Goal: Task Accomplishment & Management: Use online tool/utility

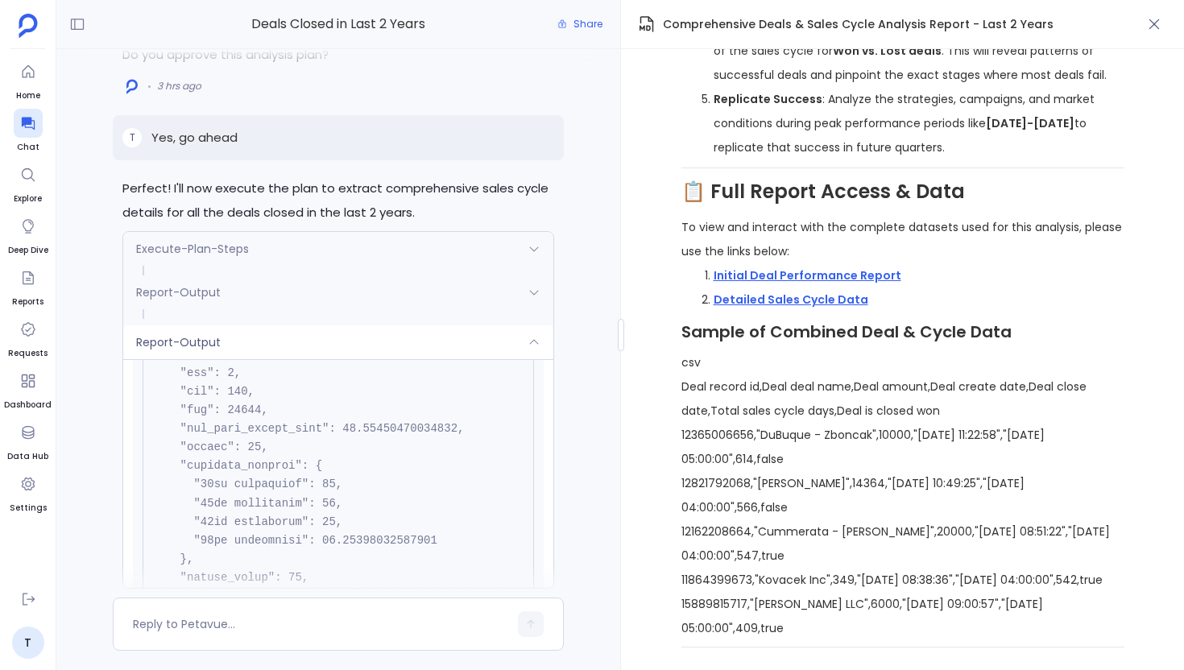
scroll to position [6296, 0]
click at [288, 339] on div "Report-Output" at bounding box center [338, 342] width 430 height 34
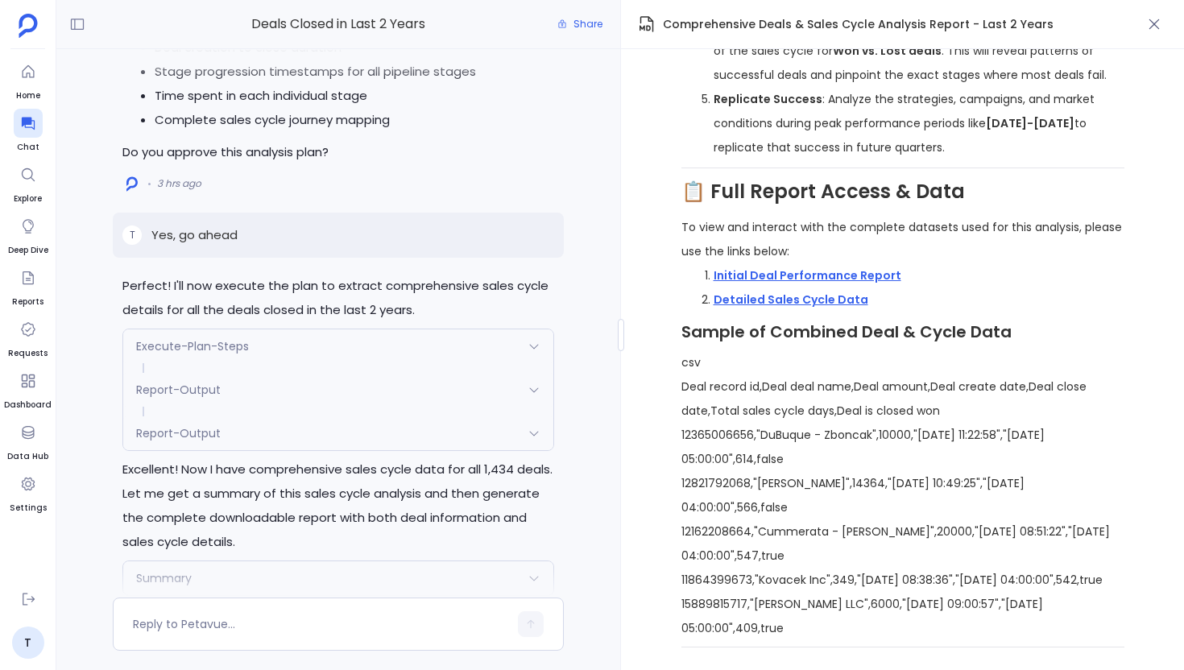
scroll to position [-393, 0]
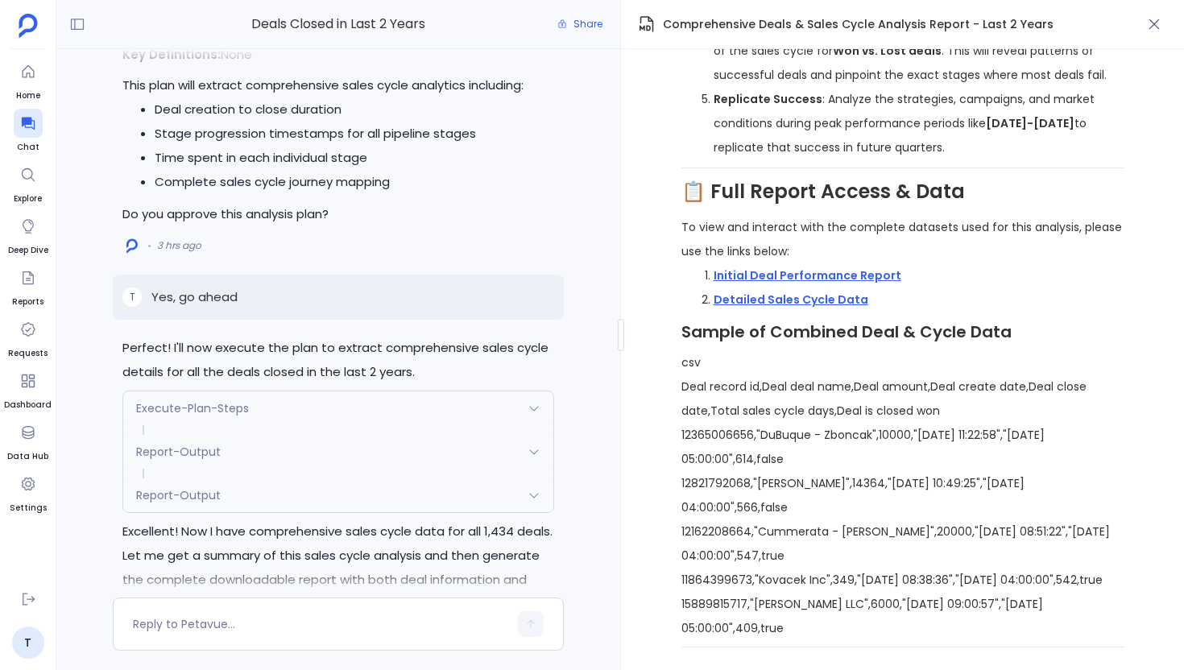
click at [388, 401] on div "Execute-Plan-Steps" at bounding box center [338, 408] width 430 height 34
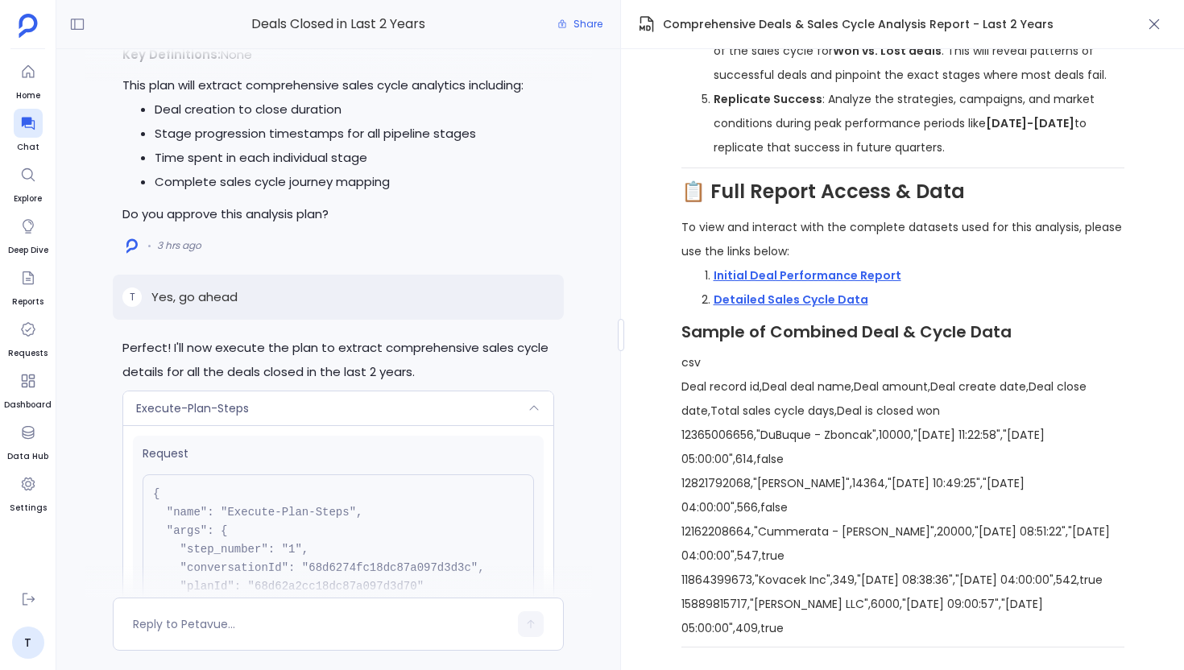
click at [403, 412] on div "Execute-Plan-Steps" at bounding box center [338, 408] width 430 height 34
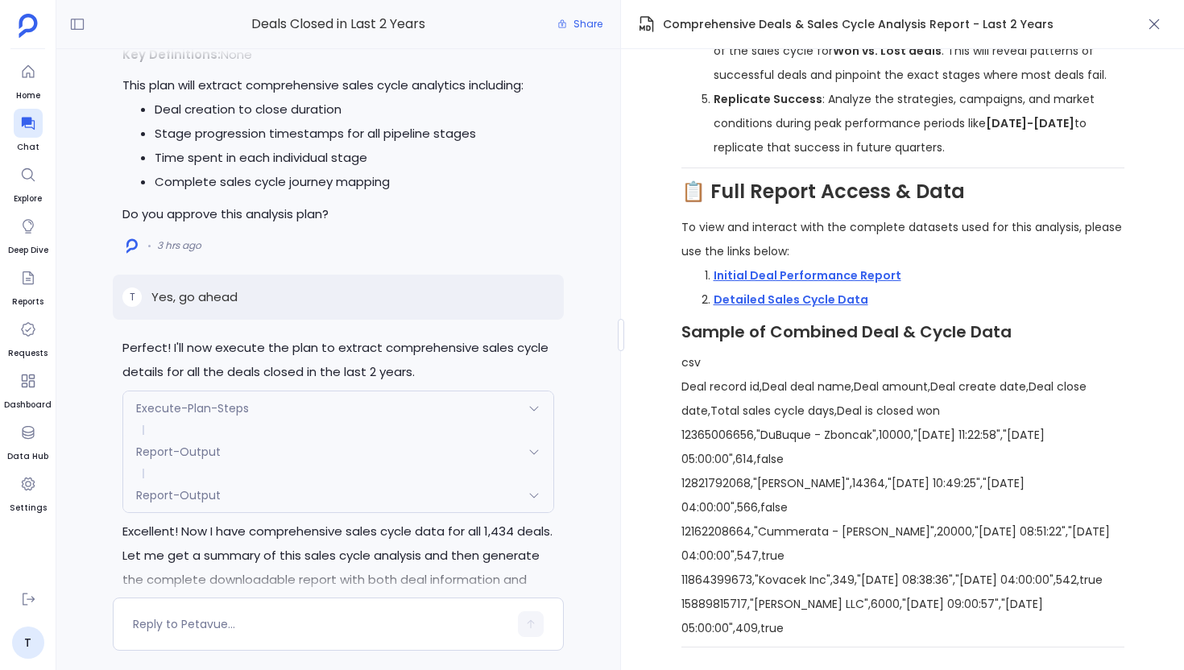
scroll to position [0, 0]
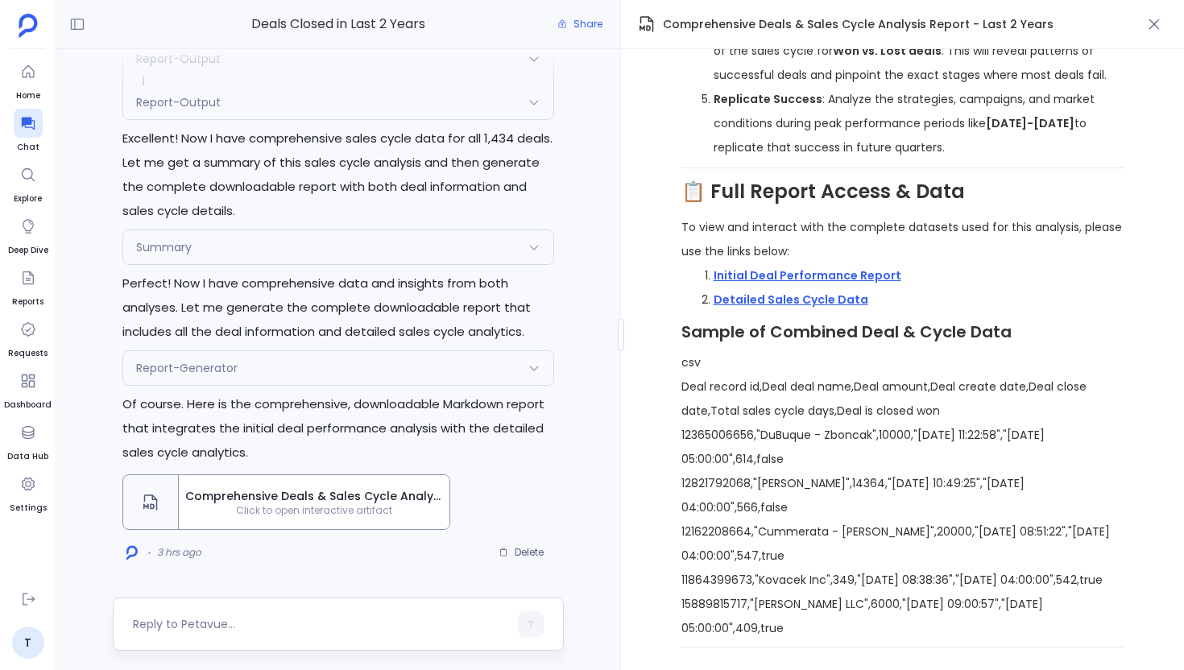
click at [240, 621] on textarea at bounding box center [320, 624] width 375 height 16
type textarea "Can you calculate the pipeline velocity for these deals"
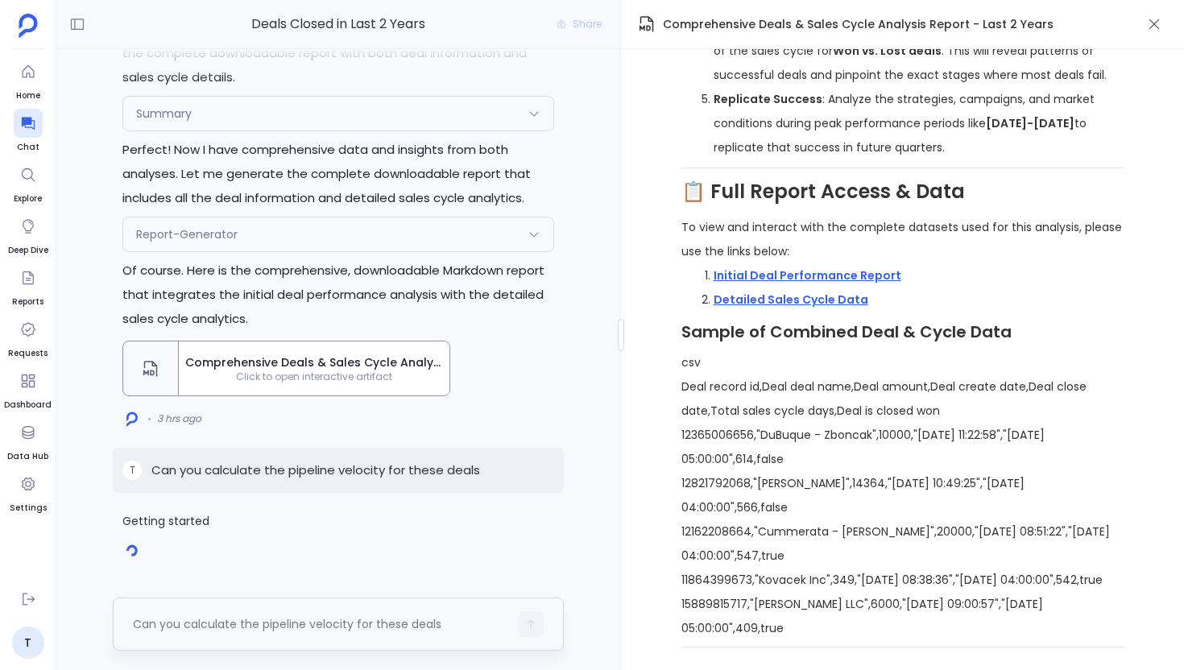
scroll to position [426, 0]
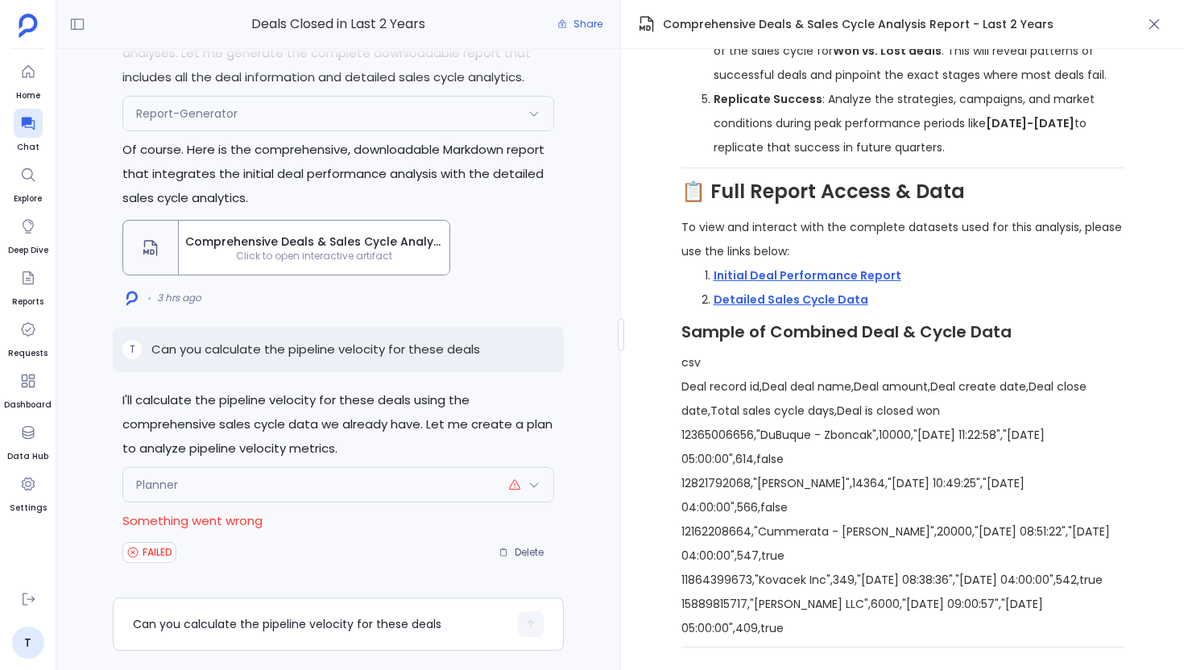
click at [345, 491] on div "Planner" at bounding box center [338, 485] width 430 height 34
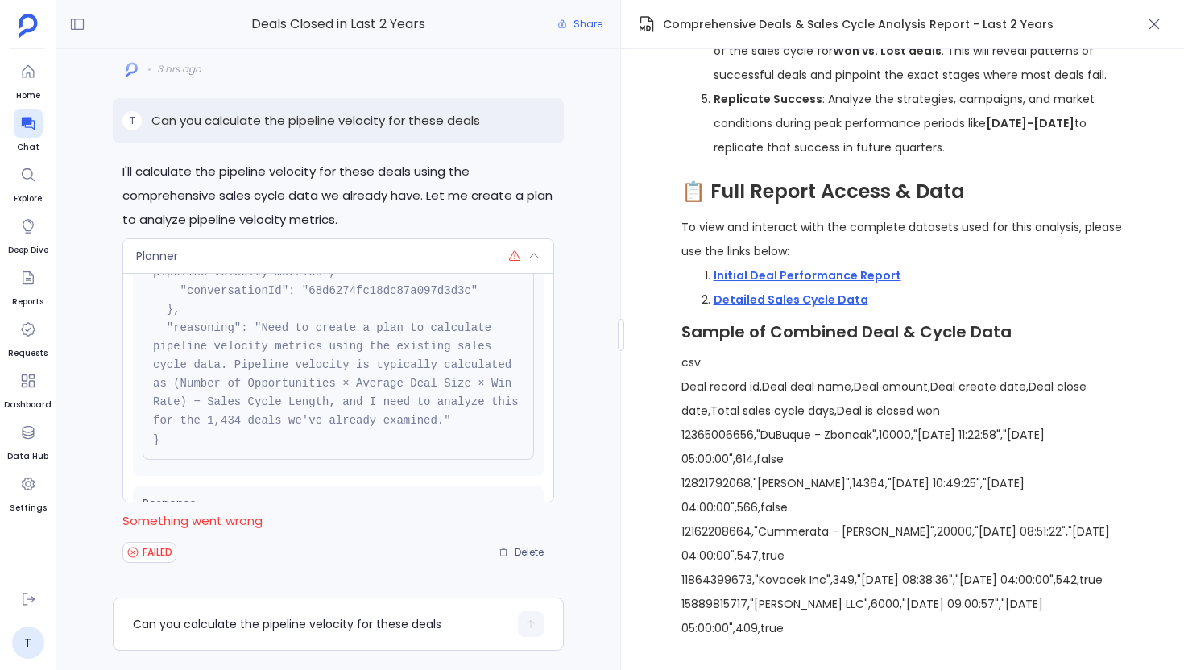
scroll to position [250, 0]
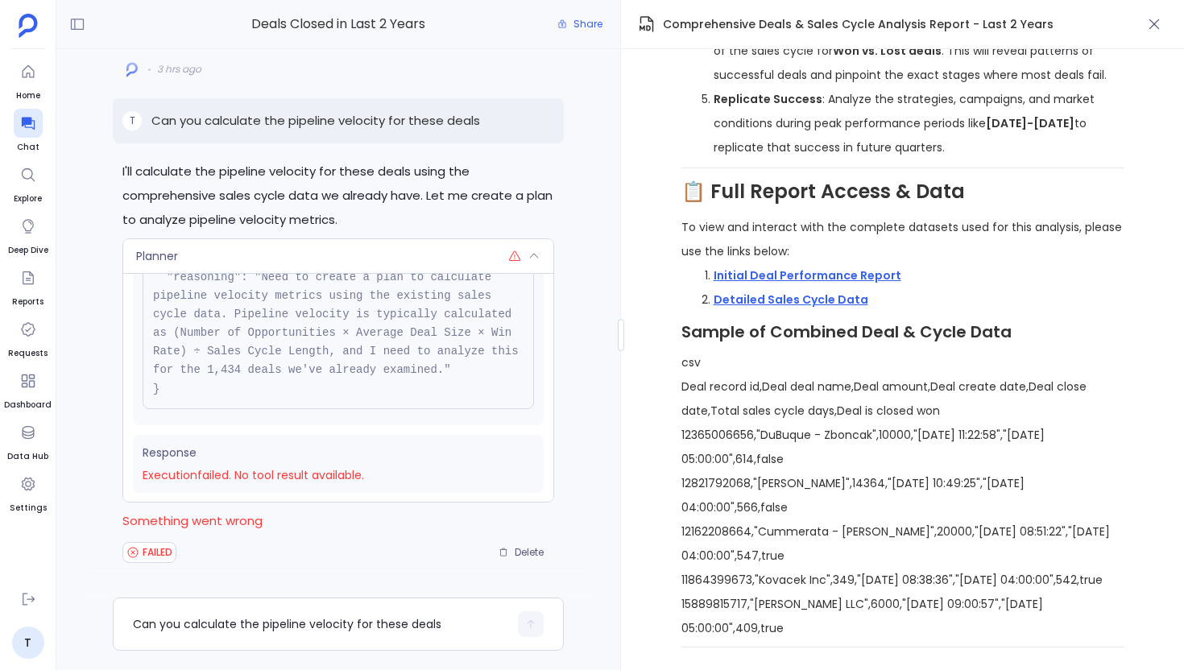
click at [305, 269] on div "Planner" at bounding box center [338, 256] width 430 height 34
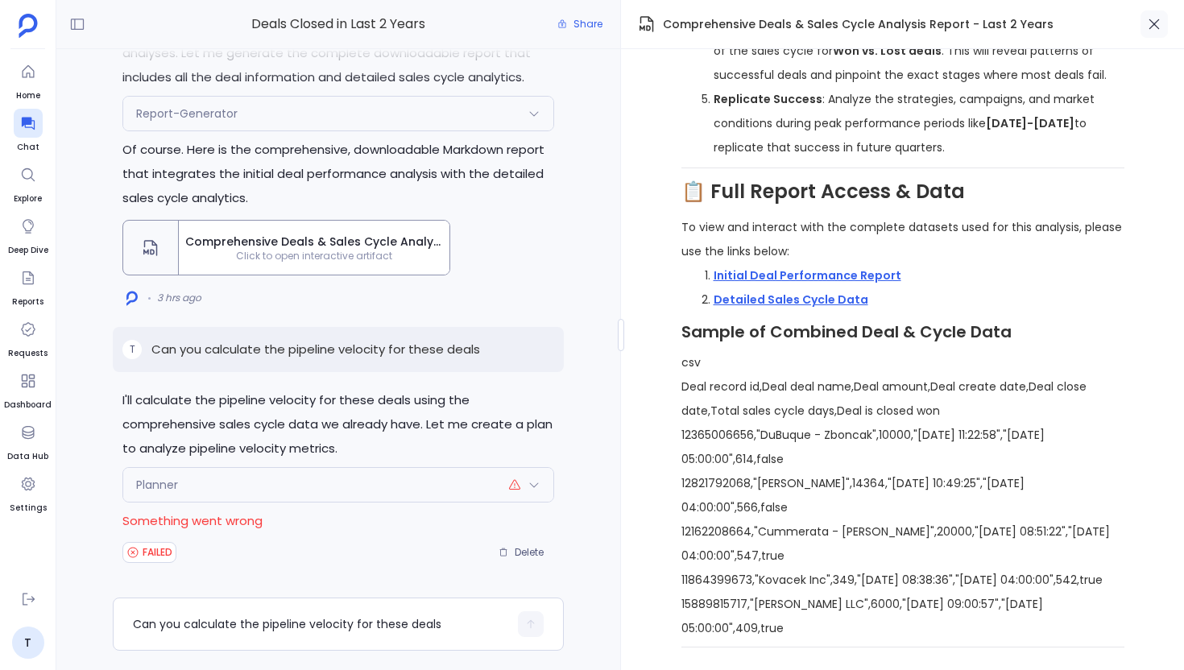
click at [1161, 22] on icon "button" at bounding box center [1154, 24] width 16 height 16
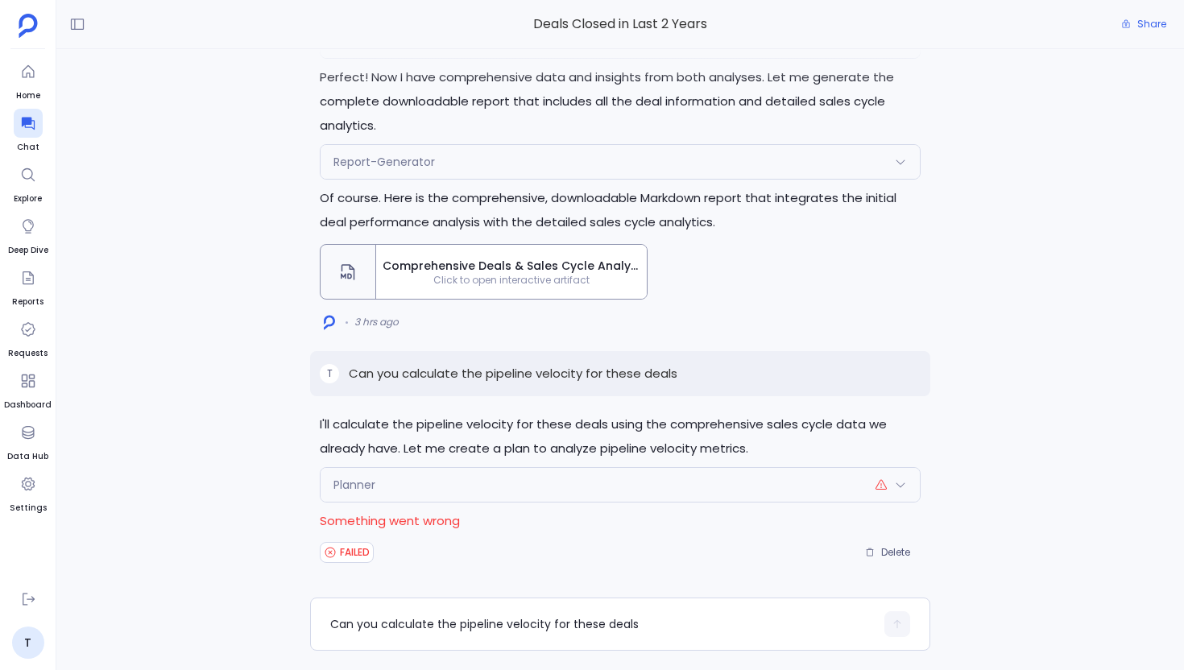
scroll to position [389, 0]
click at [436, 384] on div "T Can you calculate the pipeline velocity for these deals" at bounding box center [620, 373] width 620 height 45
click at [440, 376] on p "Can you calculate the pipeline velocity for these deals" at bounding box center [513, 373] width 329 height 19
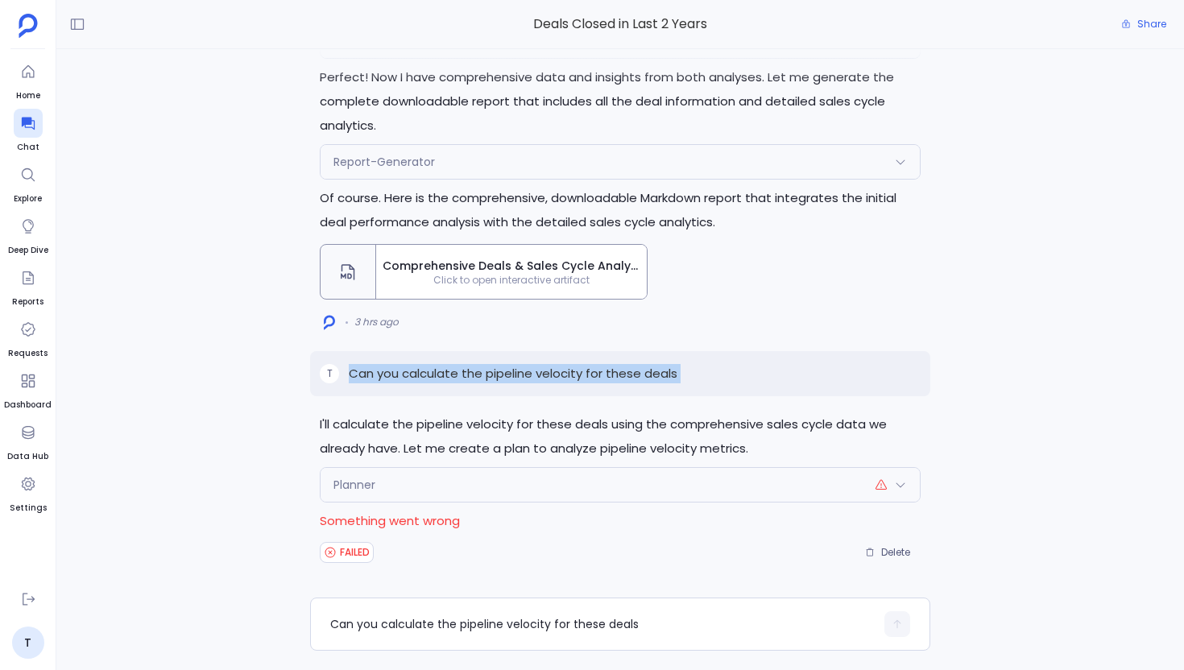
copy p "Can you calculate the pipeline velocity for these deals"
click at [548, 374] on p "Can you calculate the pipeline velocity for these deals" at bounding box center [513, 373] width 329 height 19
click at [415, 521] on p "Something went wrong" at bounding box center [620, 521] width 601 height 24
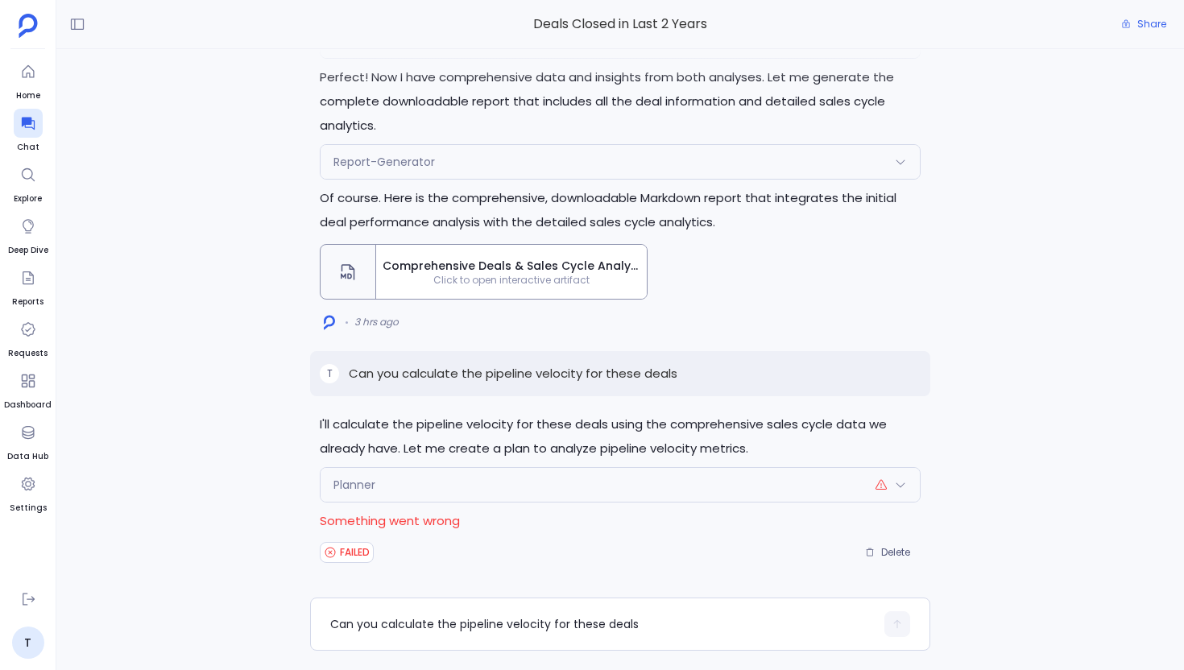
click at [415, 521] on p "Something went wrong" at bounding box center [620, 521] width 601 height 24
copy div "Something went wrong"
click at [499, 480] on div "Planner" at bounding box center [619, 485] width 599 height 34
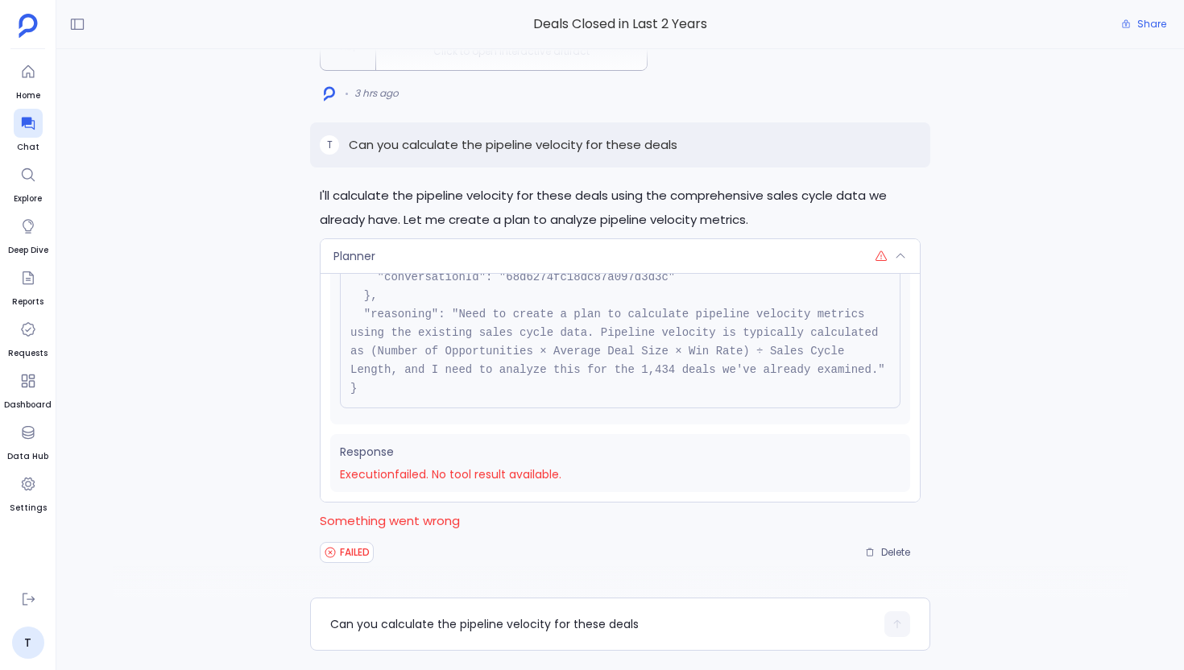
scroll to position [195, 0]
drag, startPoint x: 572, startPoint y: 465, endPoint x: 333, endPoint y: 463, distance: 238.3
click at [333, 463] on div "Response Execution failed . No tool result available." at bounding box center [620, 463] width 580 height 58
drag, startPoint x: 340, startPoint y: 473, endPoint x: 573, endPoint y: 469, distance: 233.5
click at [573, 469] on span "Execution failed . No tool result available." at bounding box center [620, 474] width 560 height 16
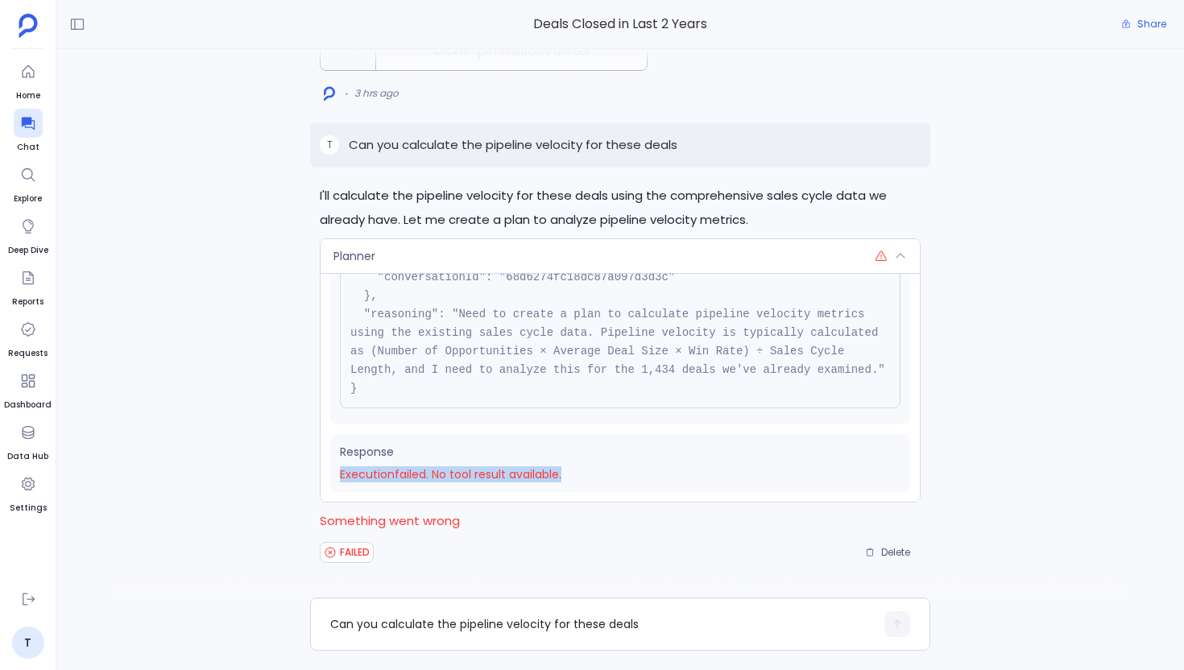
copy span "Execution failed . No tool result available."
click at [496, 267] on div "Planner" at bounding box center [619, 256] width 599 height 34
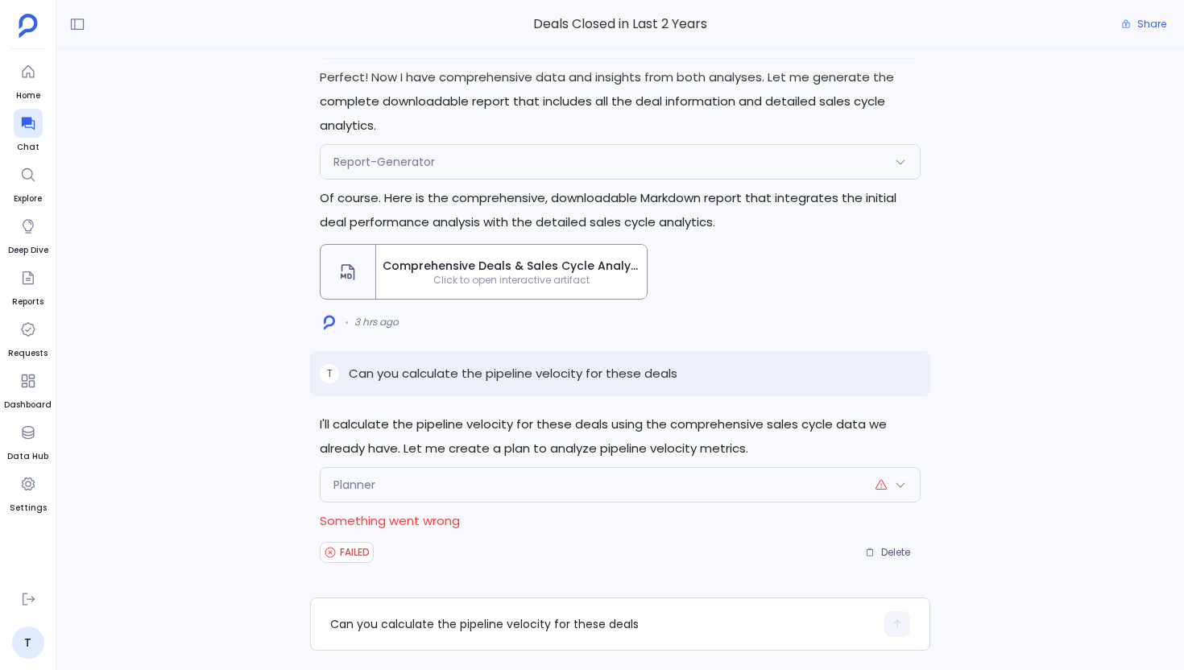
scroll to position [250, 0]
click at [519, 383] on div "T Can you calculate the pipeline velocity for these deals" at bounding box center [620, 373] width 620 height 45
click at [518, 377] on p "Can you calculate the pipeline velocity for these deals" at bounding box center [513, 373] width 329 height 19
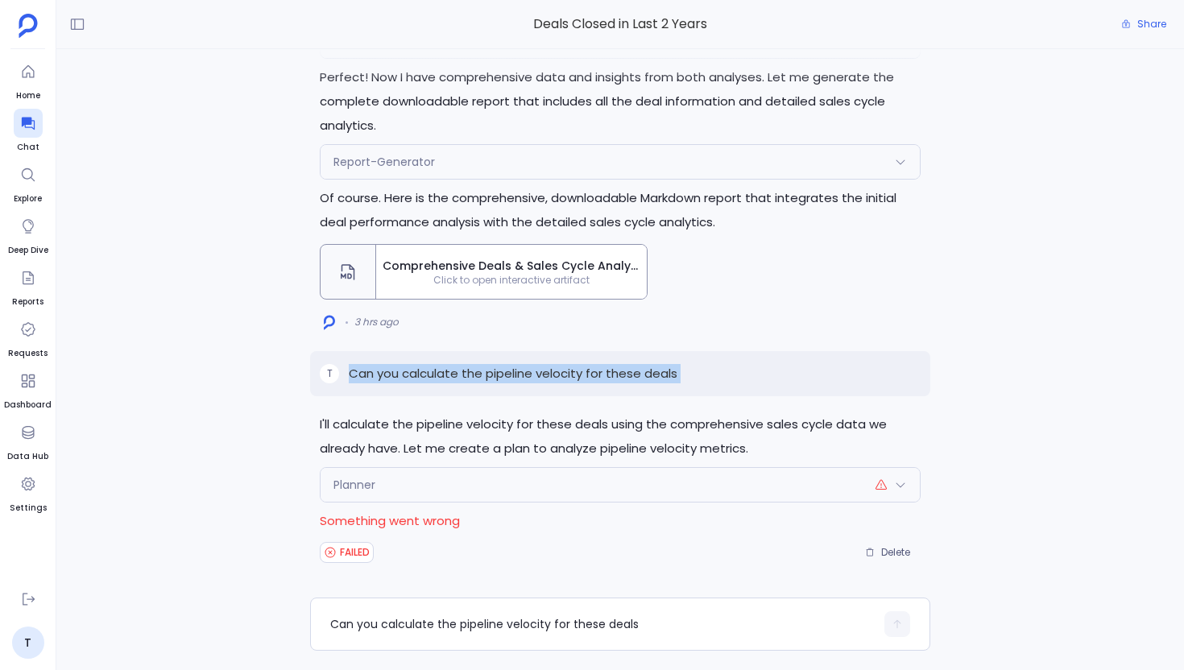
copy p "Can you calculate the pipeline velocity for these deals"
click at [455, 614] on div "Can you calculate the pipeline velocity for these deals" at bounding box center [602, 624] width 544 height 26
click at [425, 624] on textarea "Can you calculate the pipeline velocity for these deals" at bounding box center [602, 624] width 544 height 16
type textarea "Can you calculate the pipeline velocity for these deals?"
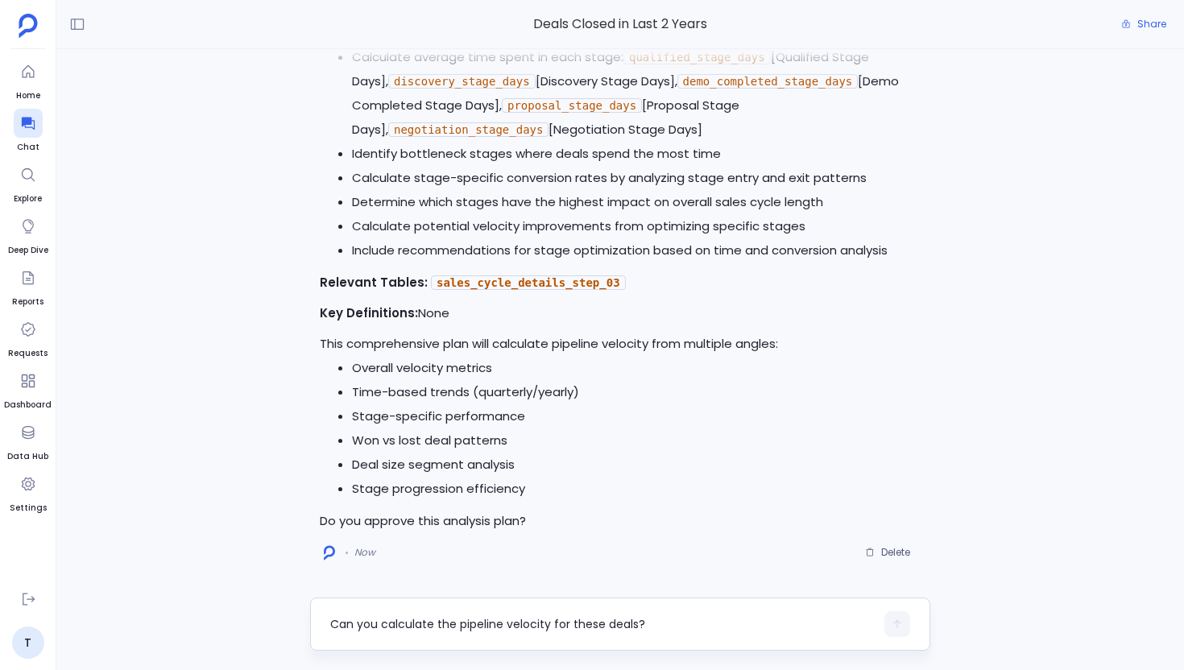
click at [461, 633] on div "Can you calculate the pipeline velocity for these deals?" at bounding box center [602, 624] width 544 height 26
click at [444, 608] on div "Can you calculate the pipeline velocity for these deals?" at bounding box center [620, 623] width 620 height 53
click at [431, 620] on textarea "Can you calculate the pipeline velocity for these deals?" at bounding box center [602, 624] width 544 height 16
type textarea "Yes, go ahead with this plan"
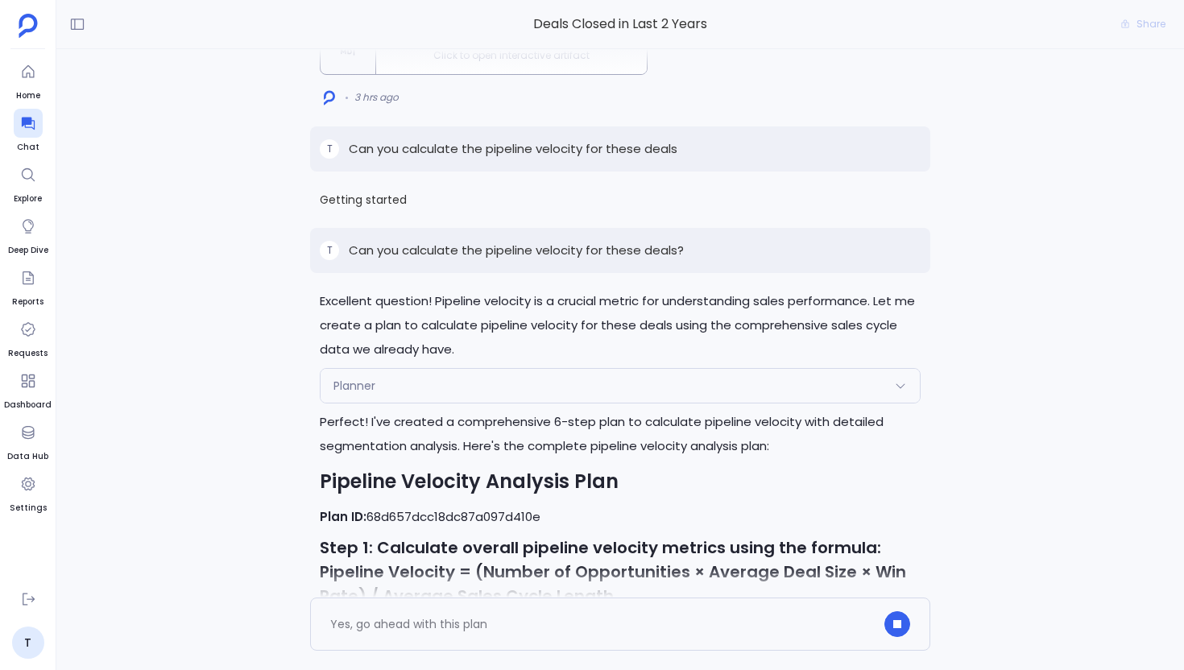
scroll to position [-3360, 0]
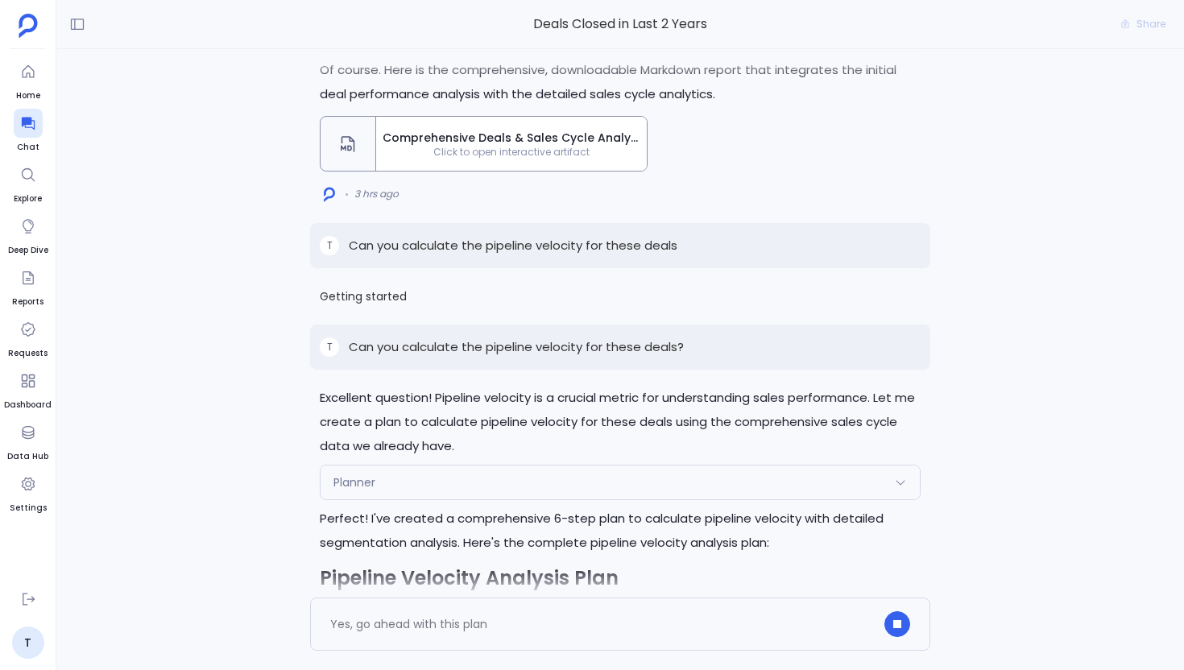
click at [537, 351] on div "T Can you calculate the pipeline velocity for these deals?" at bounding box center [620, 346] width 620 height 45
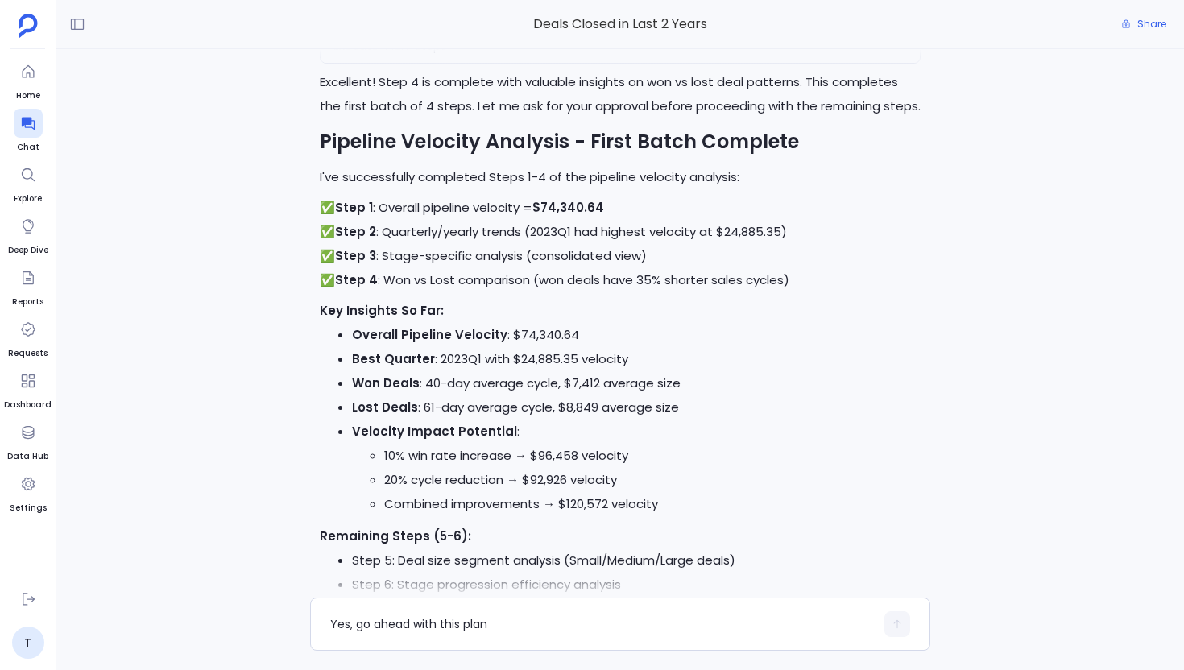
scroll to position [0, 0]
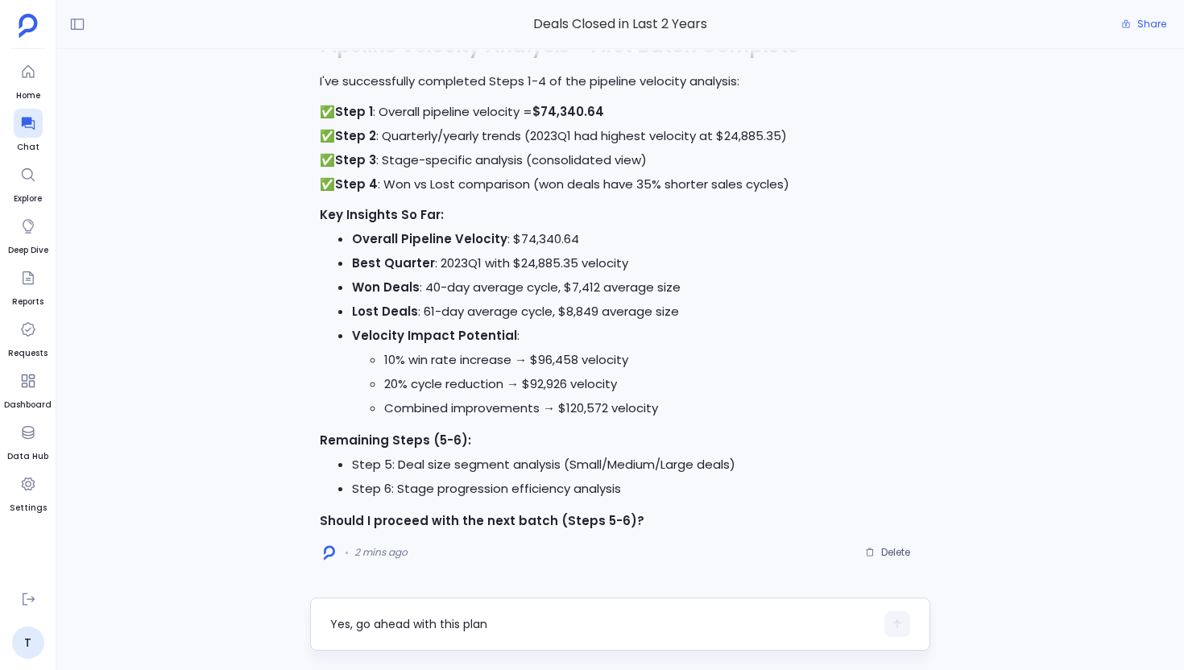
click at [510, 634] on div "Yes, go ahead with this plan" at bounding box center [602, 624] width 544 height 26
click at [492, 623] on textarea "Yes, go ahead with this plan" at bounding box center [602, 624] width 544 height 16
type textarea "Yes, proceed"
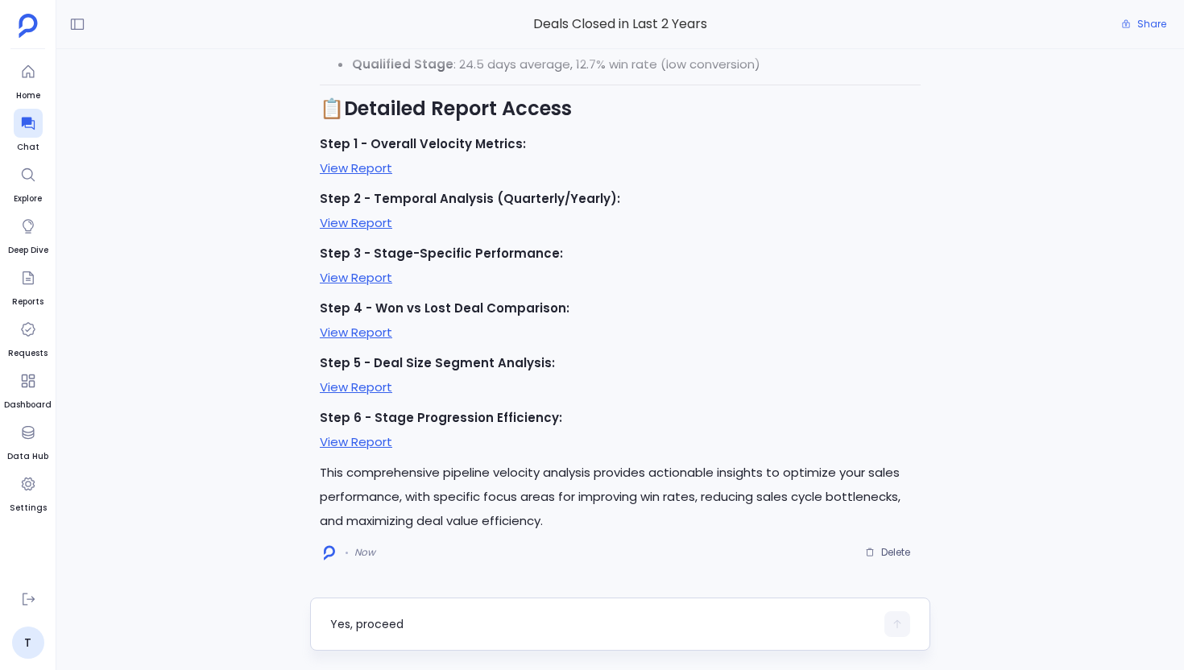
click at [388, 627] on textarea "Yes, proceed" at bounding box center [602, 624] width 544 height 16
type textarea "Can you include this as well in the report?"
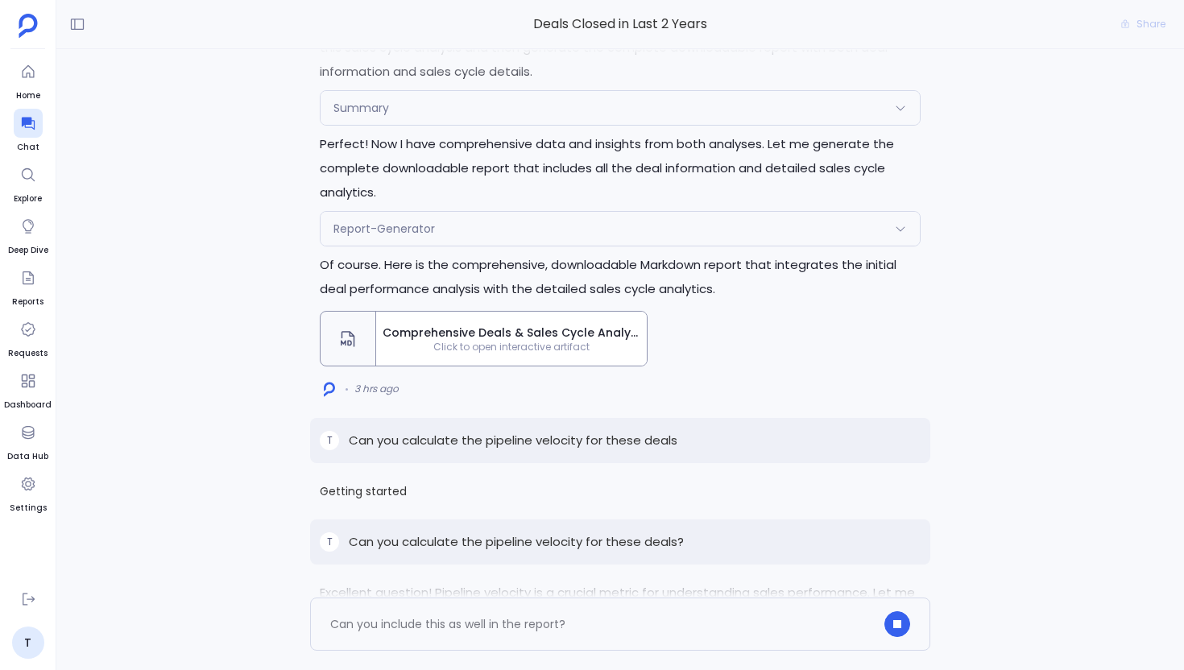
click at [544, 341] on span "Comprehensive Deals & Sales Cycle Analysis Report - Last 2 Years" at bounding box center [511, 332] width 258 height 16
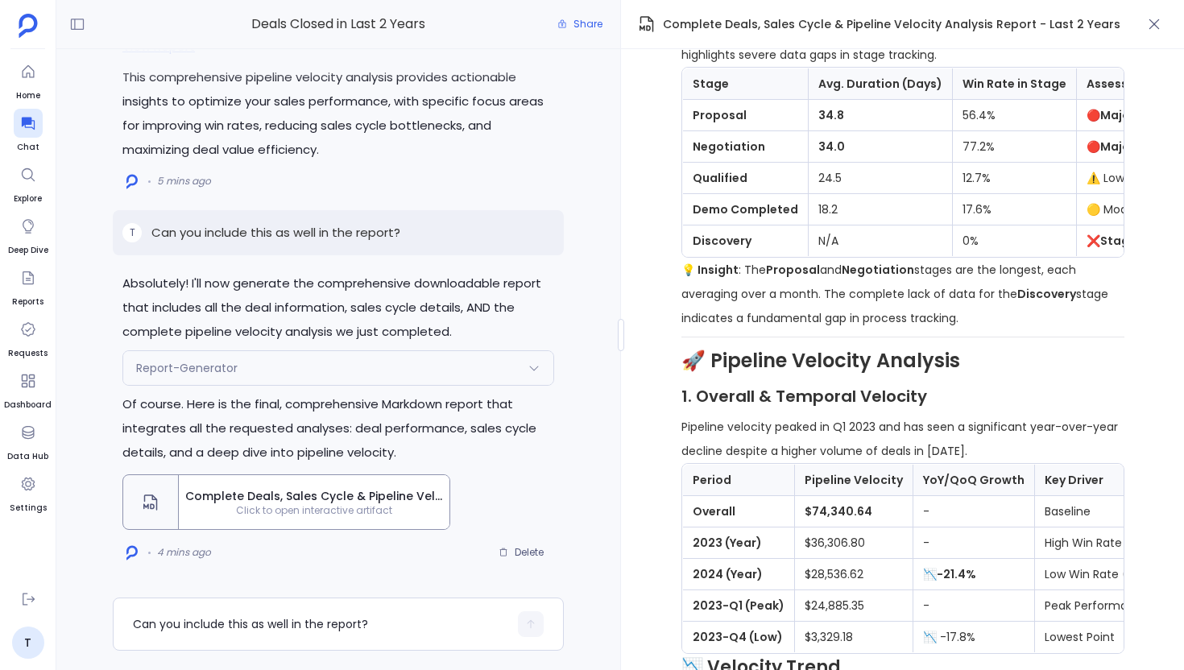
scroll to position [1630, 0]
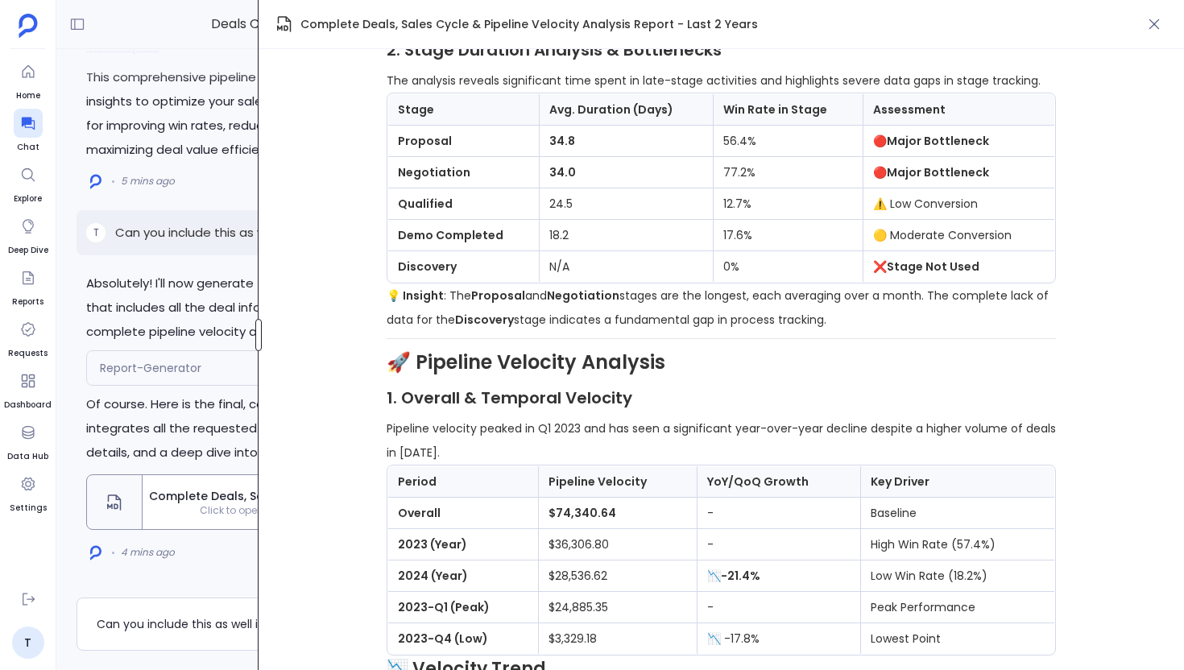
click at [255, 346] on div at bounding box center [258, 335] width 6 height 32
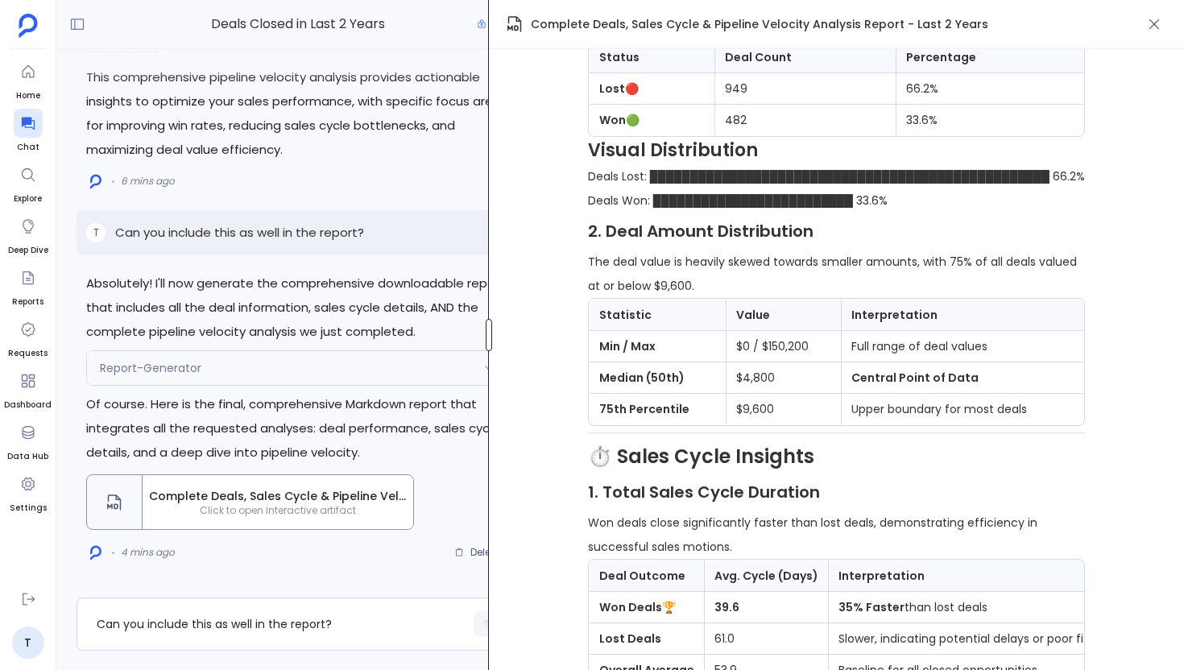
scroll to position [849, 0]
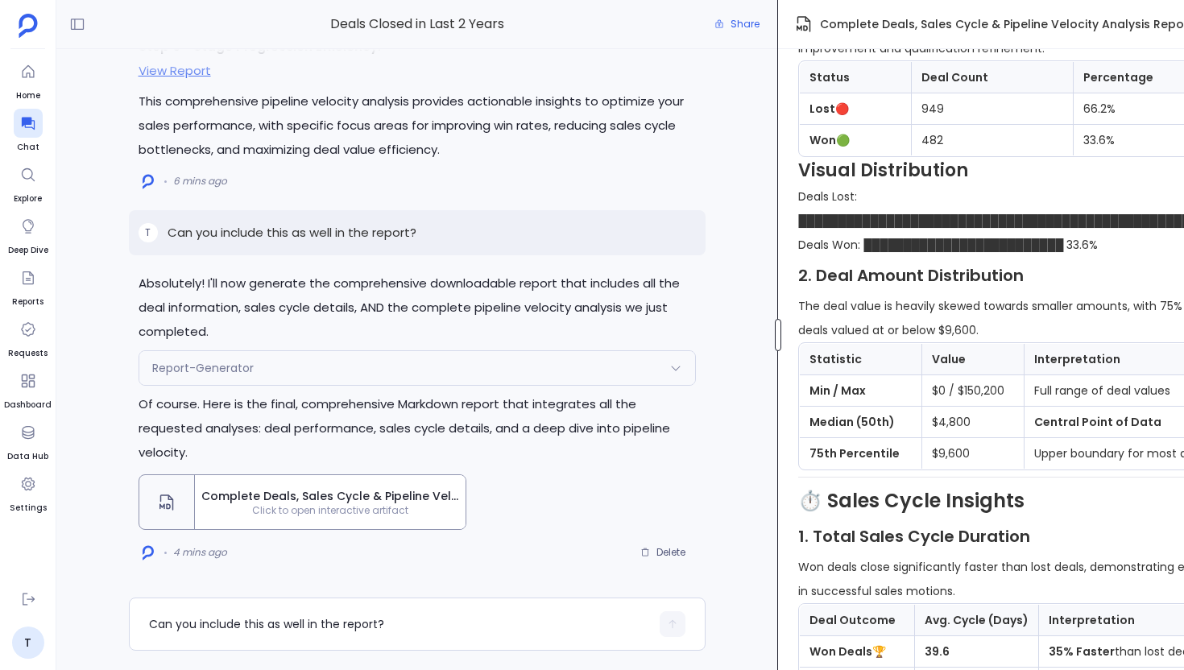
click at [770, 330] on div "Deals Closed in Last 2 Years Share Absolutely! I'll now generate the comprehens…" at bounding box center [619, 335] width 1127 height 670
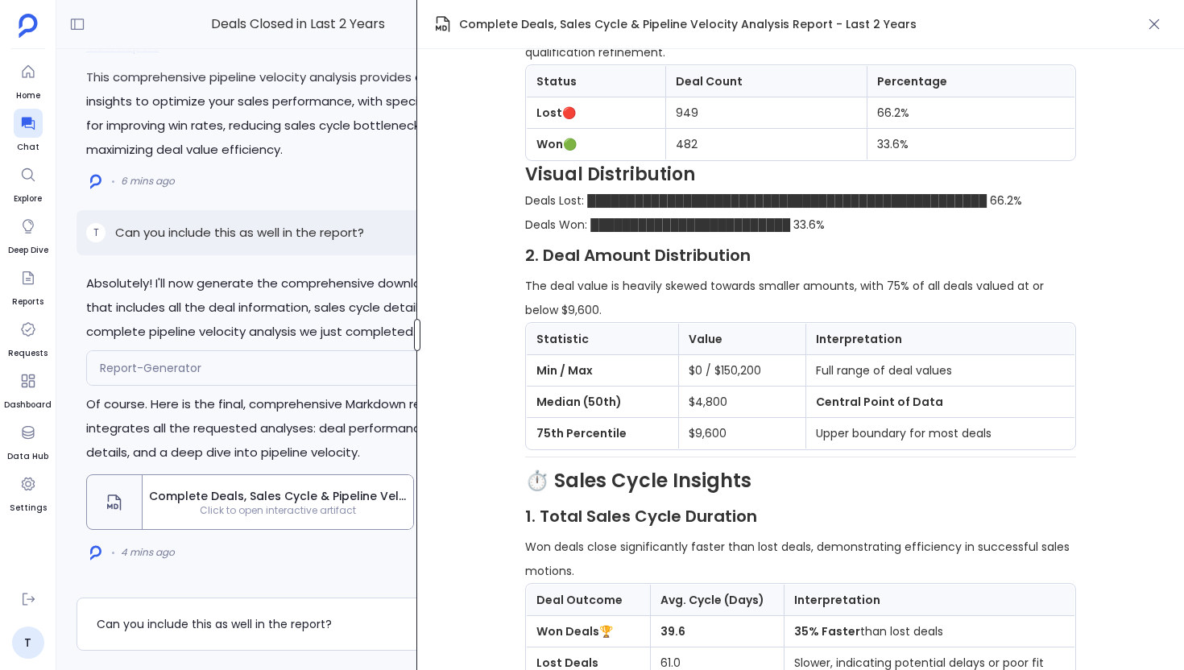
scroll to position [748, 0]
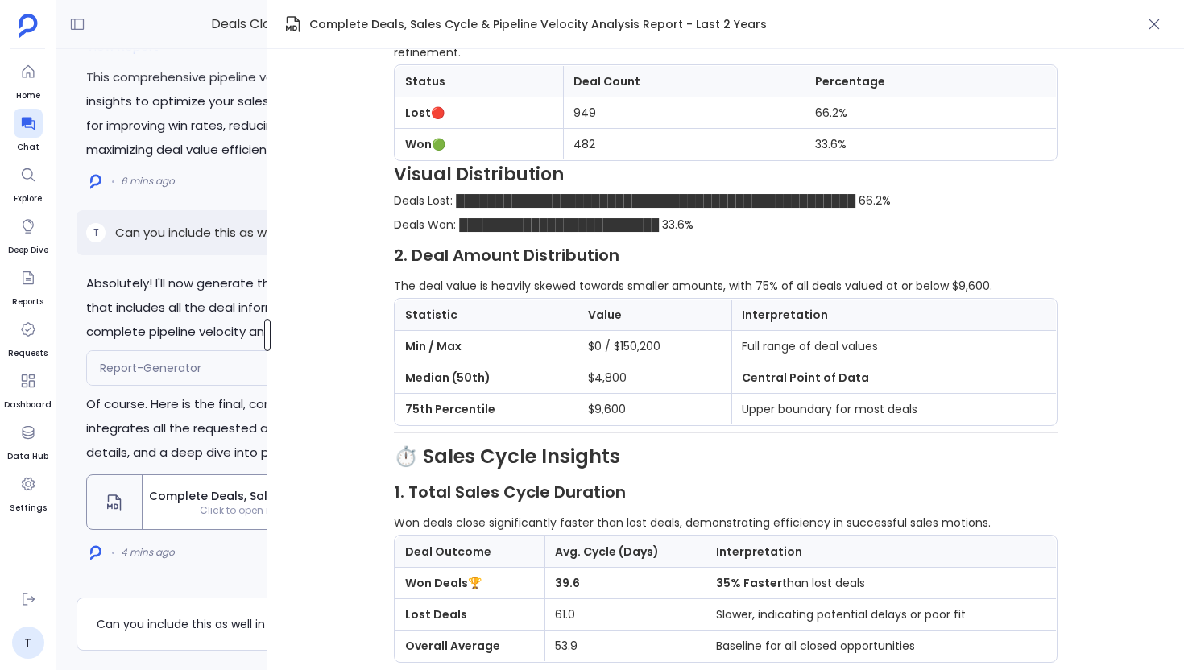
click at [268, 416] on div "Deals Closed in Last 2 Years Share Absolutely! I'll now generate the comprehens…" at bounding box center [619, 335] width 1127 height 670
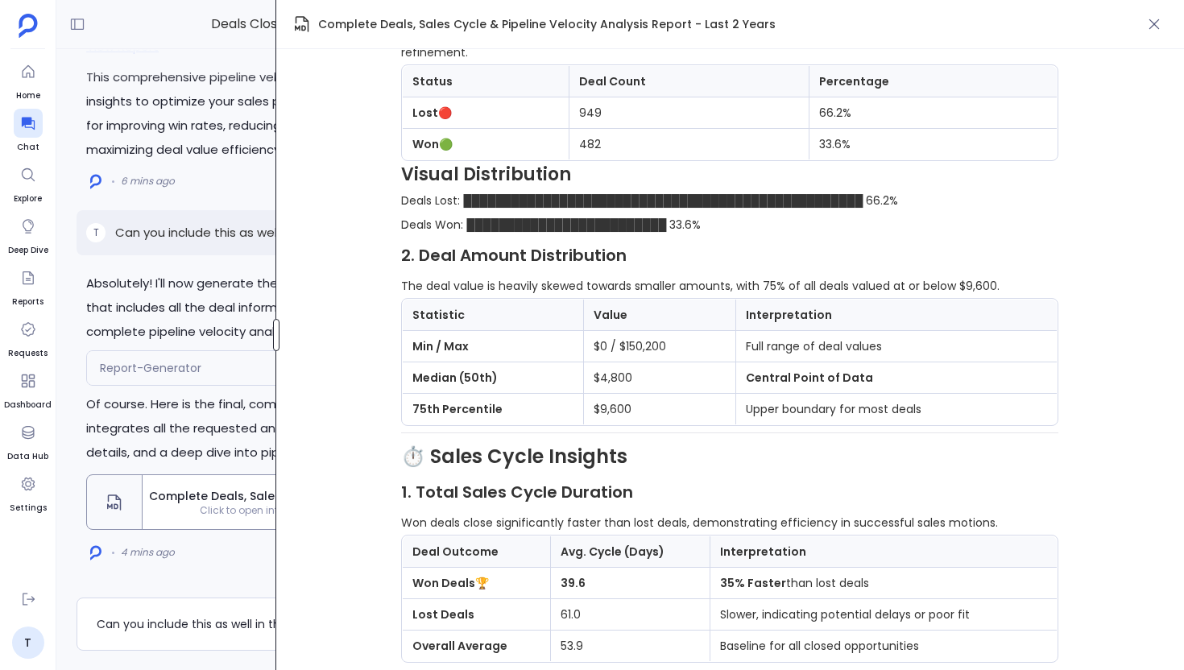
click at [272, 386] on div "Deals Closed in Last 2 Years Share Absolutely! I'll now generate the comprehens…" at bounding box center [619, 335] width 1127 height 670
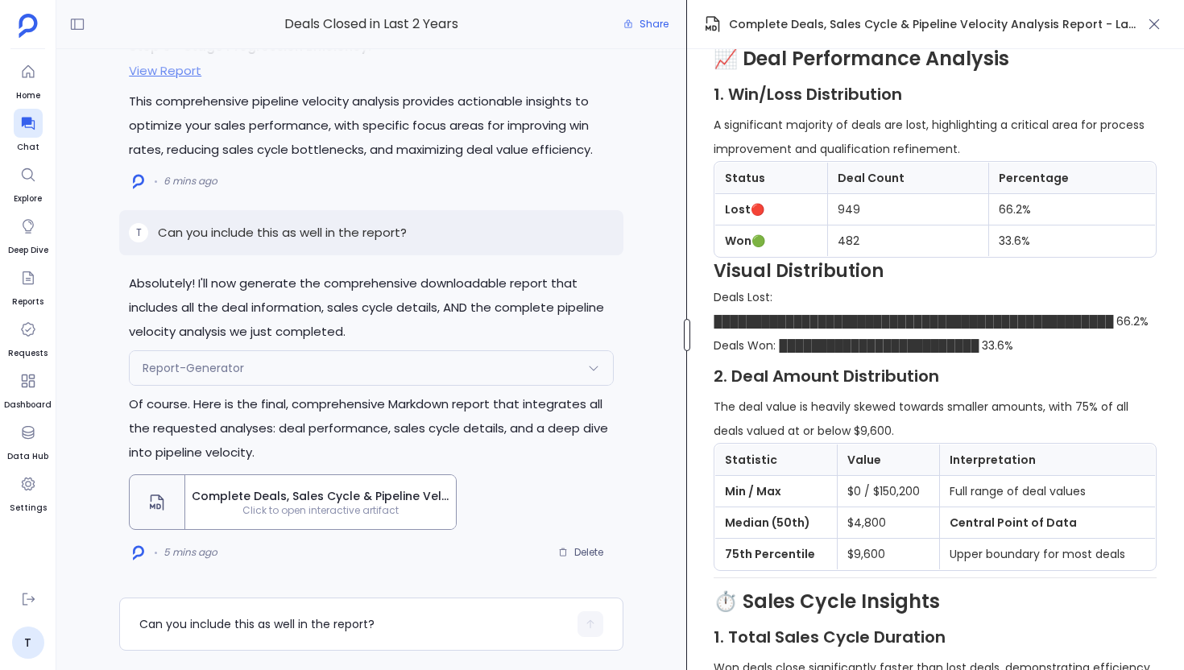
scroll to position [849, 0]
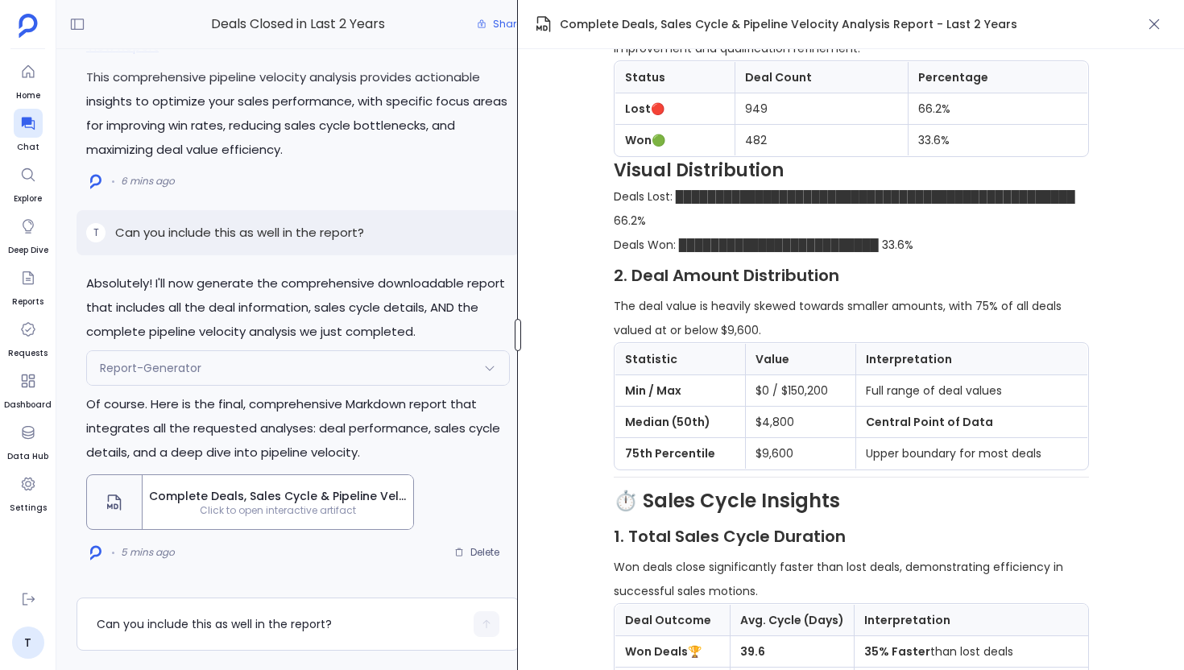
click at [515, 350] on div "Deals Closed in Last 2 Years Share Absolutely! I'll now generate the comprehens…" at bounding box center [619, 335] width 1127 height 670
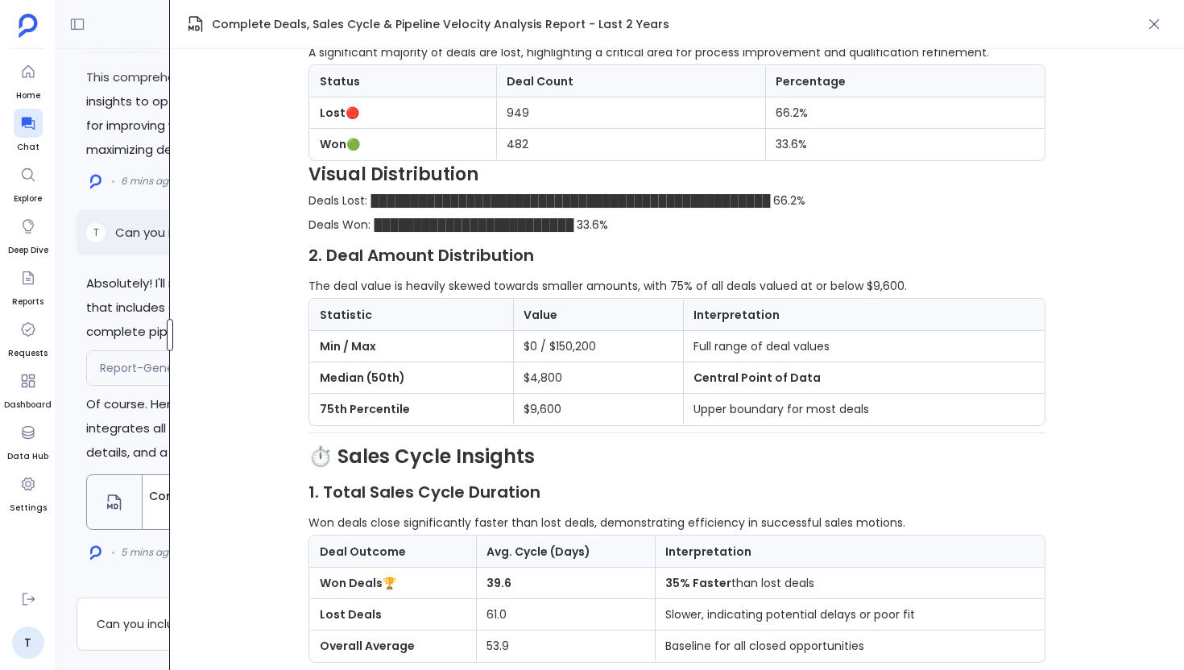
scroll to position [669, 0]
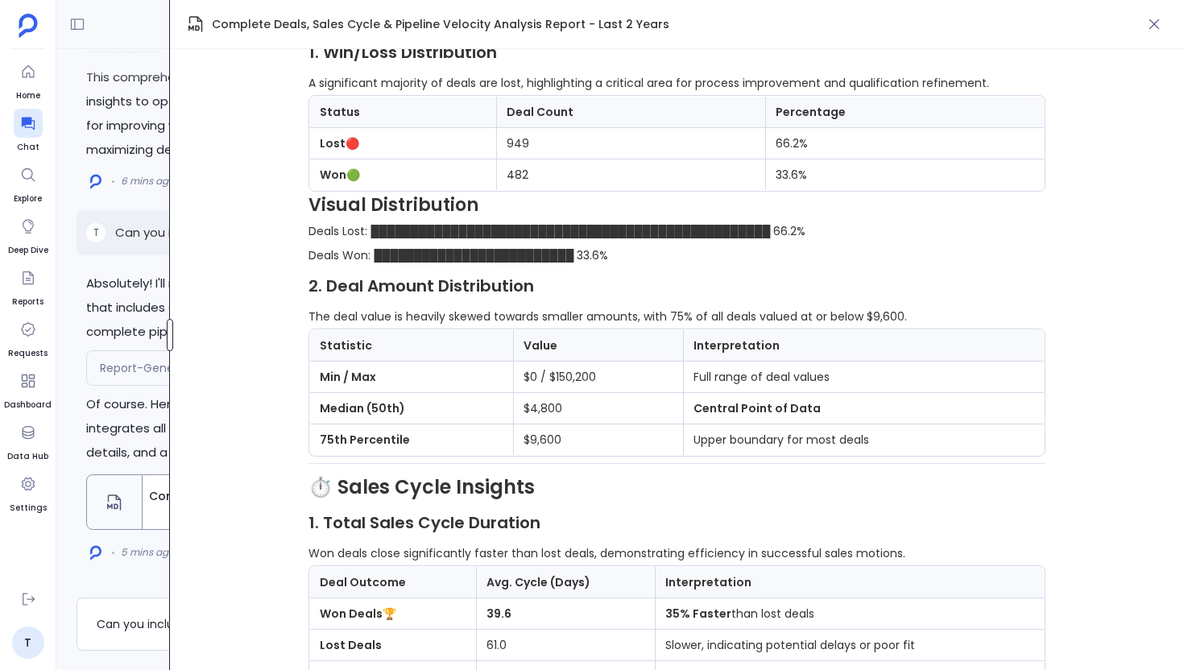
click at [142, 389] on div "Deals Closed in Last 2 Years Share Absolutely! I'll now generate the comprehens…" at bounding box center [619, 335] width 1127 height 670
click at [0, 395] on div "Home Chat Explore Deep Dive Reports Requests Dashboard Data Hub Settings T Chat…" at bounding box center [592, 335] width 1184 height 670
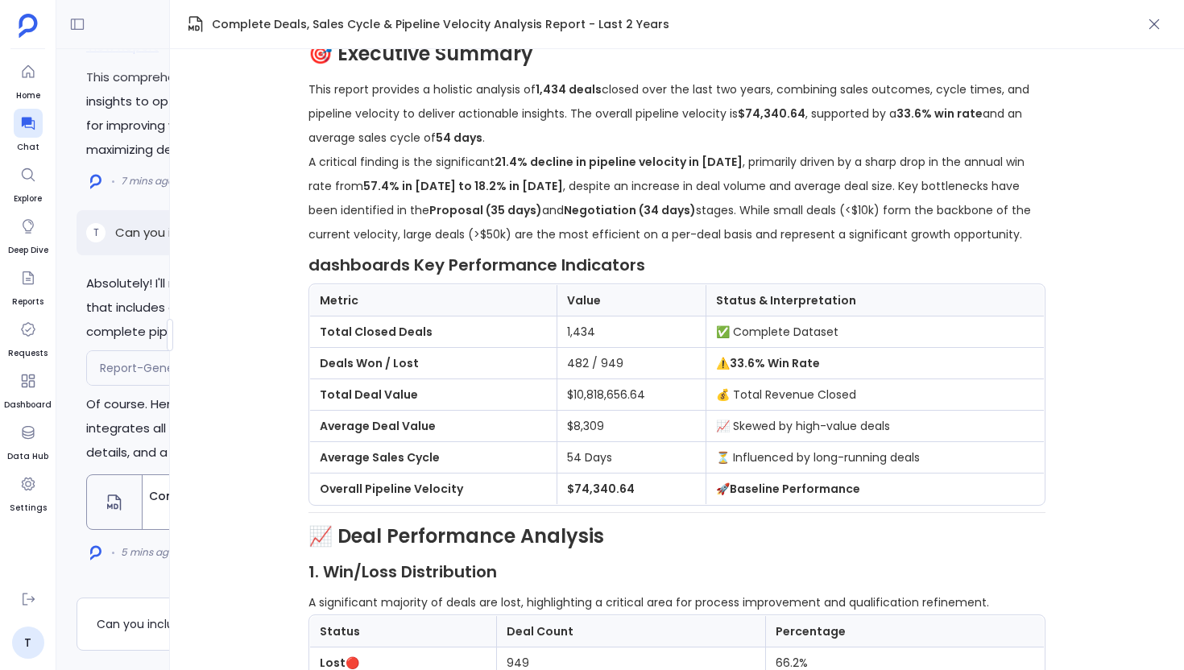
scroll to position [0, 0]
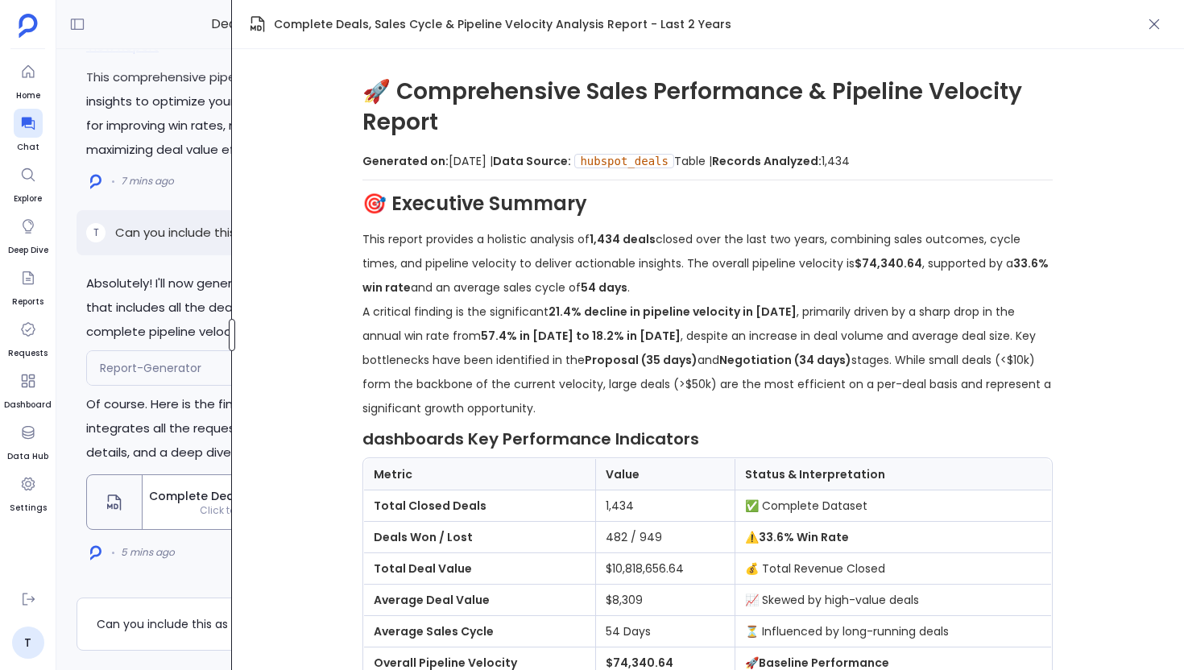
click at [223, 349] on div "Deals Closed in Last 2 Years Share Absolutely! I'll now generate the comprehens…" at bounding box center [619, 335] width 1127 height 670
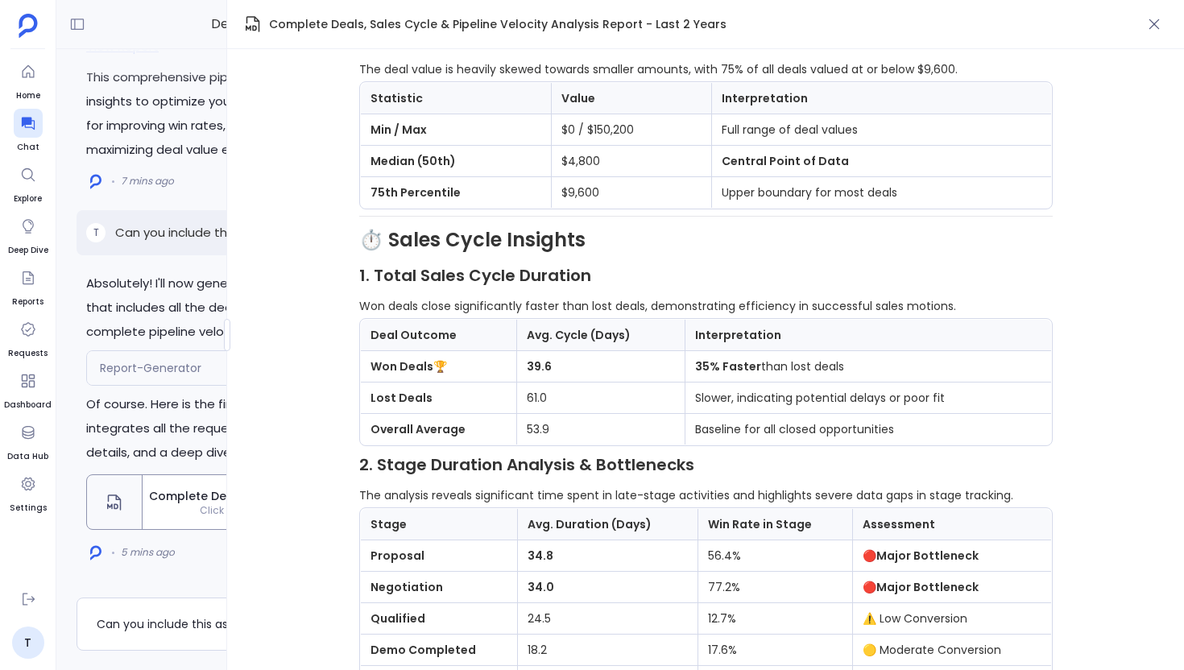
scroll to position [948, 0]
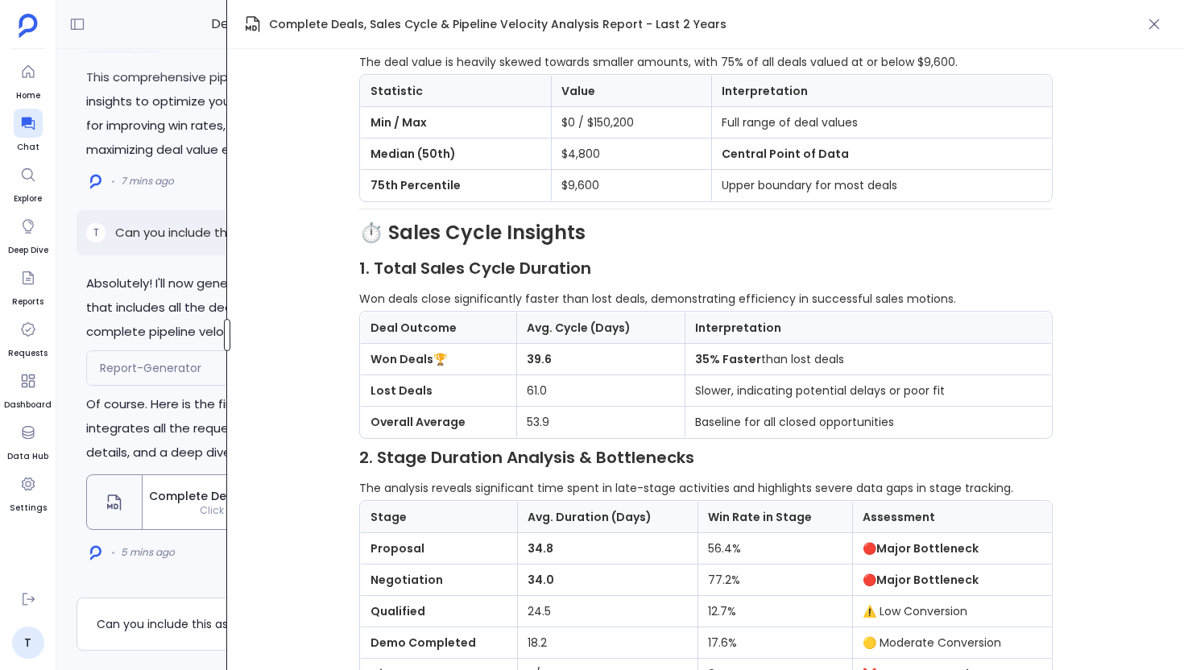
click at [279, 337] on div "Deals Closed in Last 2 Years Share Absolutely! I'll now generate the comprehens…" at bounding box center [619, 335] width 1127 height 670
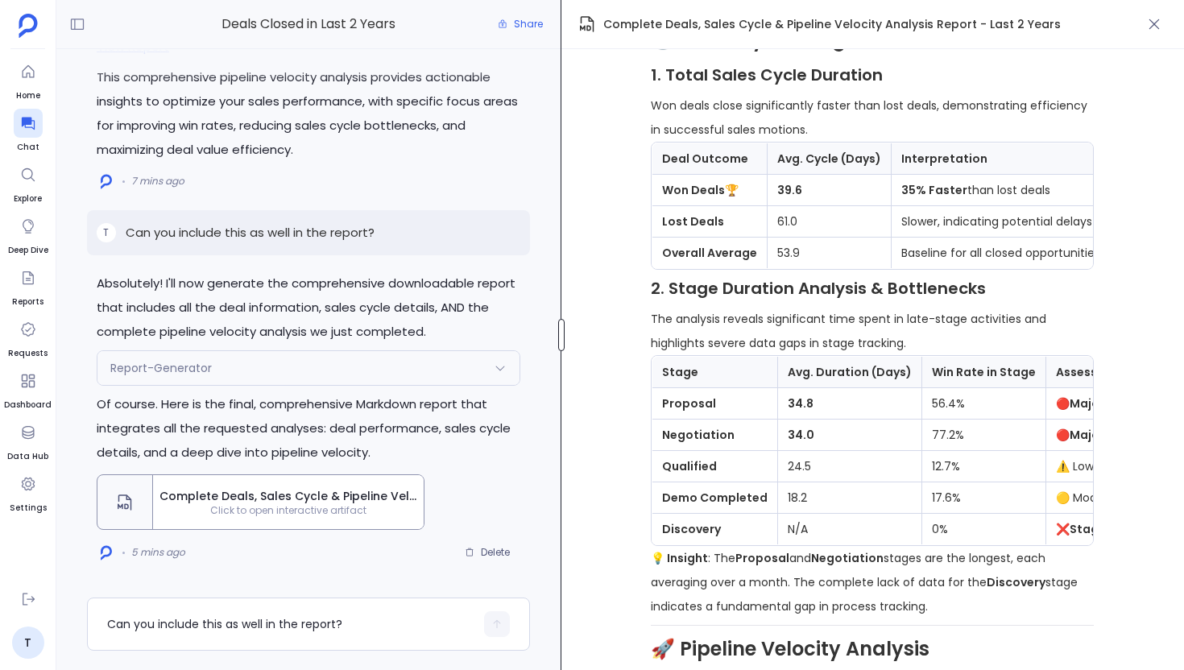
scroll to position [1491, 0]
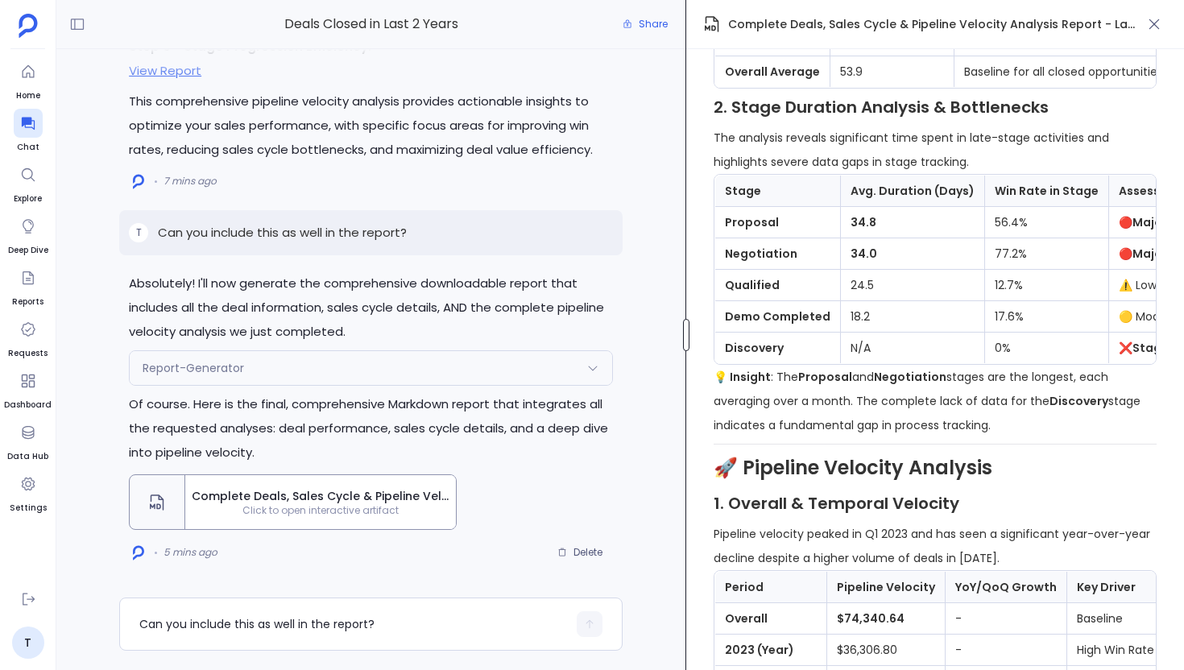
click at [688, 339] on div at bounding box center [686, 335] width 6 height 32
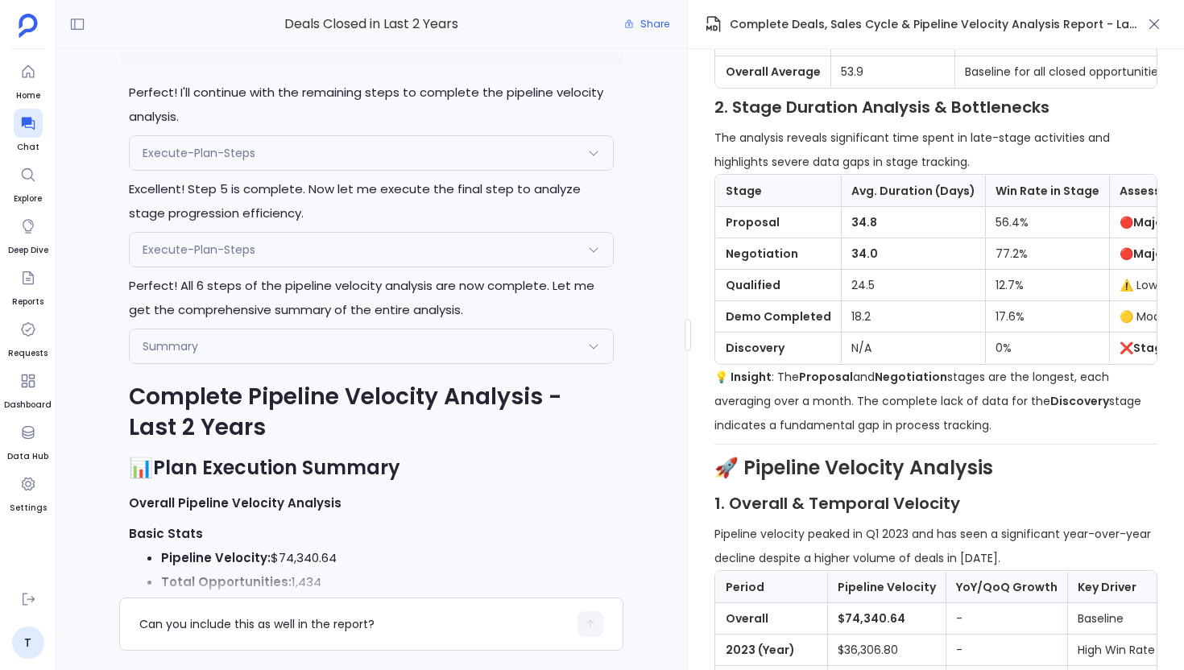
click at [321, 267] on div "Execute-Plan-Steps" at bounding box center [371, 250] width 483 height 34
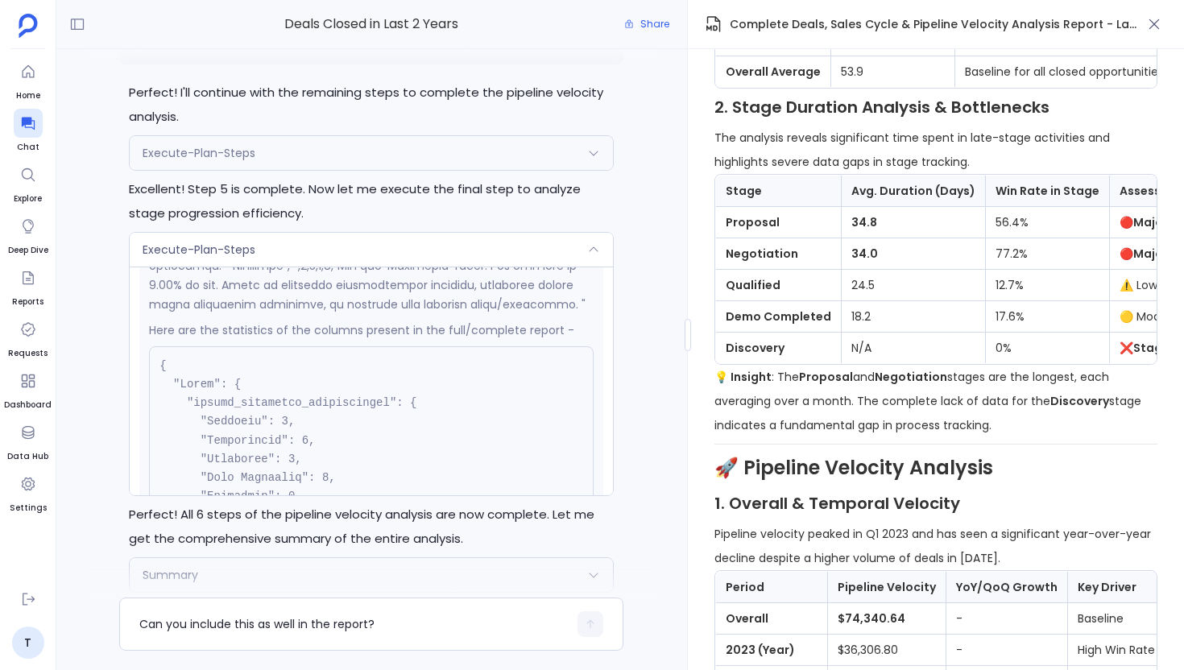
scroll to position [1015, 0]
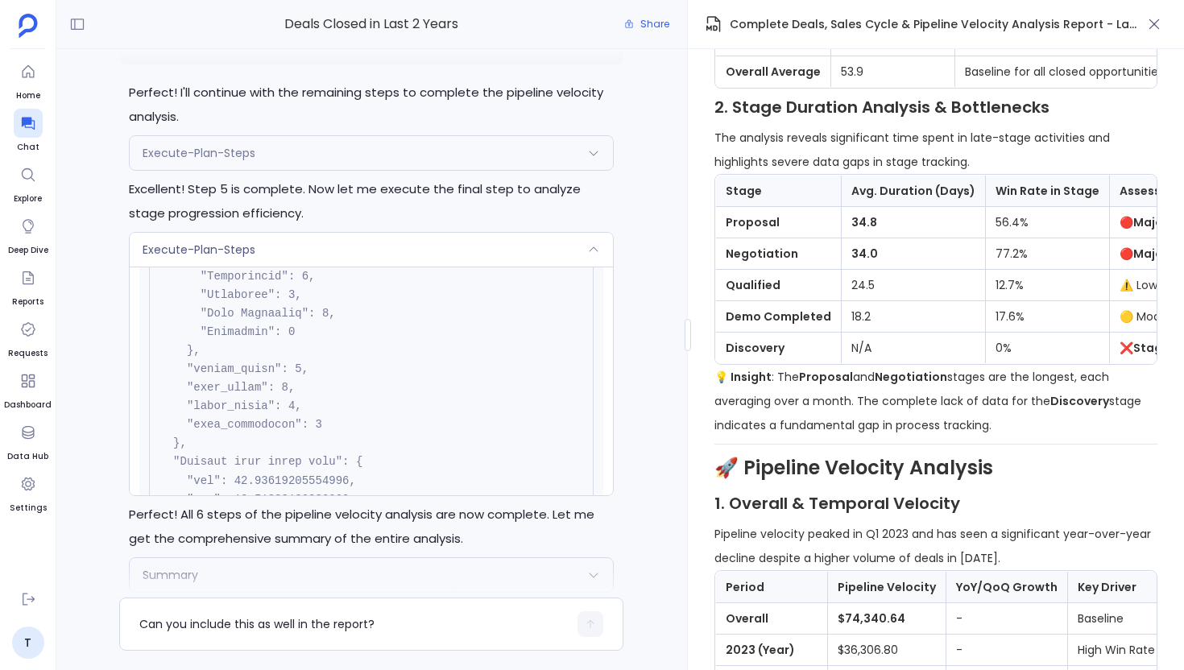
click at [566, 267] on div "Execute-Plan-Steps" at bounding box center [371, 250] width 483 height 34
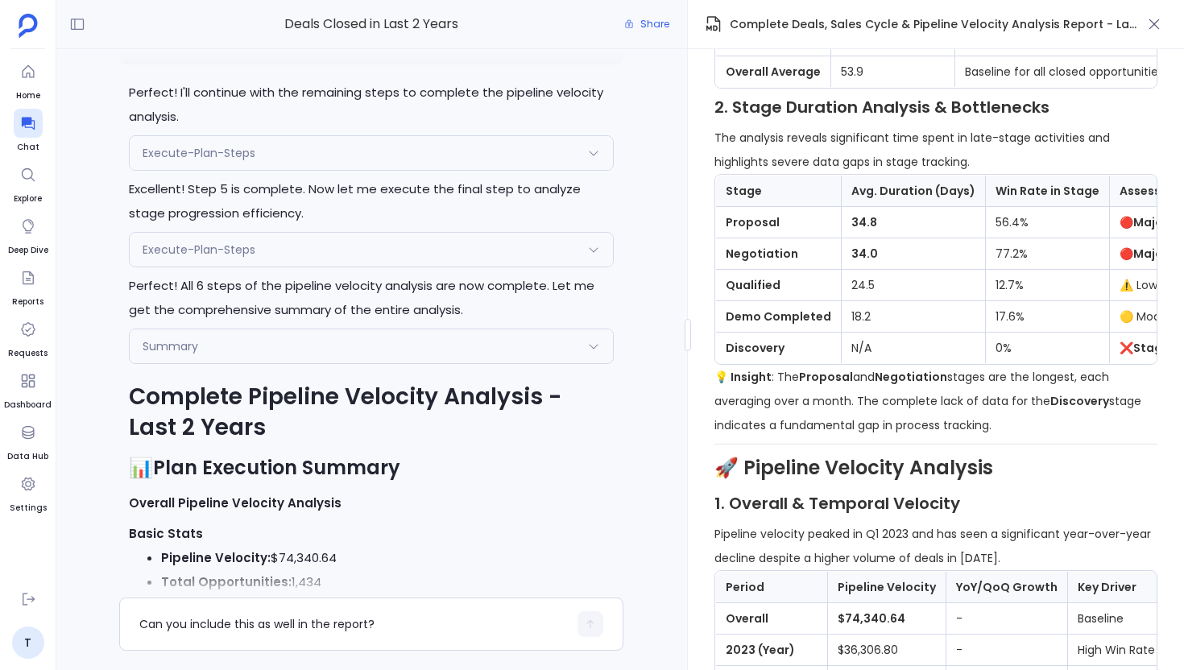
click at [566, 267] on div "Execute-Plan-Steps" at bounding box center [371, 250] width 483 height 34
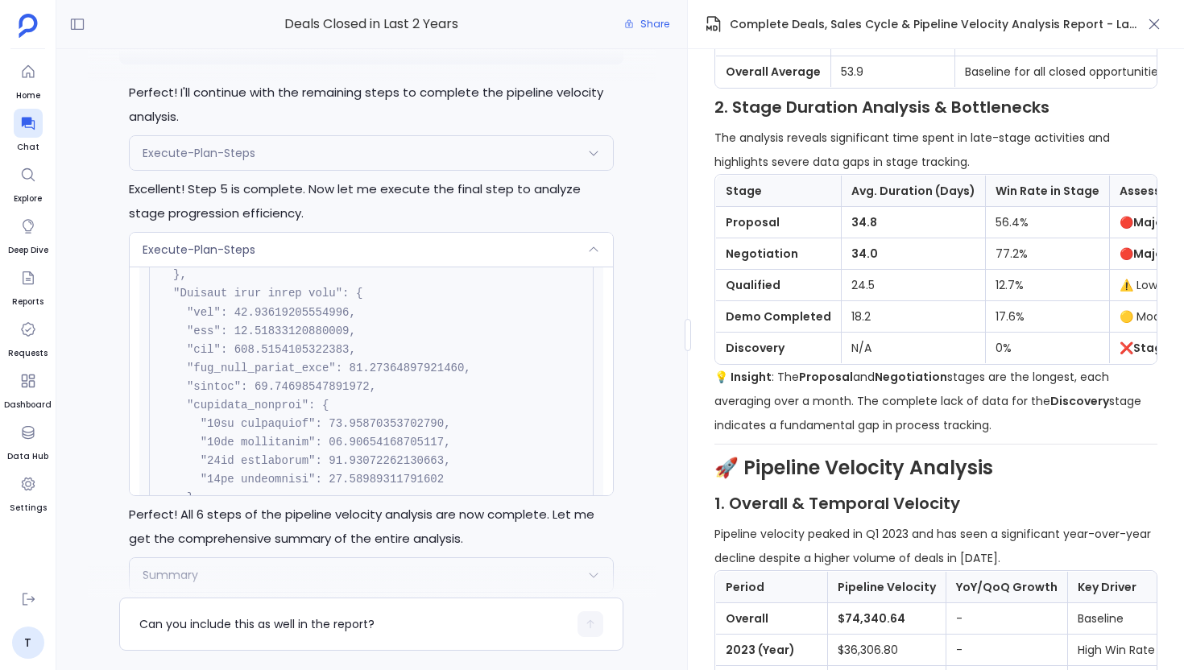
scroll to position [1184, 0]
click at [478, 267] on div "Execute-Plan-Steps" at bounding box center [371, 250] width 483 height 34
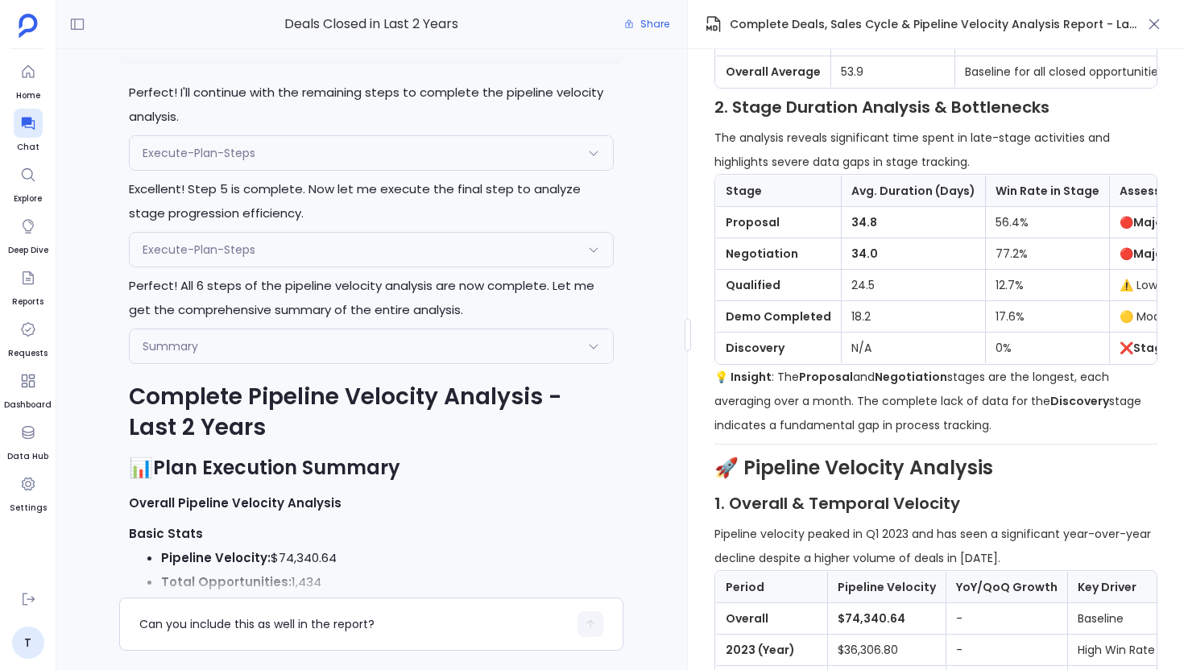
click at [478, 267] on div "Execute-Plan-Steps" at bounding box center [371, 250] width 483 height 34
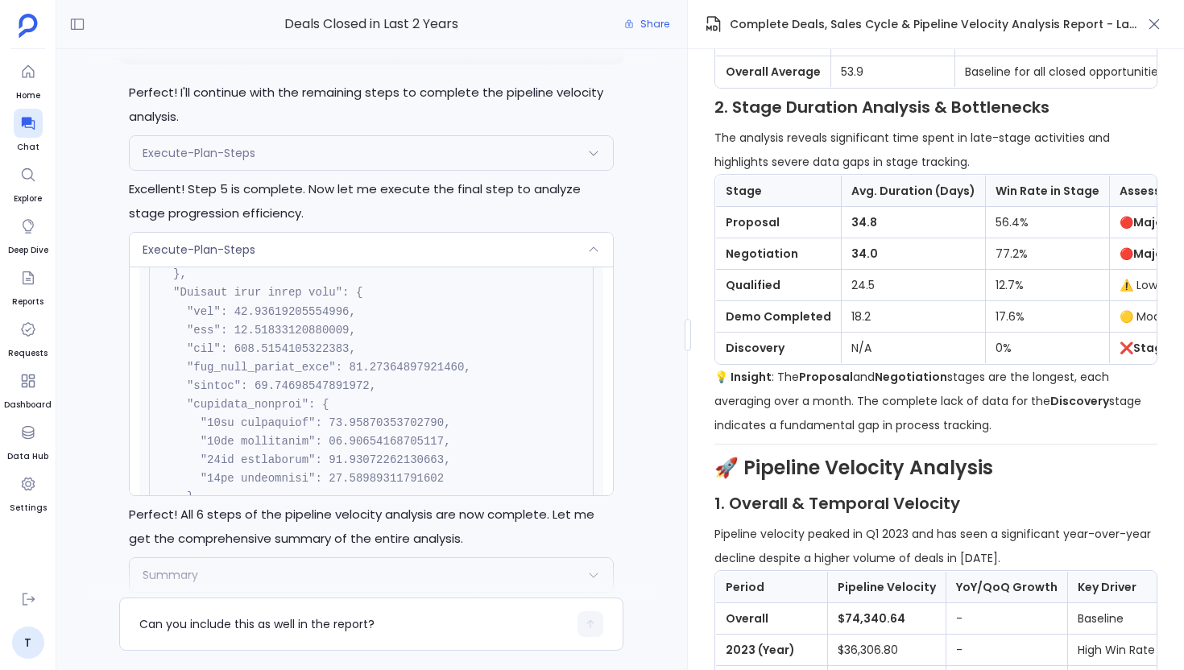
click at [478, 267] on div "Execute-Plan-Steps" at bounding box center [371, 250] width 483 height 34
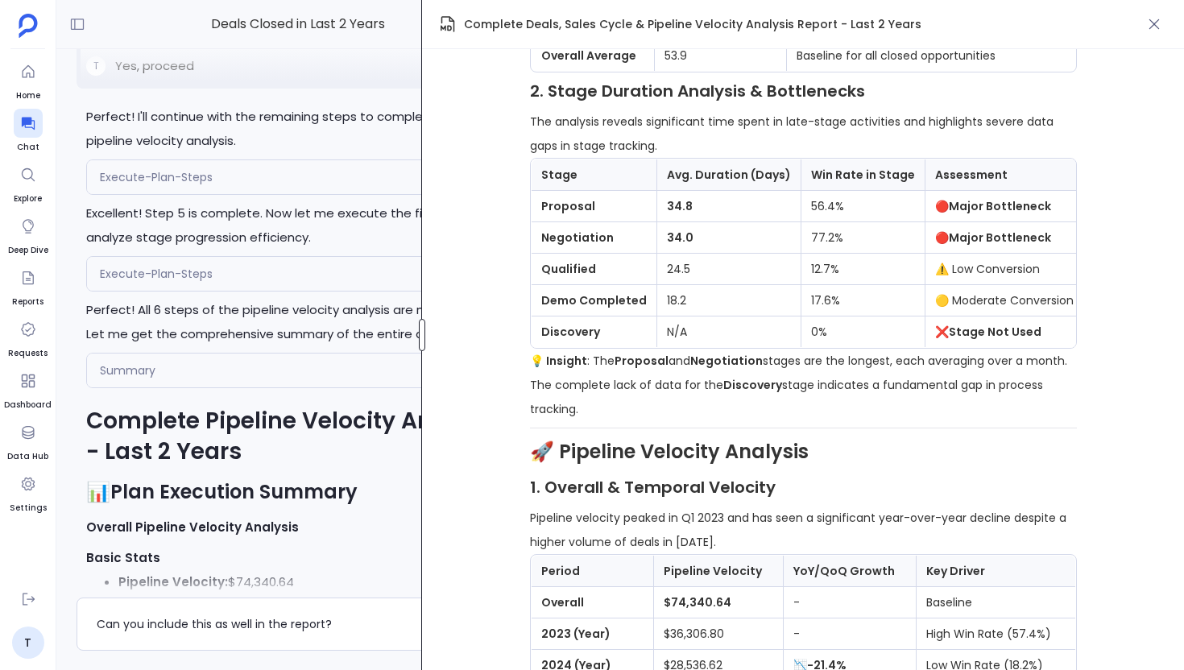
scroll to position [1407, 0]
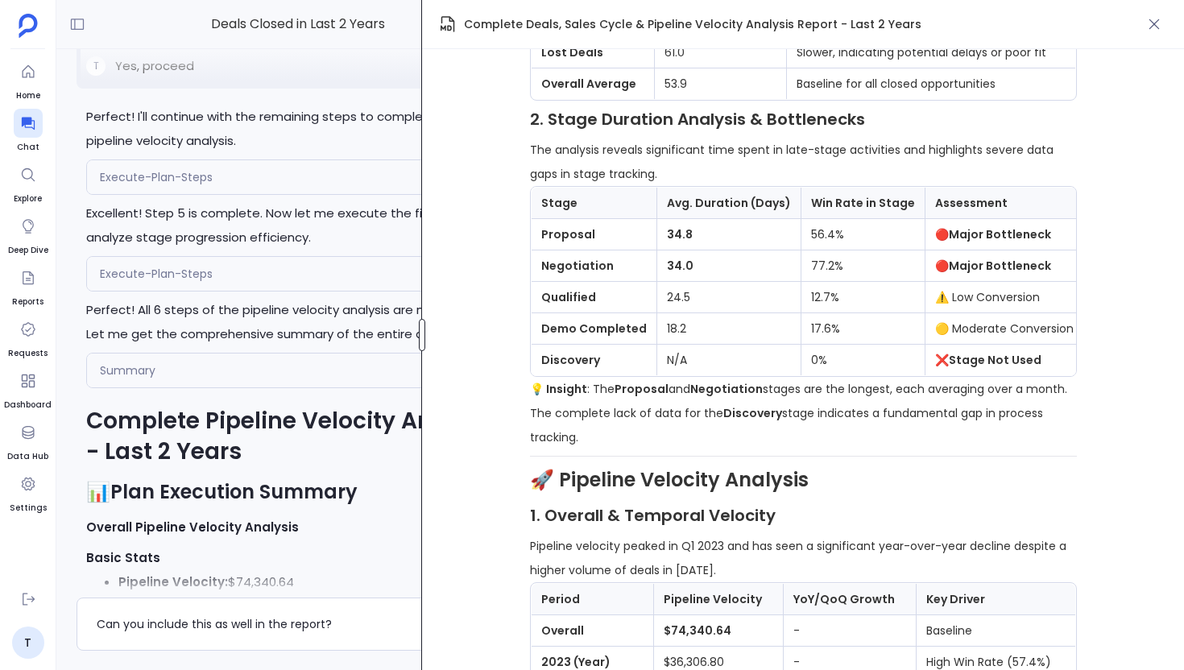
click at [378, 376] on div "Deals Closed in Last 2 Years Share Absolutely! I'll now generate the comprehens…" at bounding box center [619, 335] width 1127 height 670
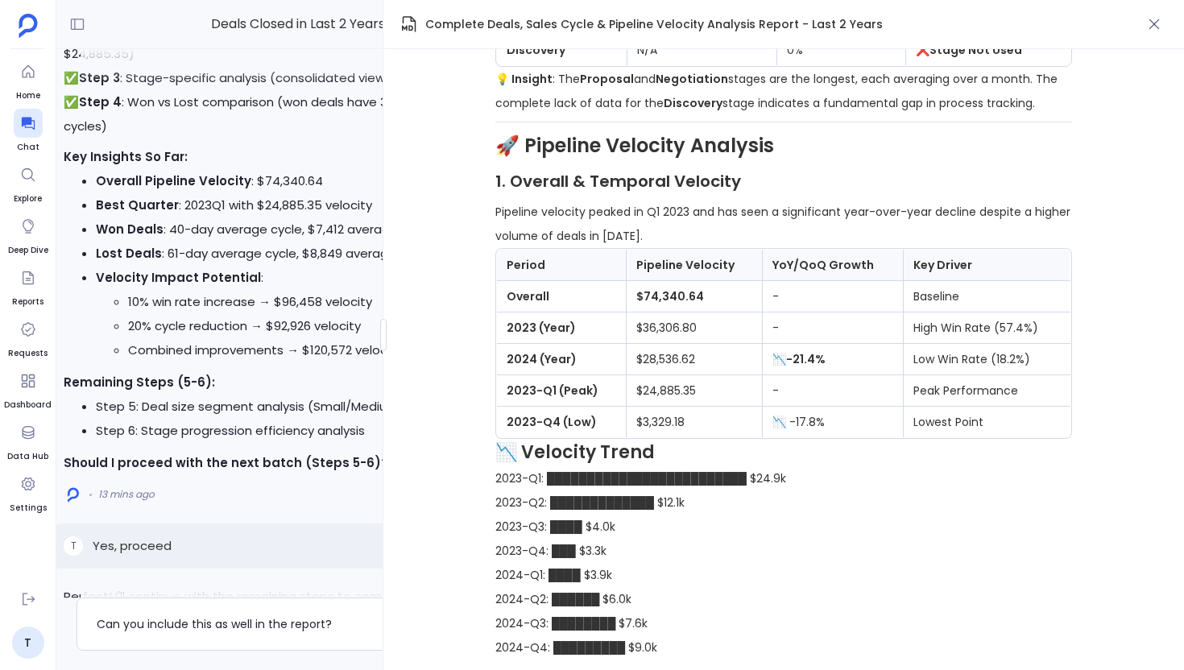
scroll to position [-3584, 23]
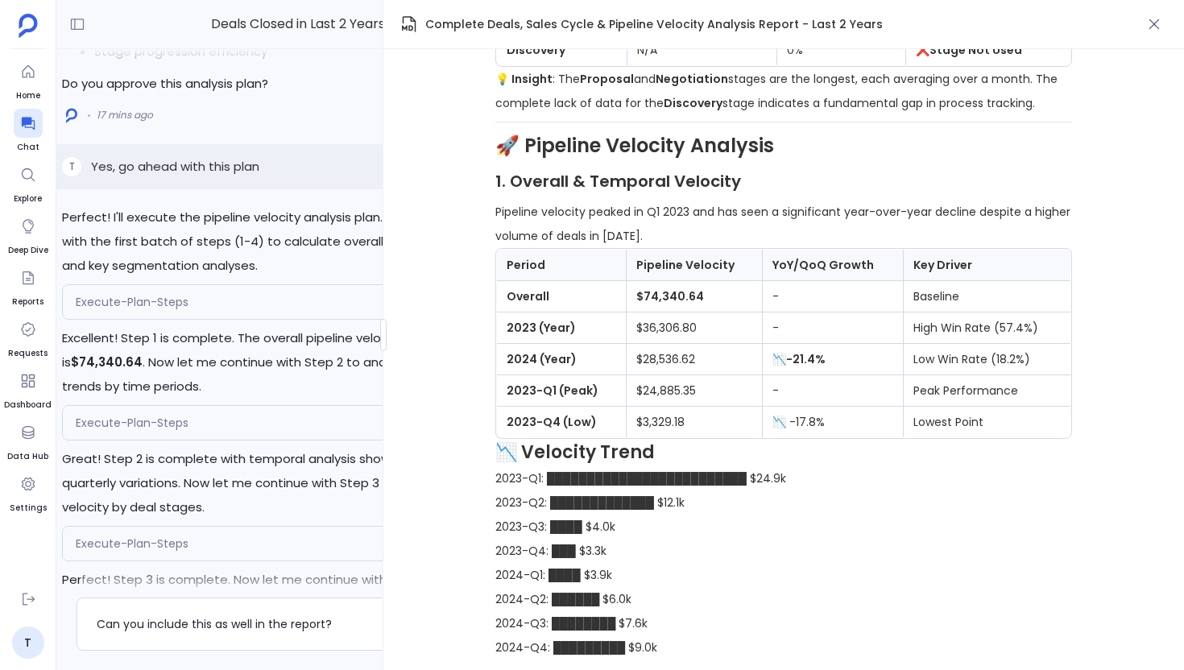
click at [209, 319] on div "Execute-Plan-Steps" at bounding box center [274, 302] width 422 height 34
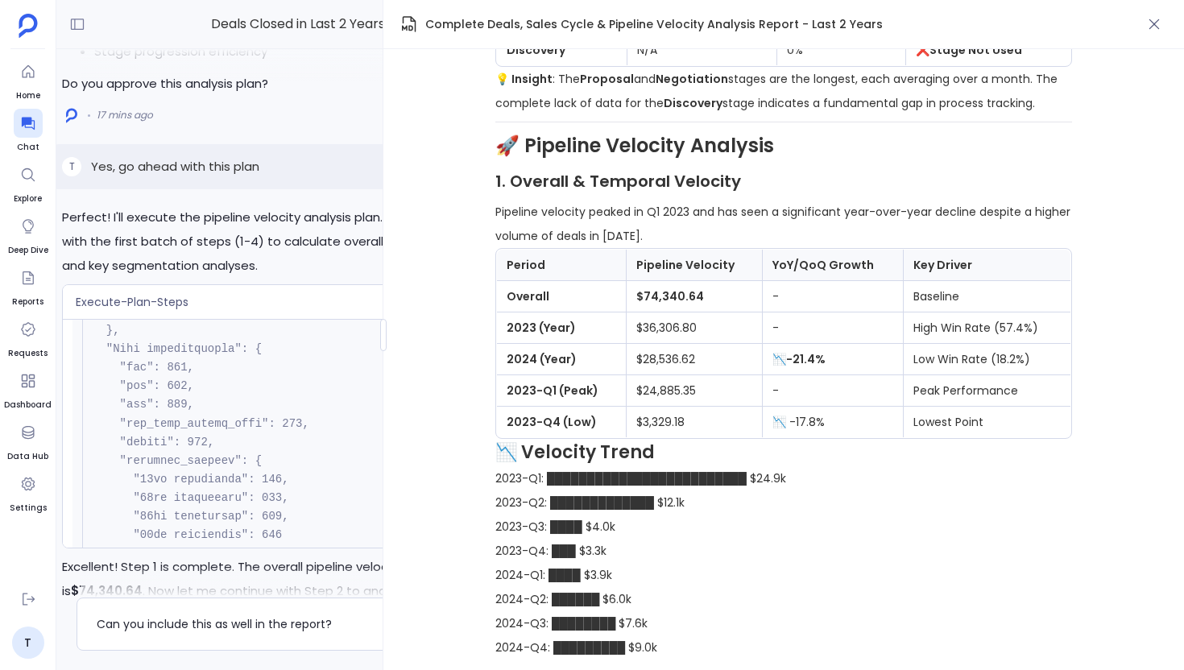
scroll to position [1629, 0]
click at [222, 319] on div "Execute-Plan-Steps" at bounding box center [274, 302] width 422 height 34
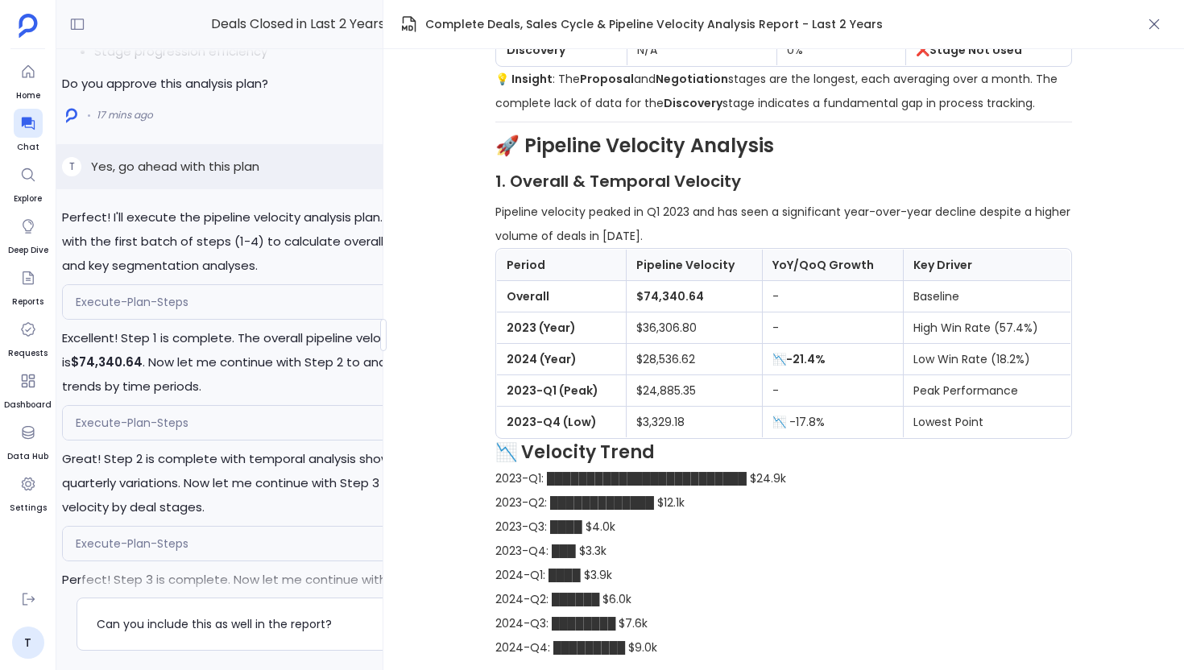
click at [221, 440] on div "Execute-Plan-Steps" at bounding box center [274, 423] width 422 height 34
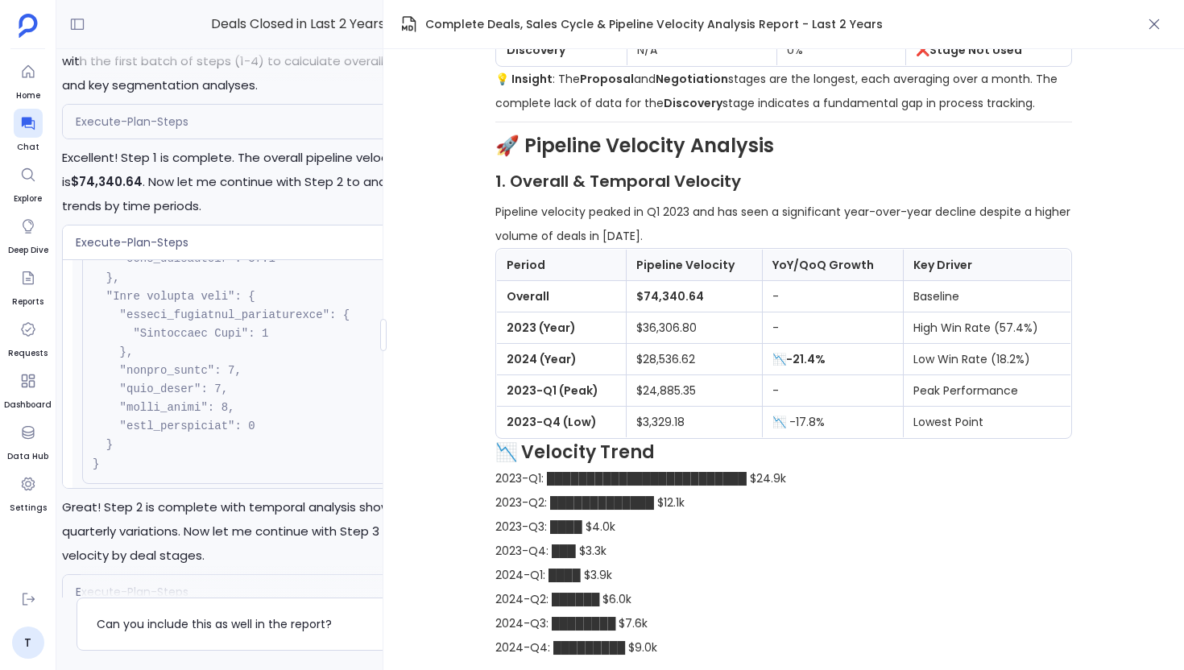
scroll to position [4433, 0]
click at [194, 259] on div "Execute-Plan-Steps" at bounding box center [274, 242] width 422 height 34
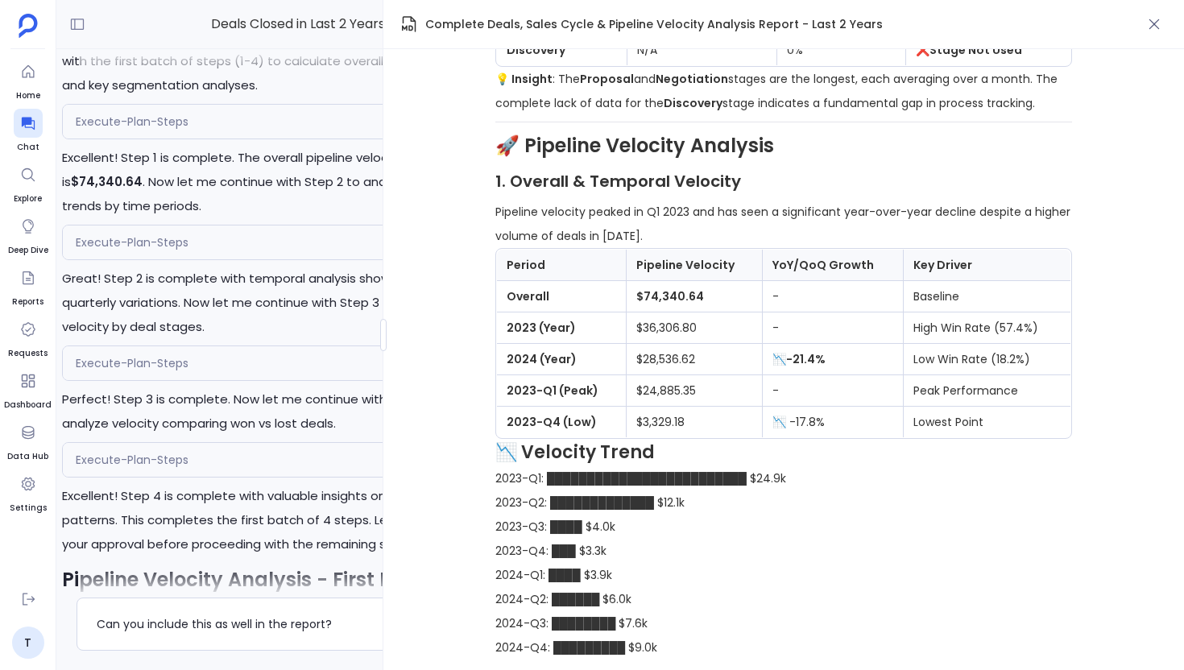
click at [200, 380] on div "Execute-Plan-Steps" at bounding box center [274, 363] width 422 height 34
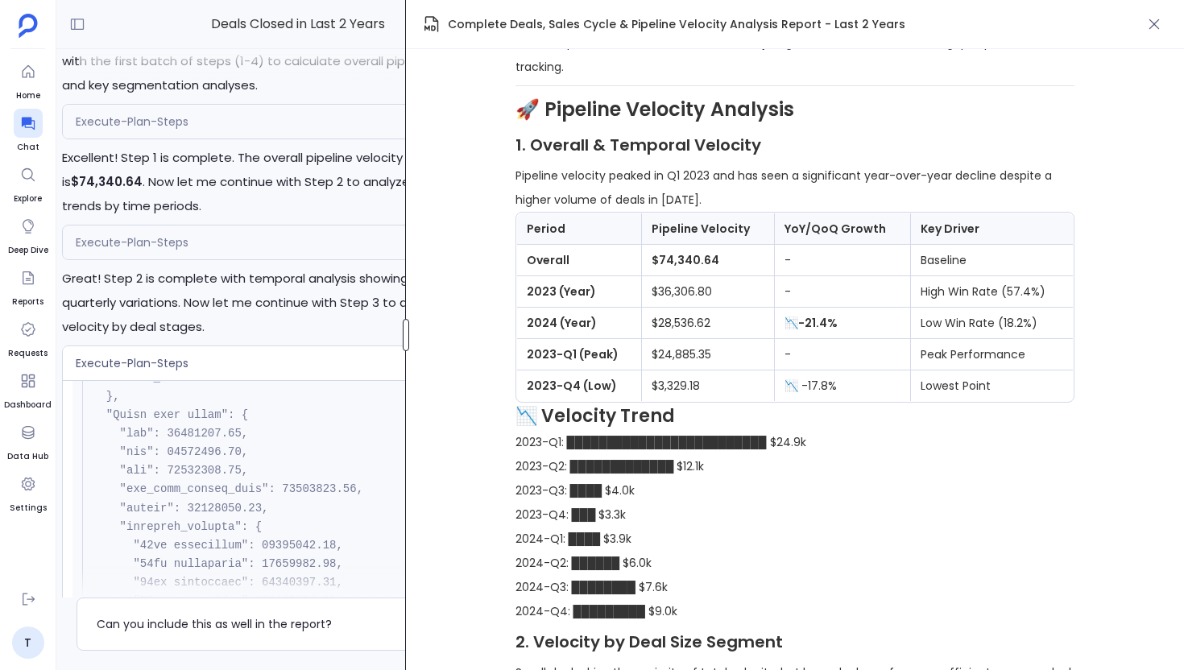
scroll to position [2451, 0]
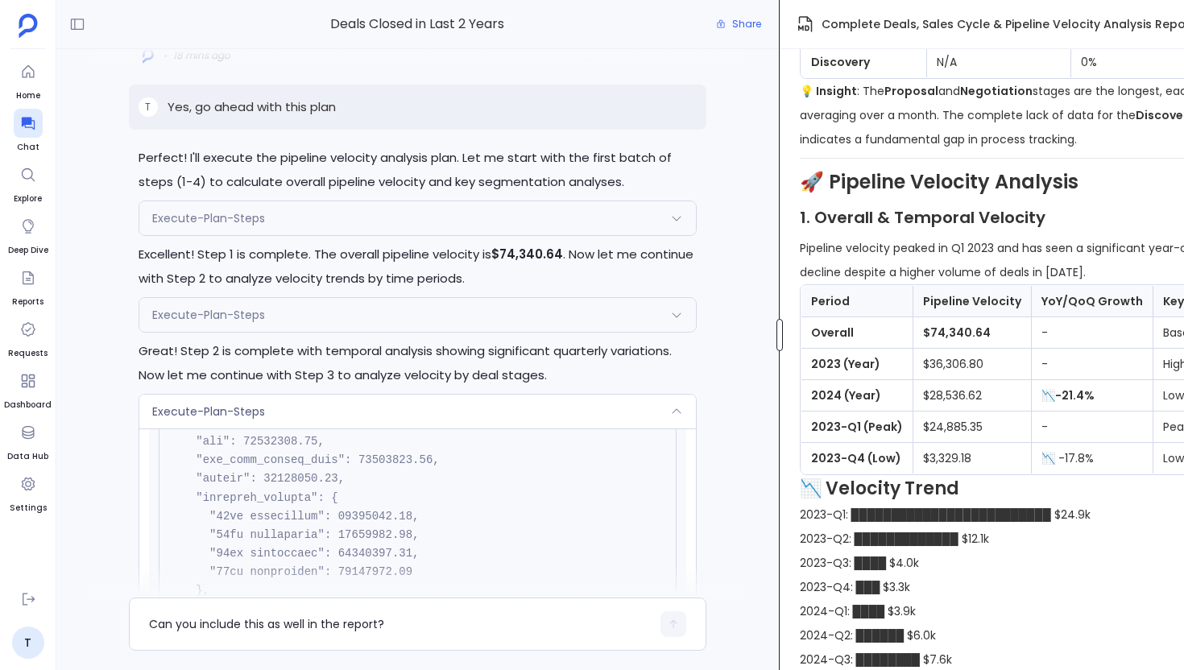
click at [777, 370] on div "Deals Closed in Last 2 Years Share Absolutely! I'll now generate the comprehens…" at bounding box center [619, 335] width 1127 height 670
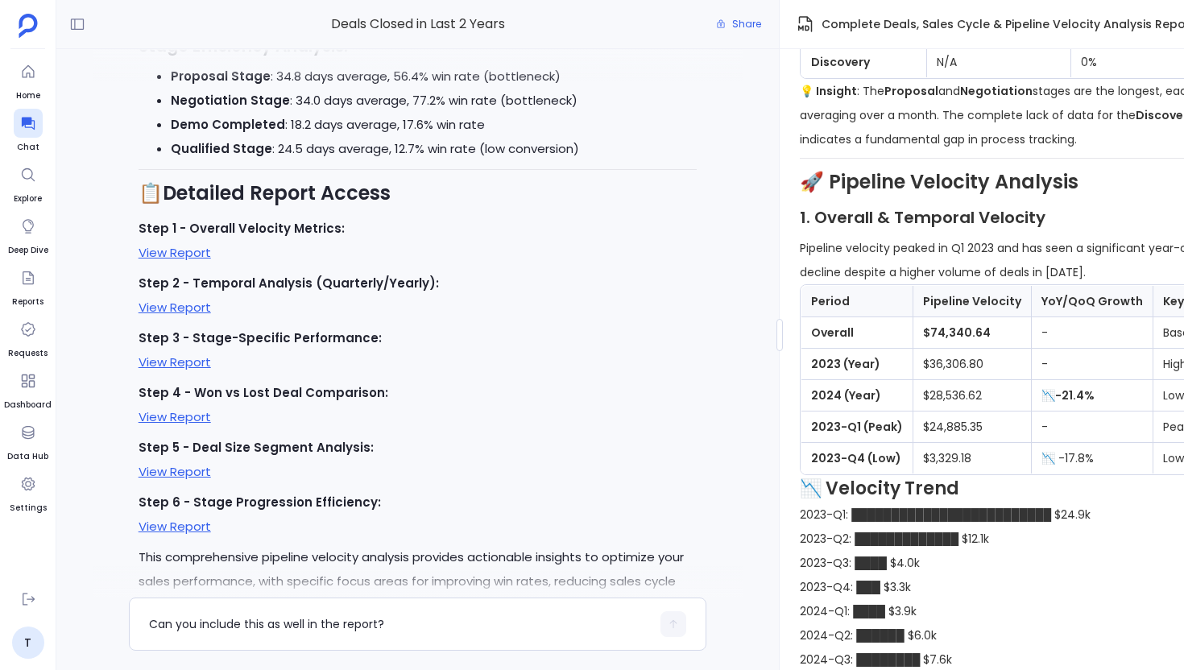
scroll to position [-486, 0]
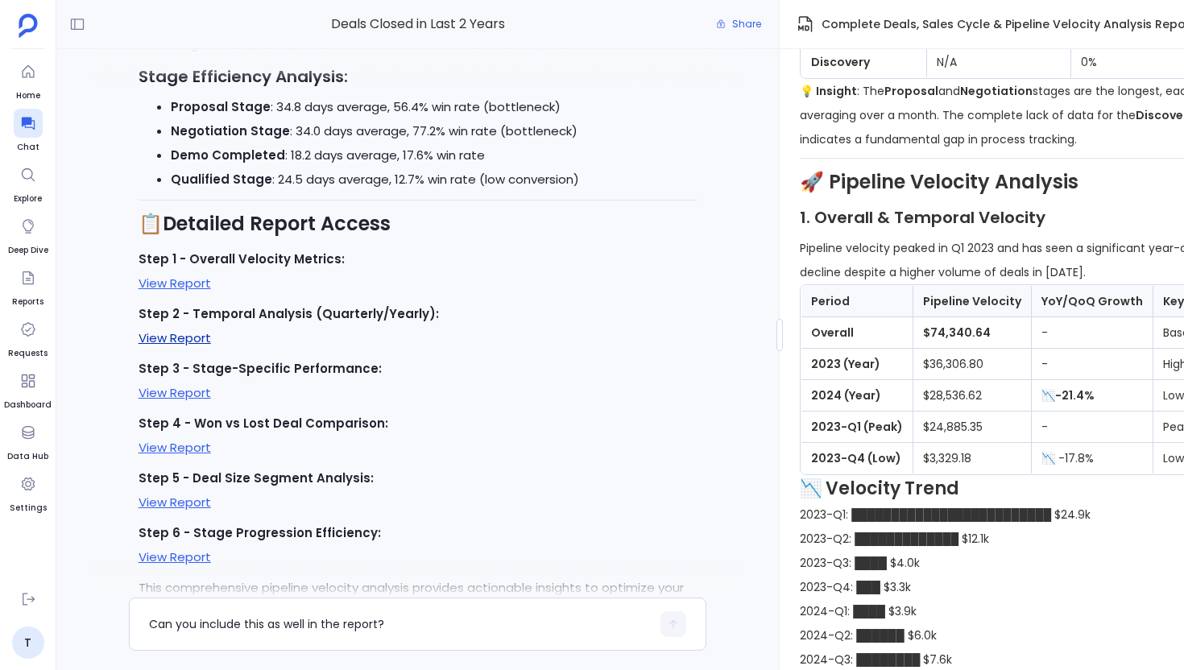
click at [180, 341] on link "View Report" at bounding box center [174, 337] width 72 height 17
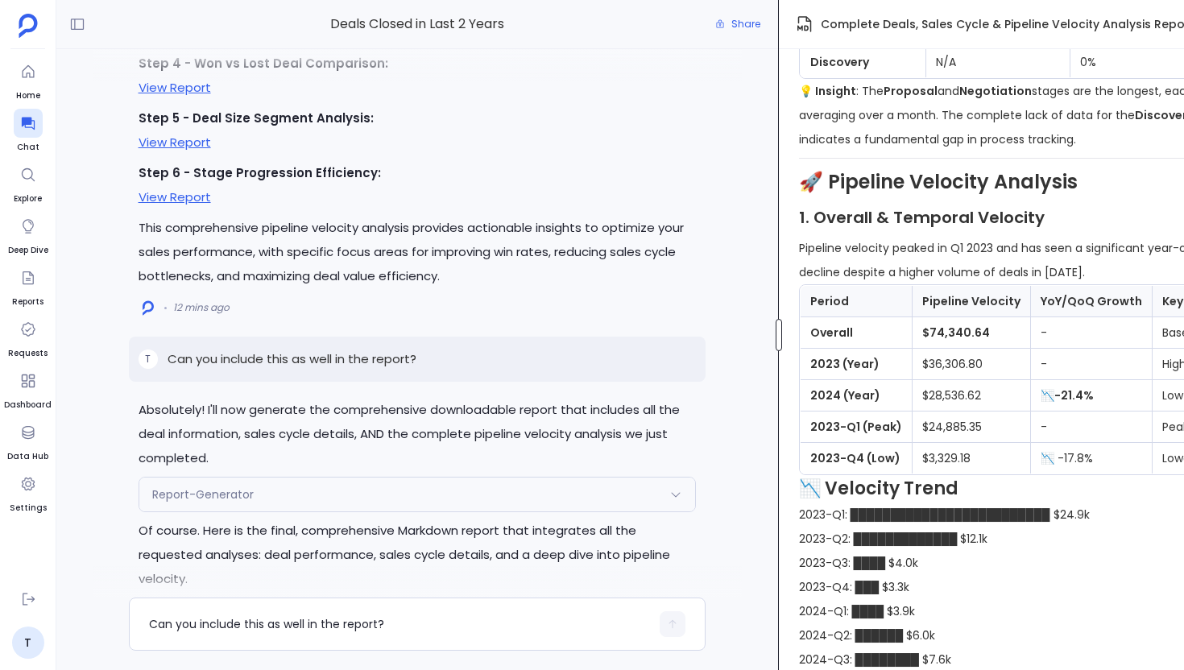
scroll to position [2469, 0]
click at [775, 337] on div at bounding box center [778, 335] width 6 height 32
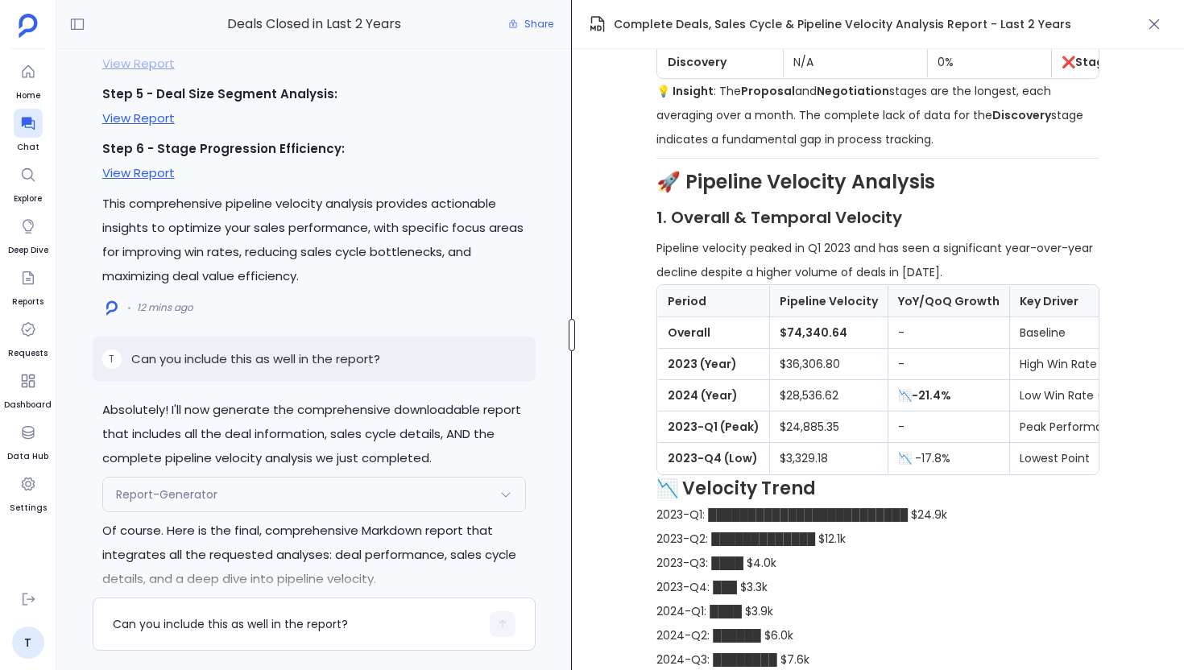
scroll to position [1721, 0]
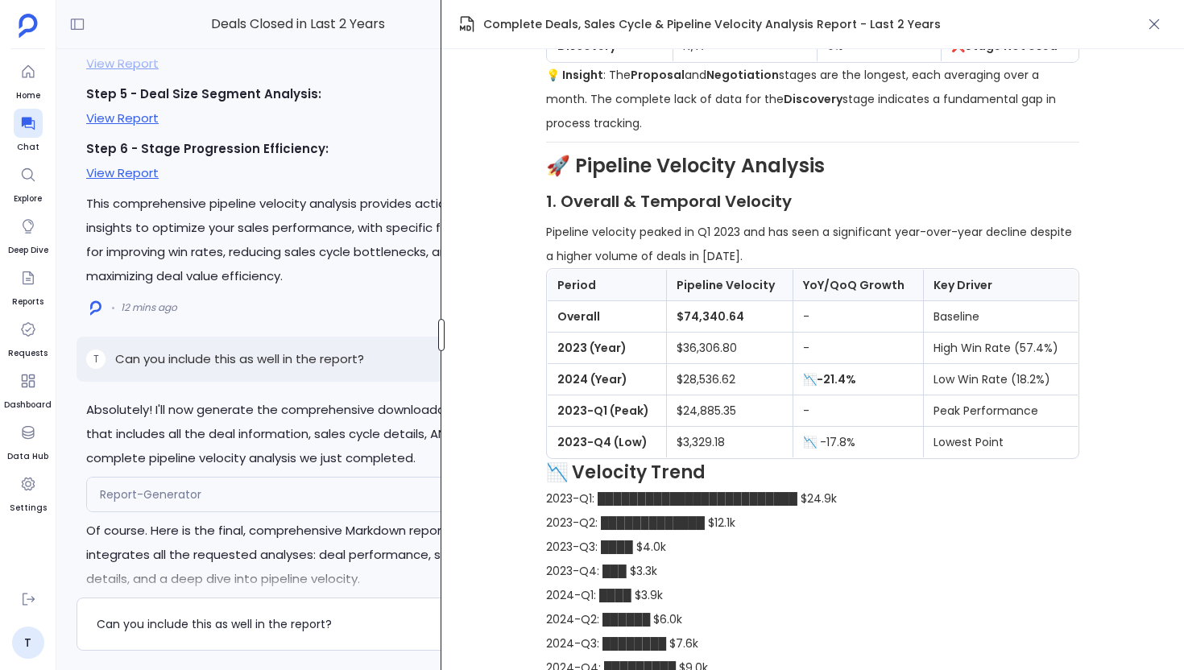
click at [438, 343] on div at bounding box center [441, 335] width 6 height 32
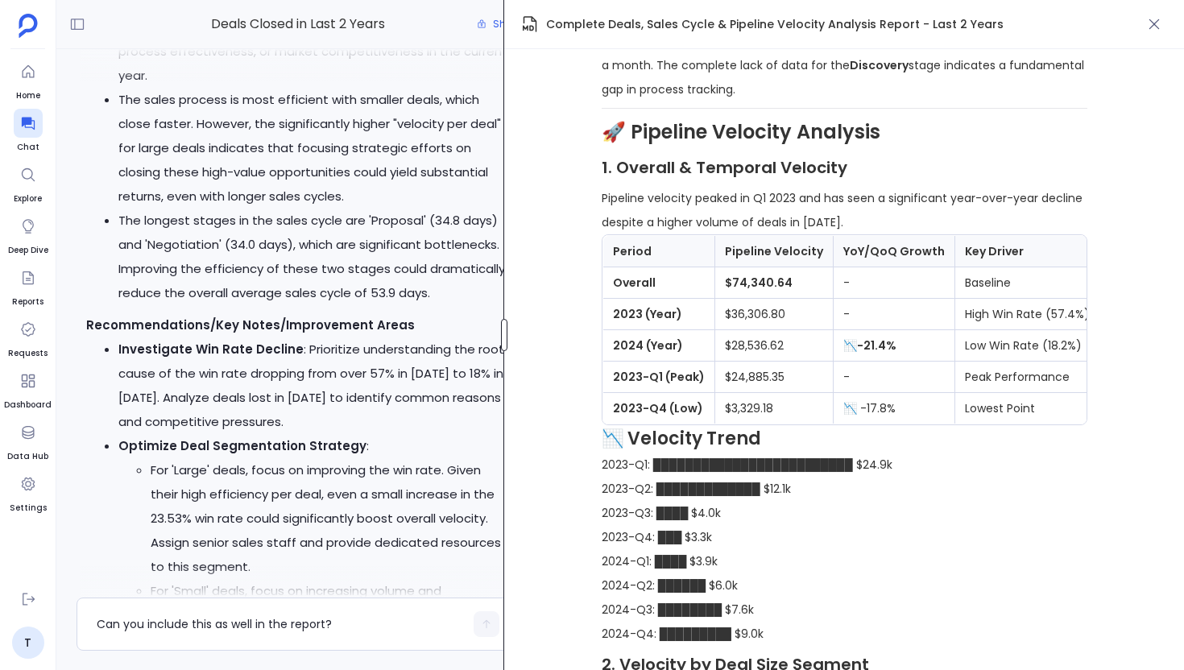
scroll to position [1610, 0]
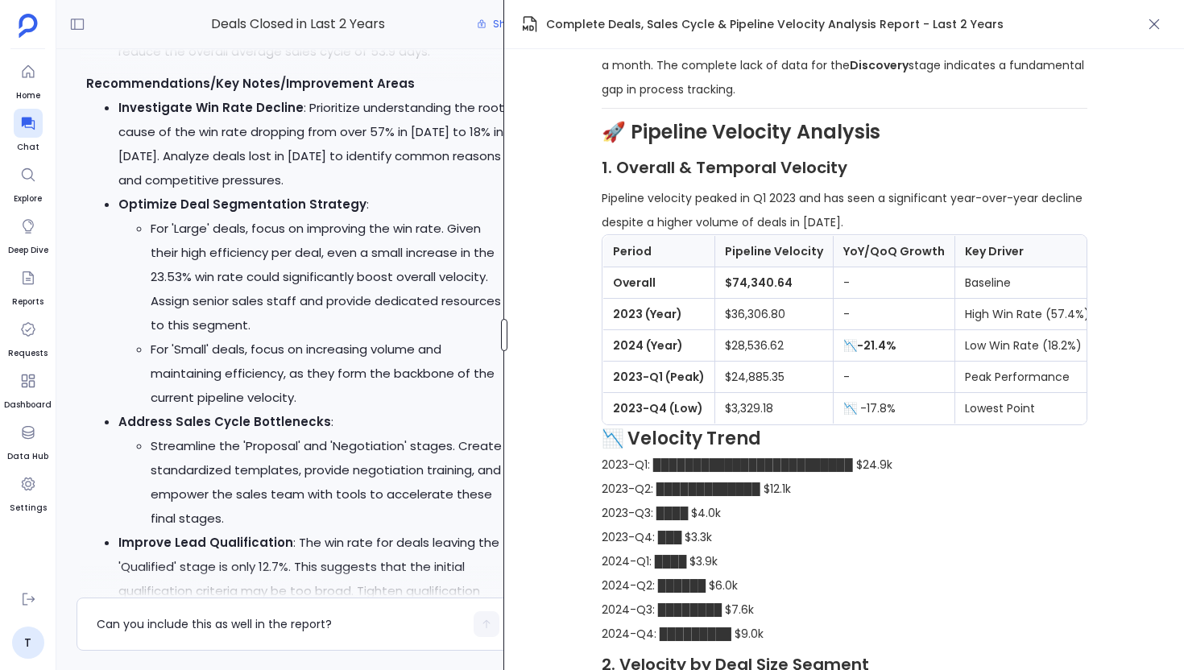
click at [507, 349] on div at bounding box center [504, 335] width 6 height 32
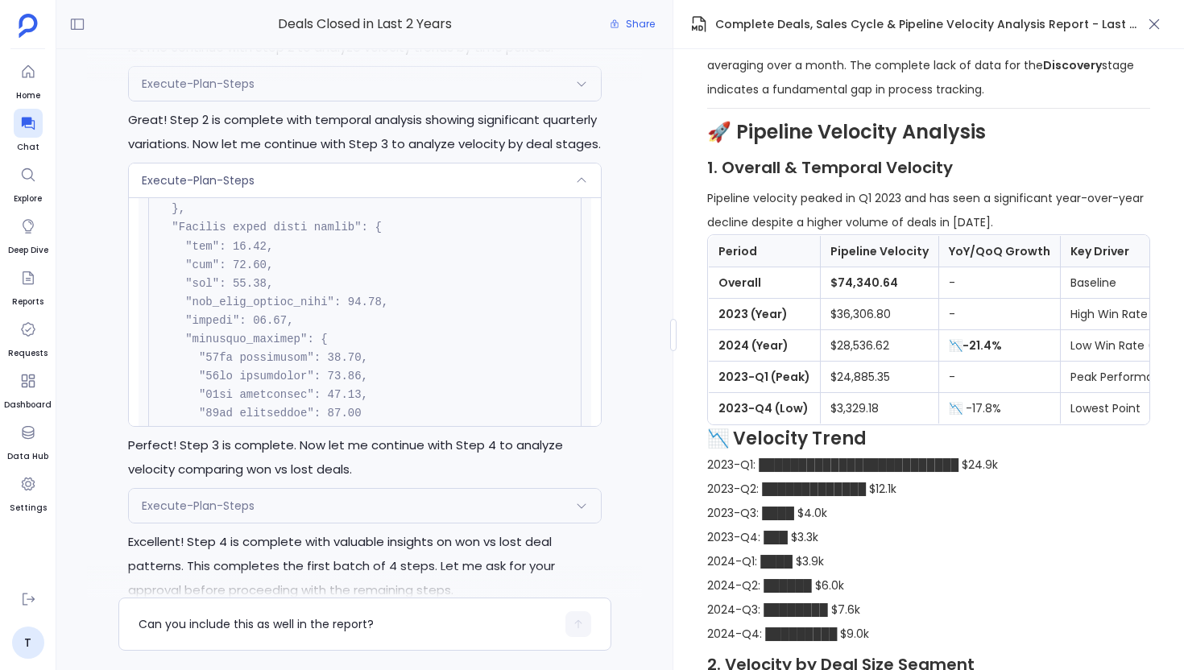
scroll to position [2116, 0]
click at [379, 197] on div "Execute-Plan-Steps" at bounding box center [365, 180] width 472 height 34
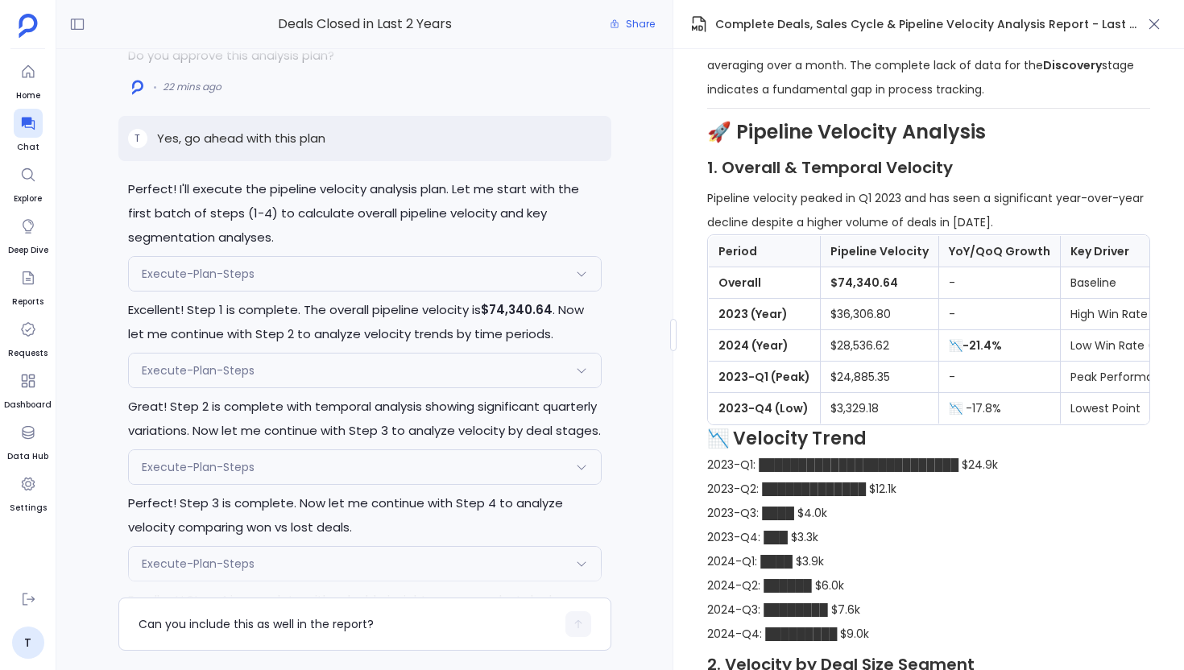
scroll to position [-3905, 0]
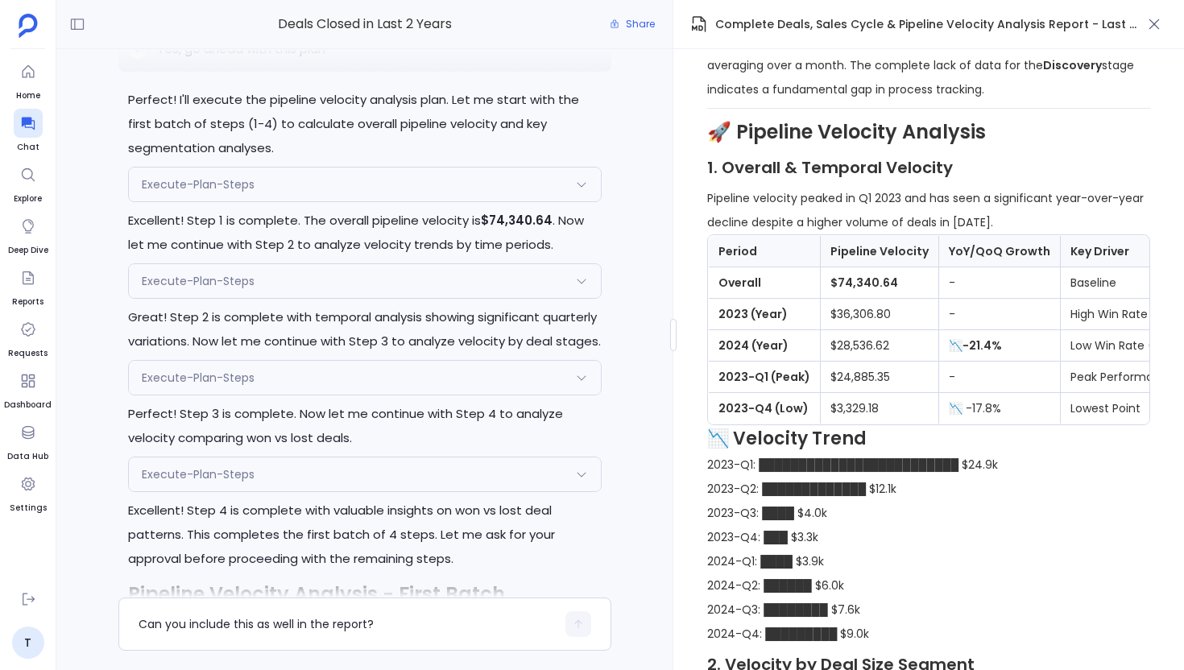
click at [361, 298] on div "Execute-Plan-Steps" at bounding box center [365, 281] width 472 height 34
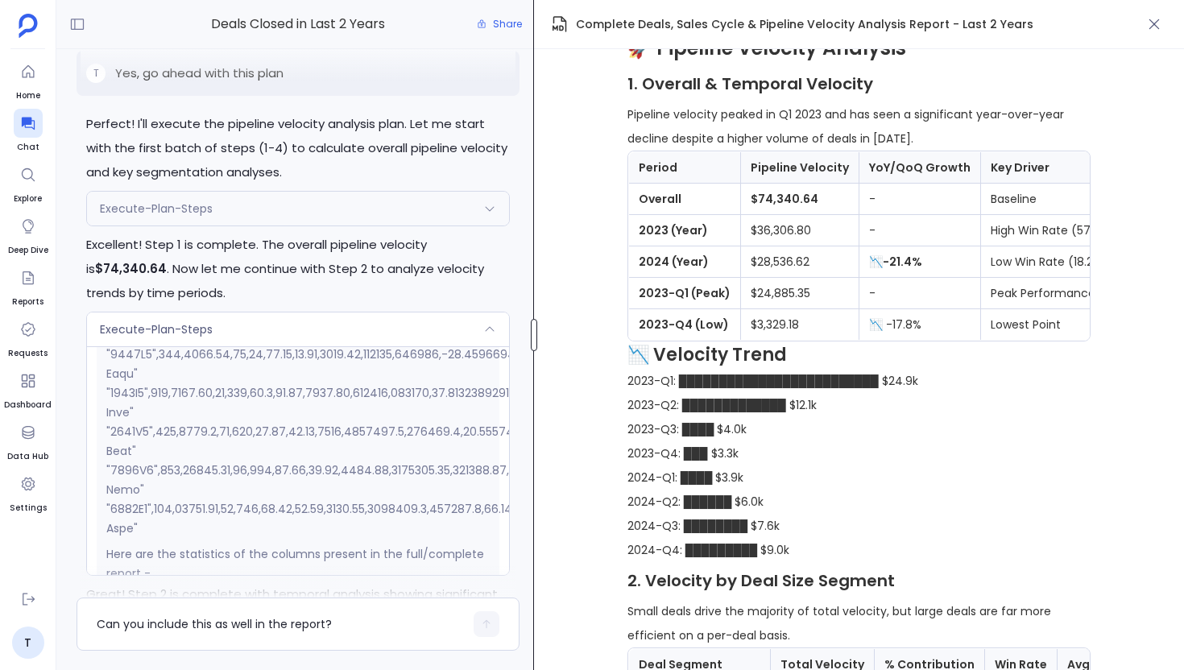
scroll to position [1878, 0]
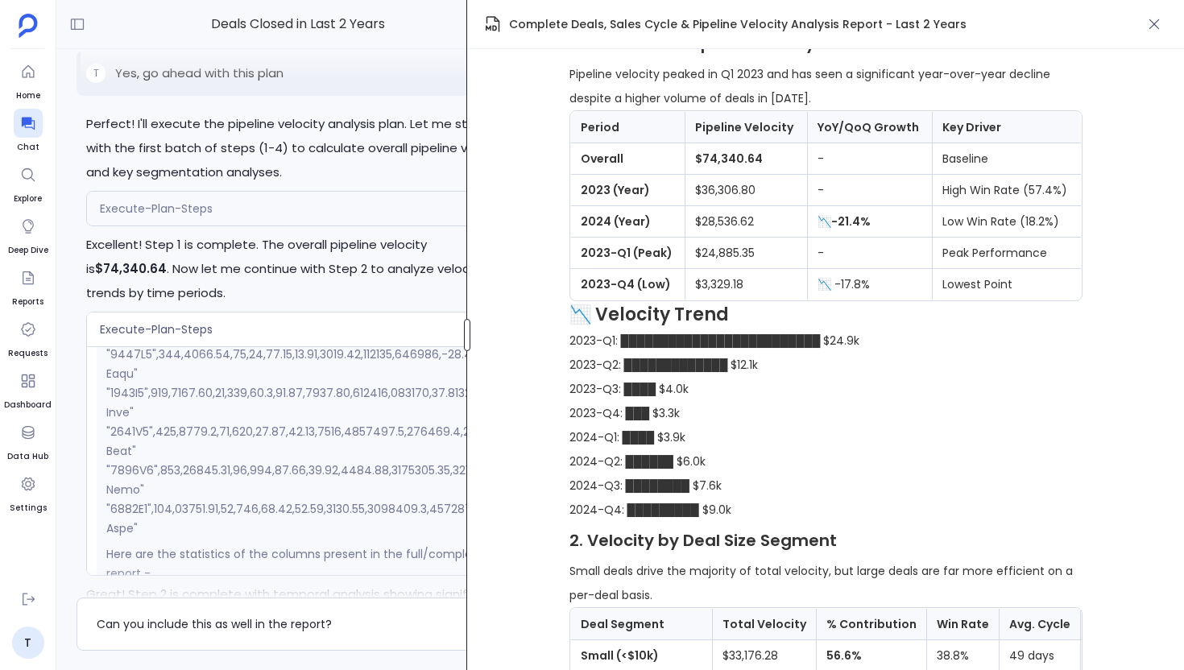
click at [463, 359] on div "Deals Closed in Last 2 Years Share Absolutely! I'll now generate the comprehens…" at bounding box center [619, 335] width 1127 height 670
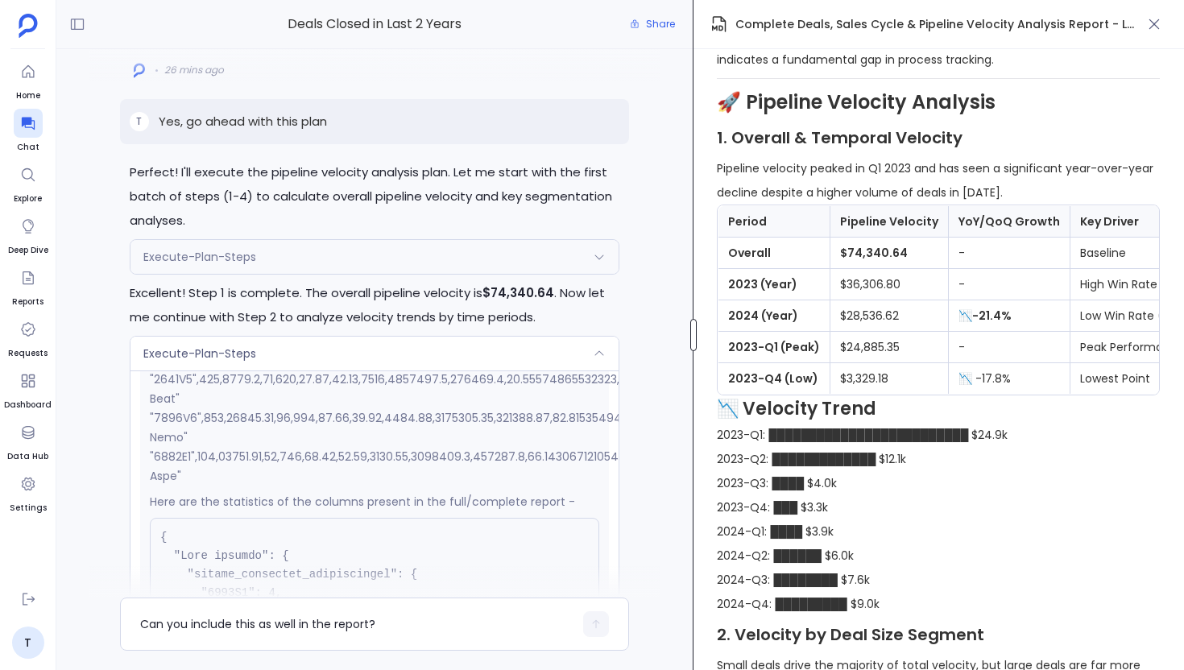
scroll to position [688, 0]
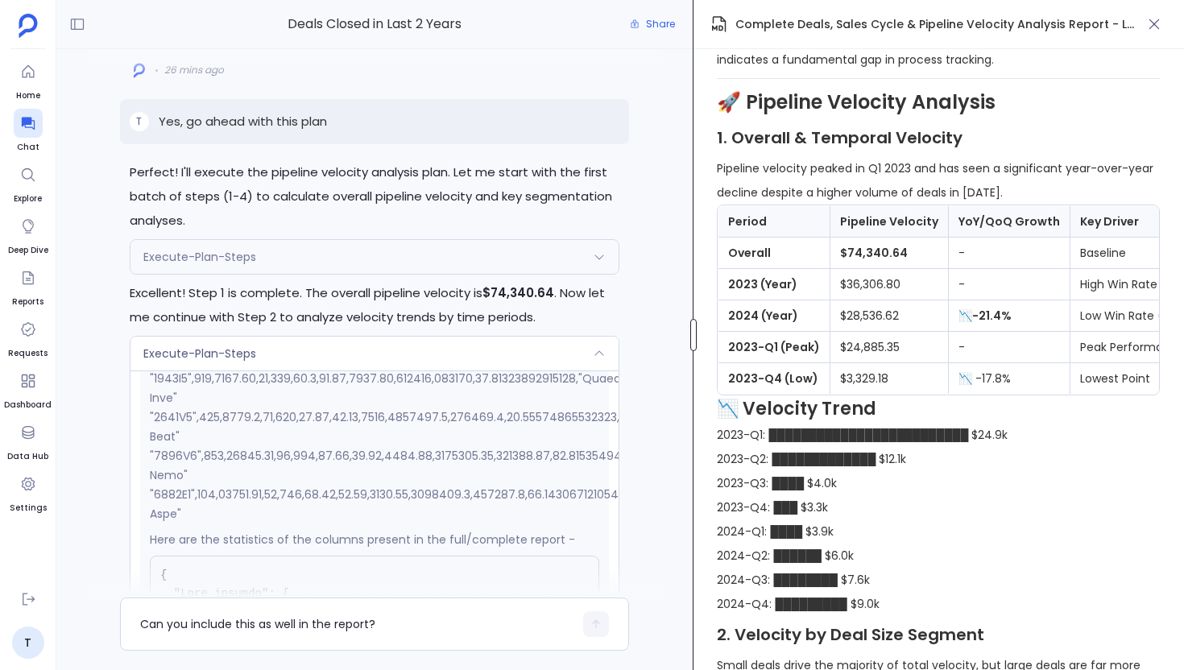
click at [698, 337] on div "Deals Closed in Last 2 Years Share Absolutely! I'll now generate the comprehens…" at bounding box center [619, 335] width 1127 height 670
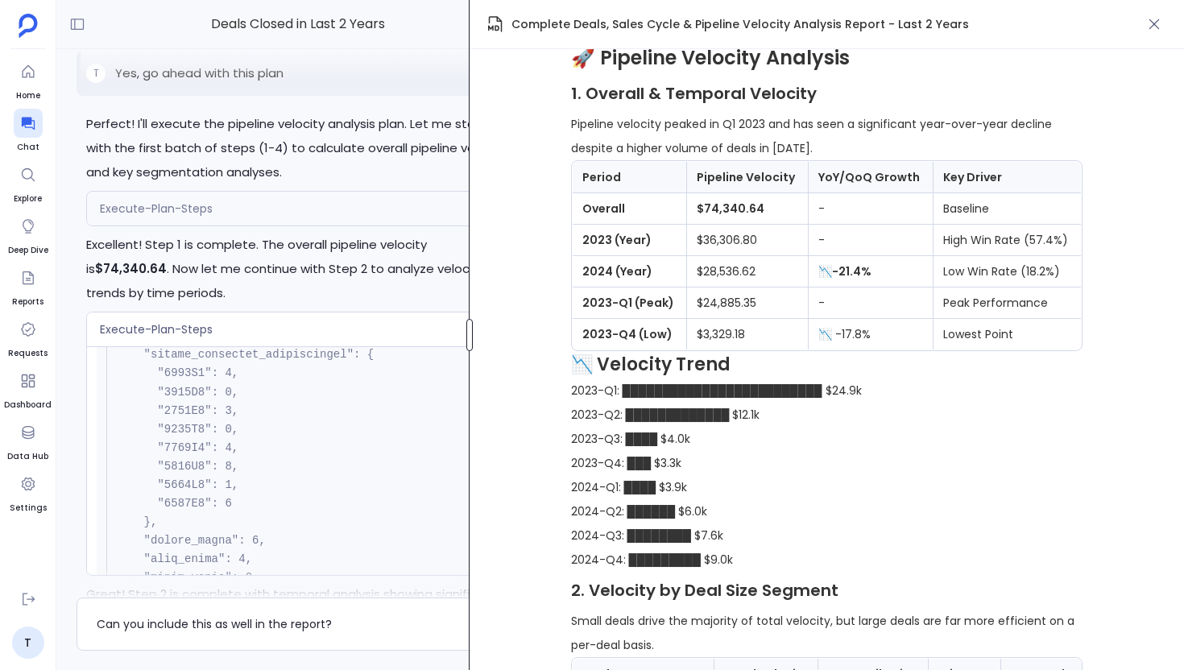
scroll to position [1824, 0]
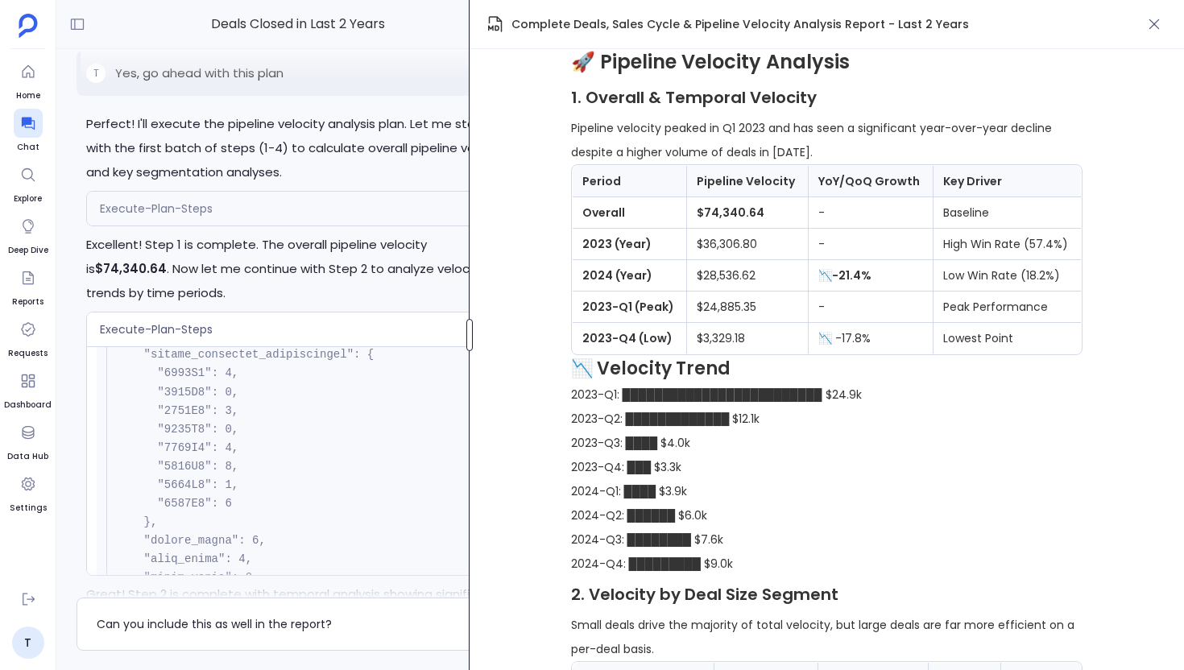
click at [467, 349] on div at bounding box center [469, 335] width 6 height 32
click at [684, 260] on td "2023 (Year)" at bounding box center [629, 244] width 114 height 31
click at [194, 346] on div "Execute-Plan-Steps" at bounding box center [298, 329] width 422 height 34
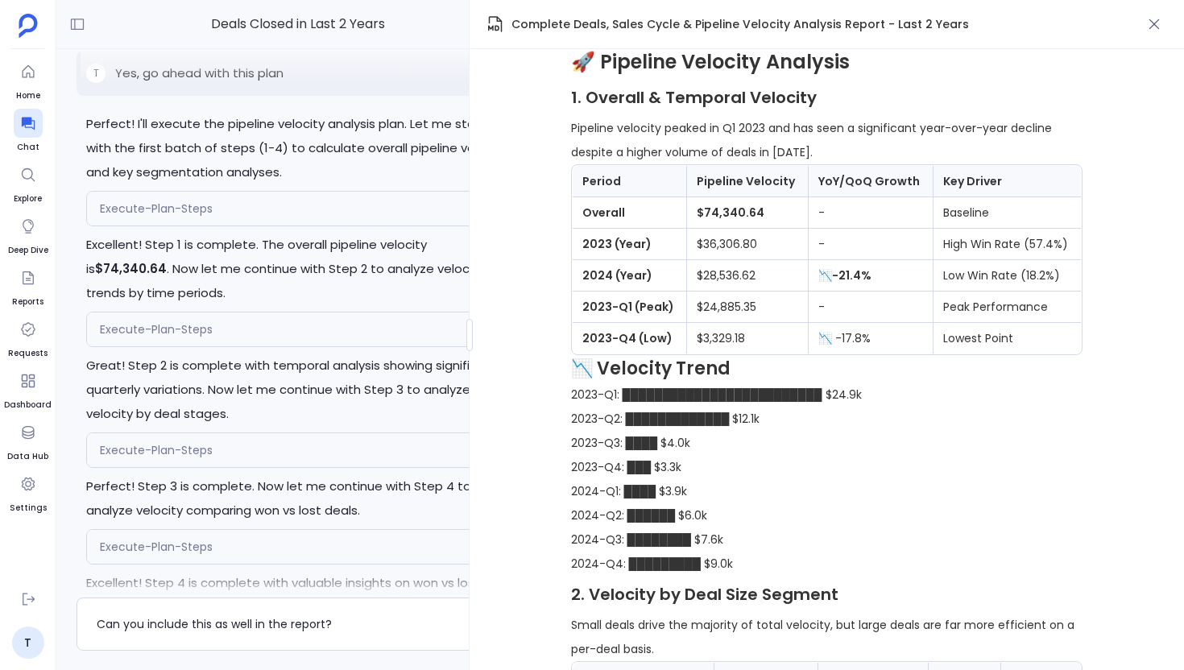
scroll to position [-4352, 0]
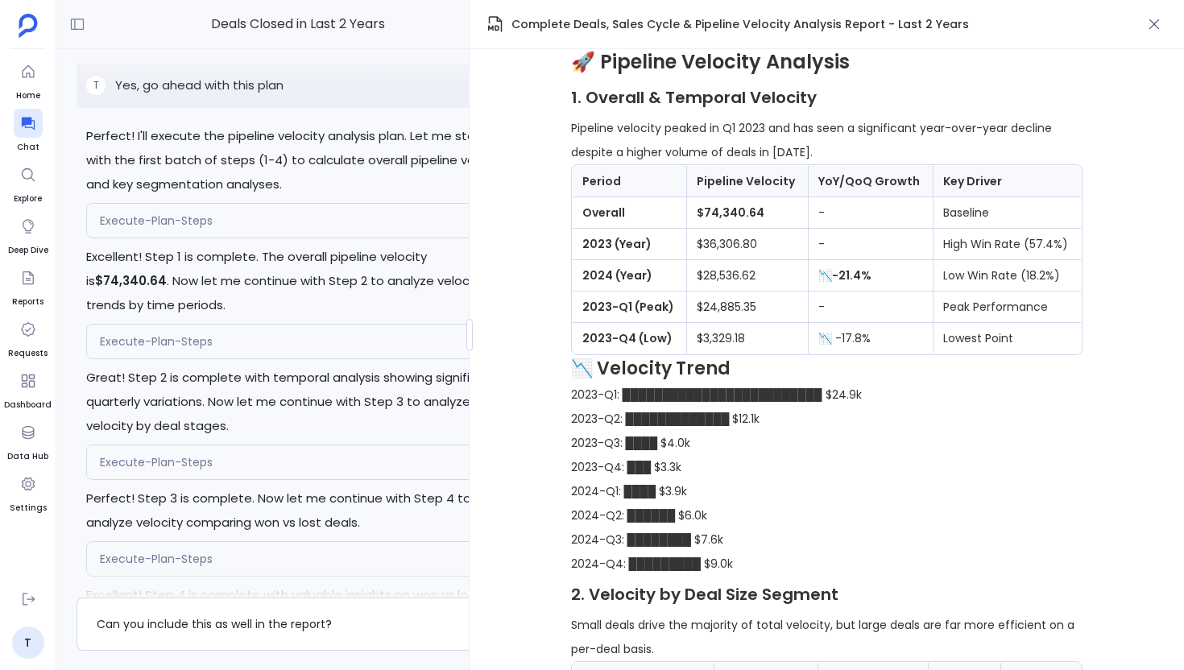
click at [234, 238] on div "Execute-Plan-Steps" at bounding box center [298, 221] width 422 height 34
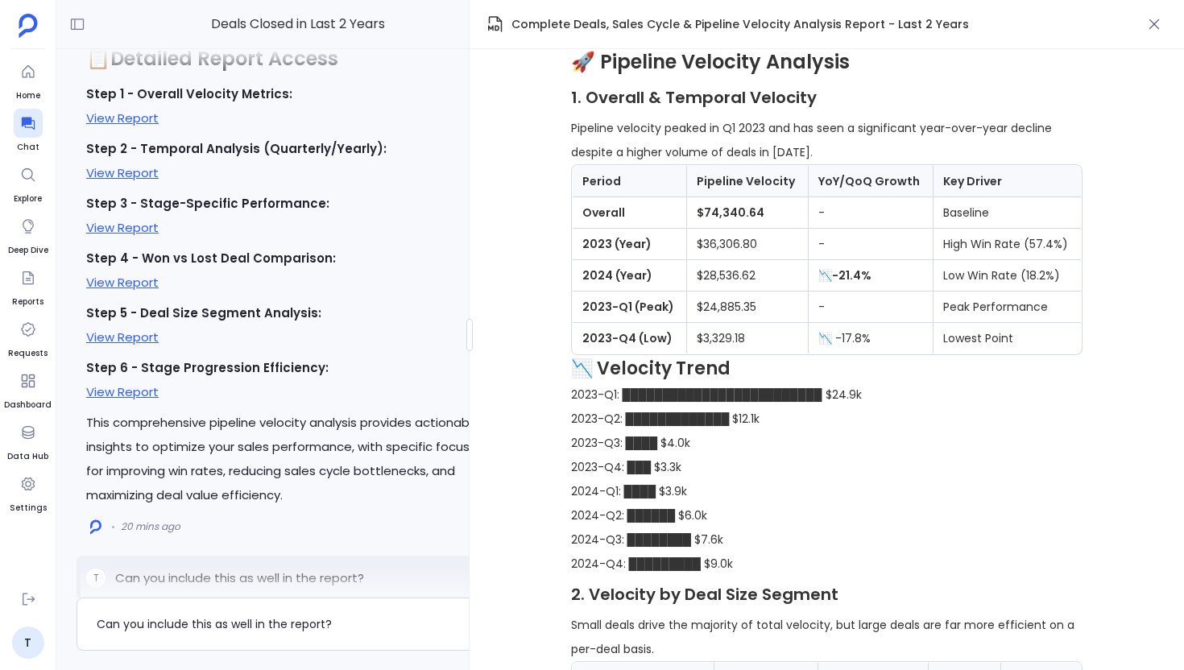
scroll to position [-345, 0]
click at [124, 118] on link "View Report" at bounding box center [122, 117] width 72 height 17
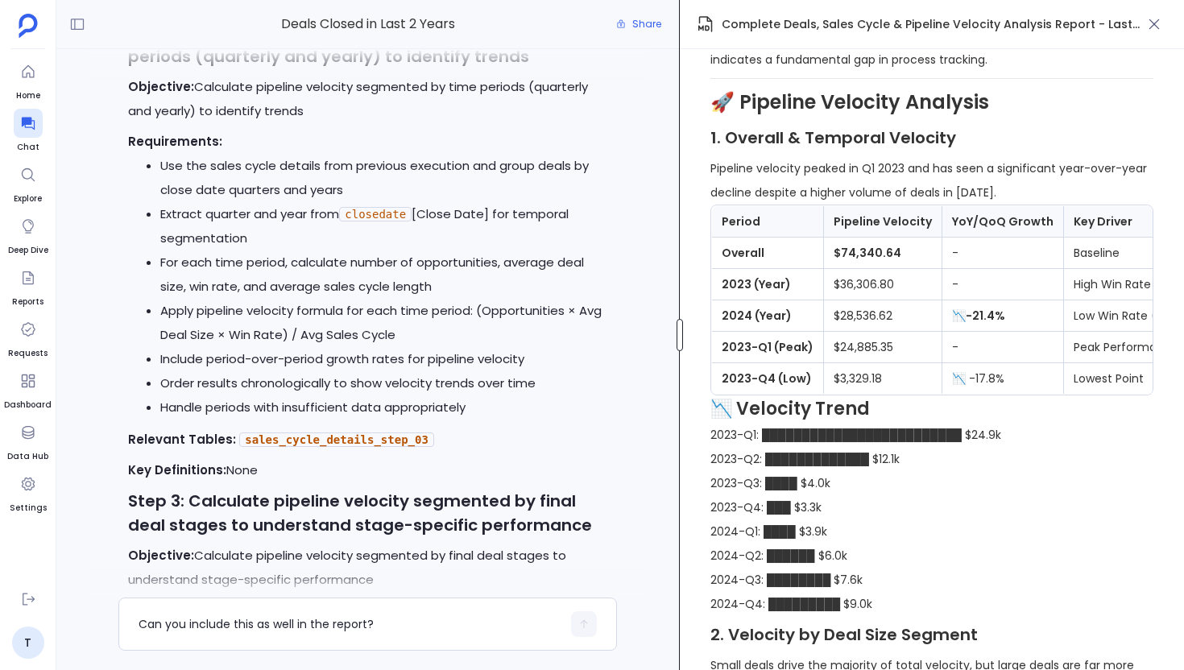
scroll to position [-6281, 0]
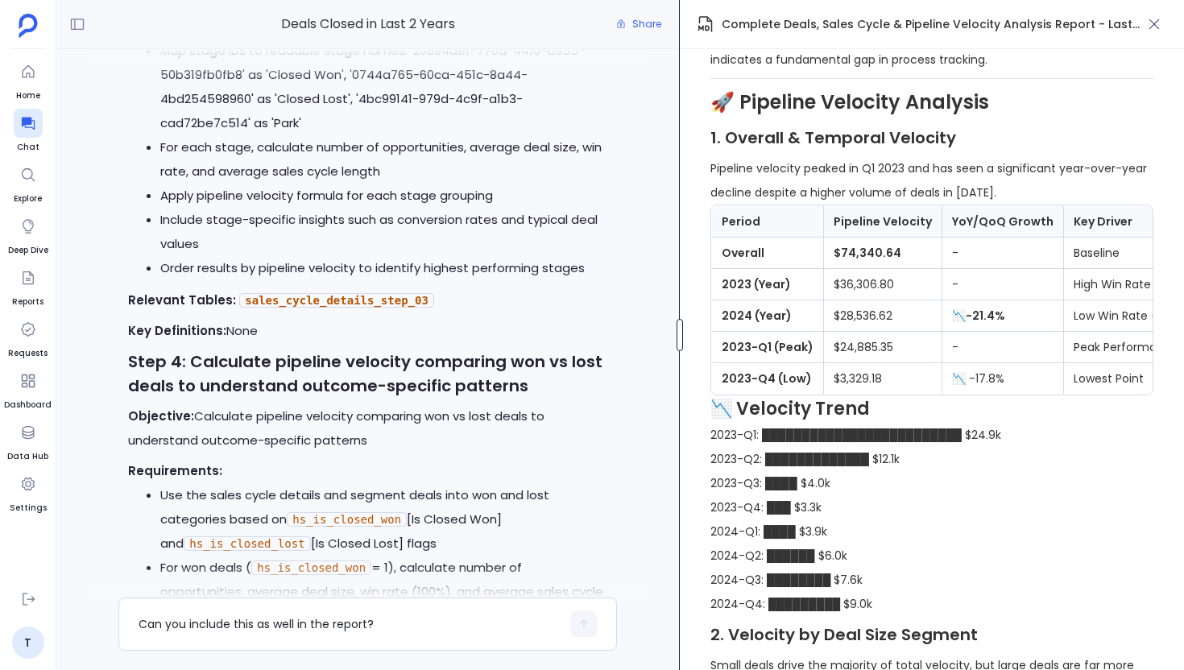
click at [702, 337] on div "Deals Closed in Last 2 Years Share Absolutely! I'll now generate the comprehens…" at bounding box center [619, 335] width 1127 height 670
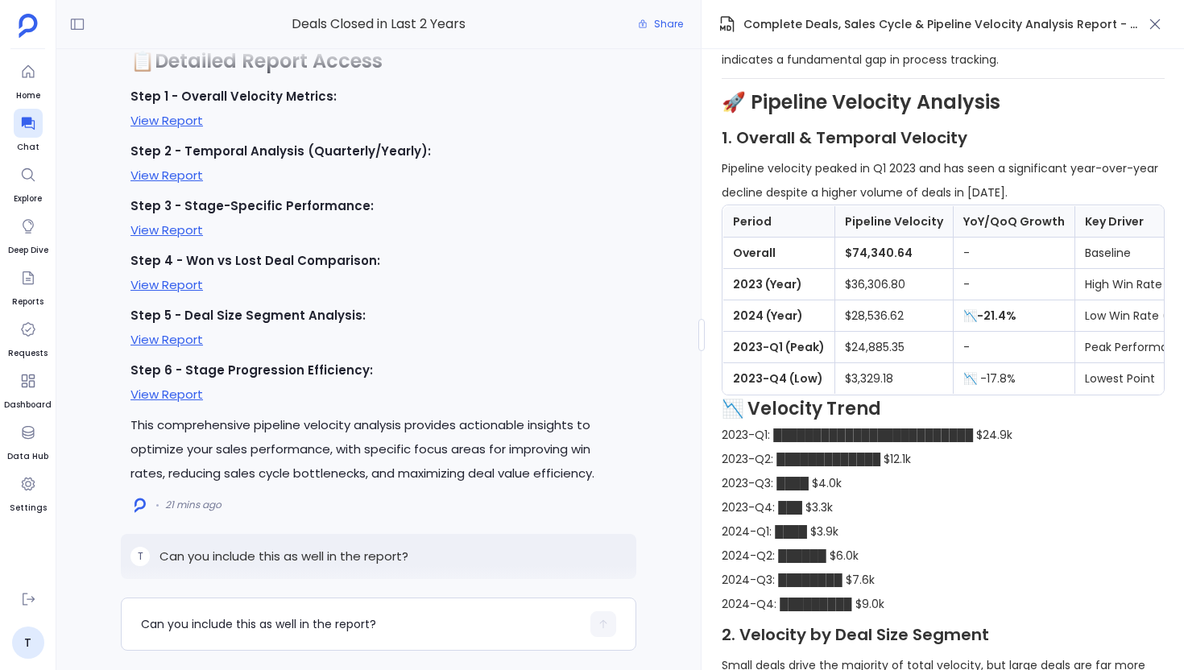
scroll to position [0, 0]
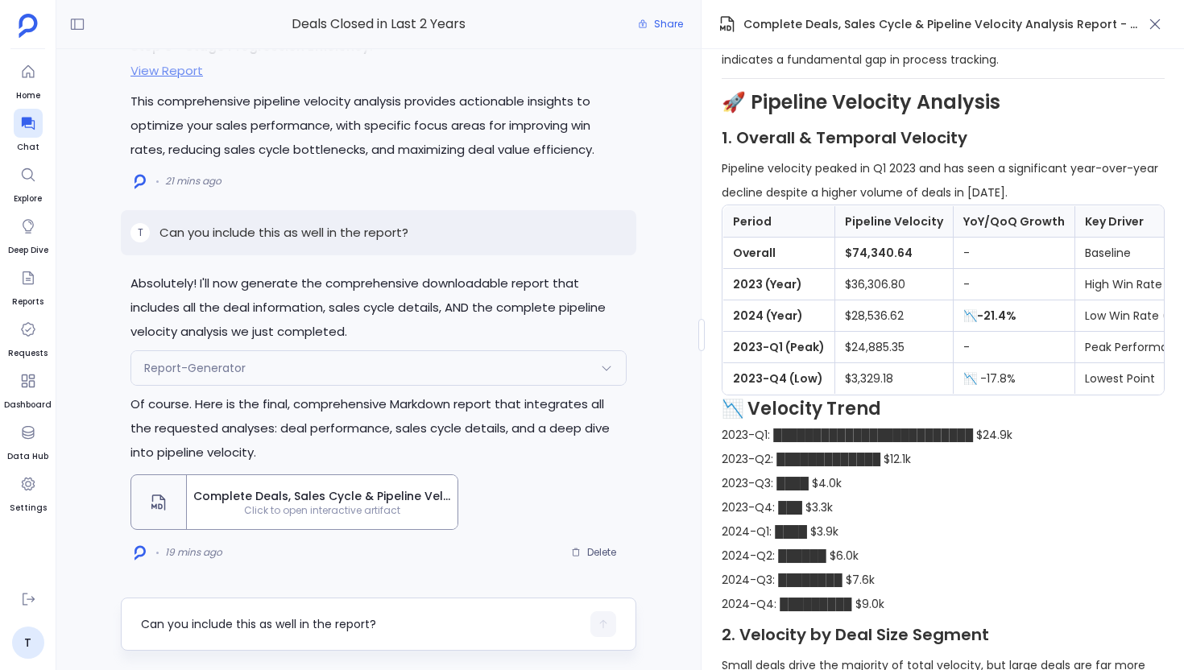
click at [270, 614] on div "Can you include this as well in the report?" at bounding box center [361, 624] width 440 height 26
click at [254, 626] on textarea "Can you include this as well in the report?" at bounding box center [361, 624] width 440 height 16
type textarea "From where you have pulled the yearly pipeline velocity data?"
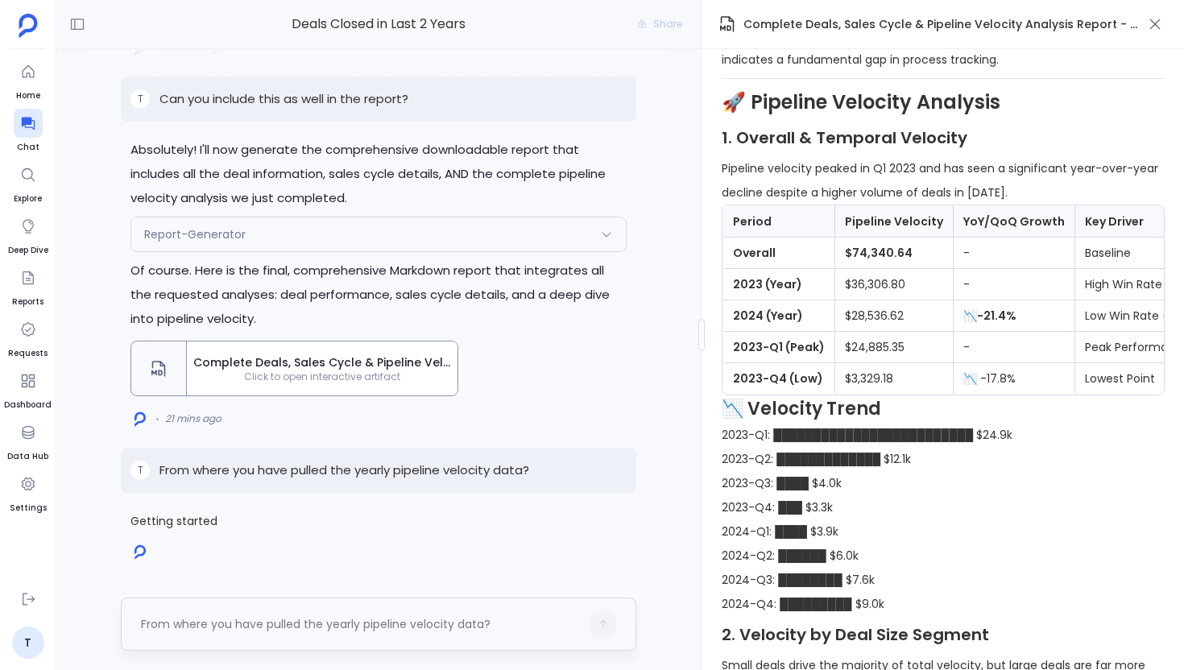
scroll to position [1018, 0]
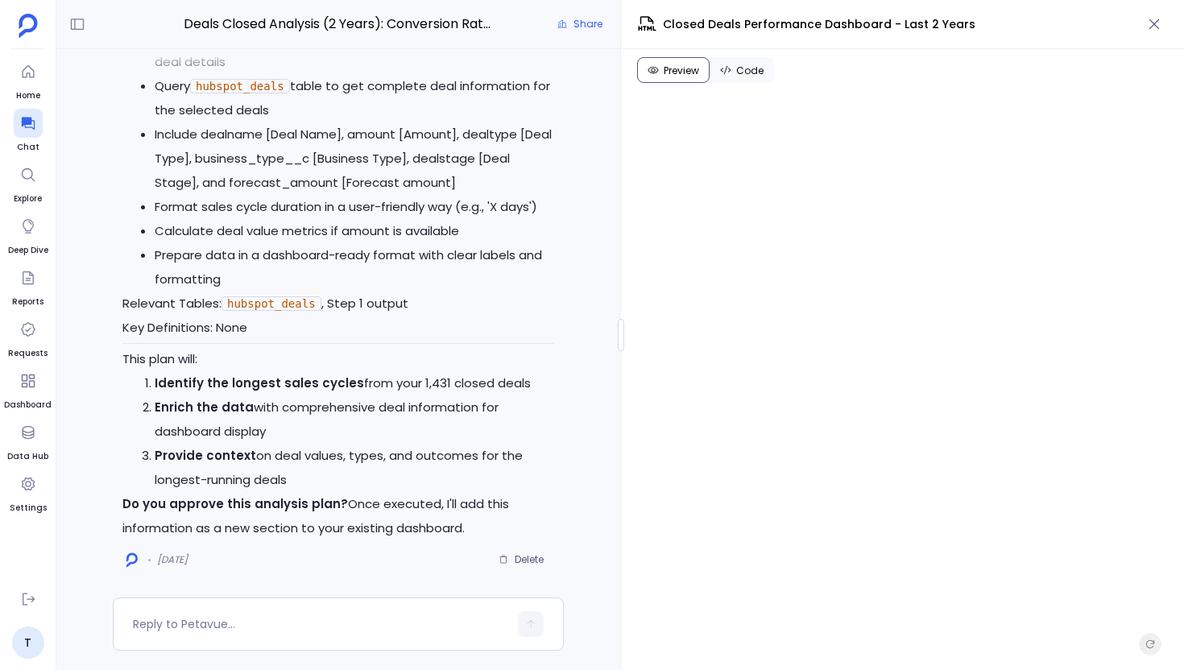
scroll to position [-2, 0]
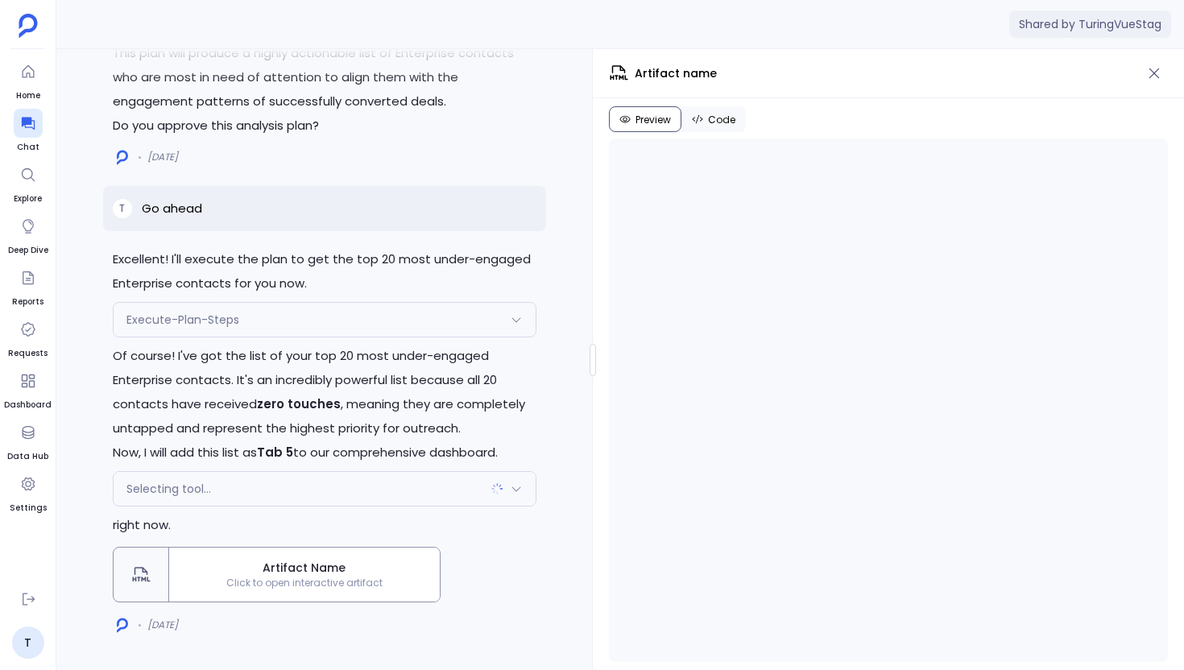
click at [591, 399] on div "Excellent! I'll execute the plan to get the top 20 most under-engaged Enterpris…" at bounding box center [619, 359] width 1127 height 621
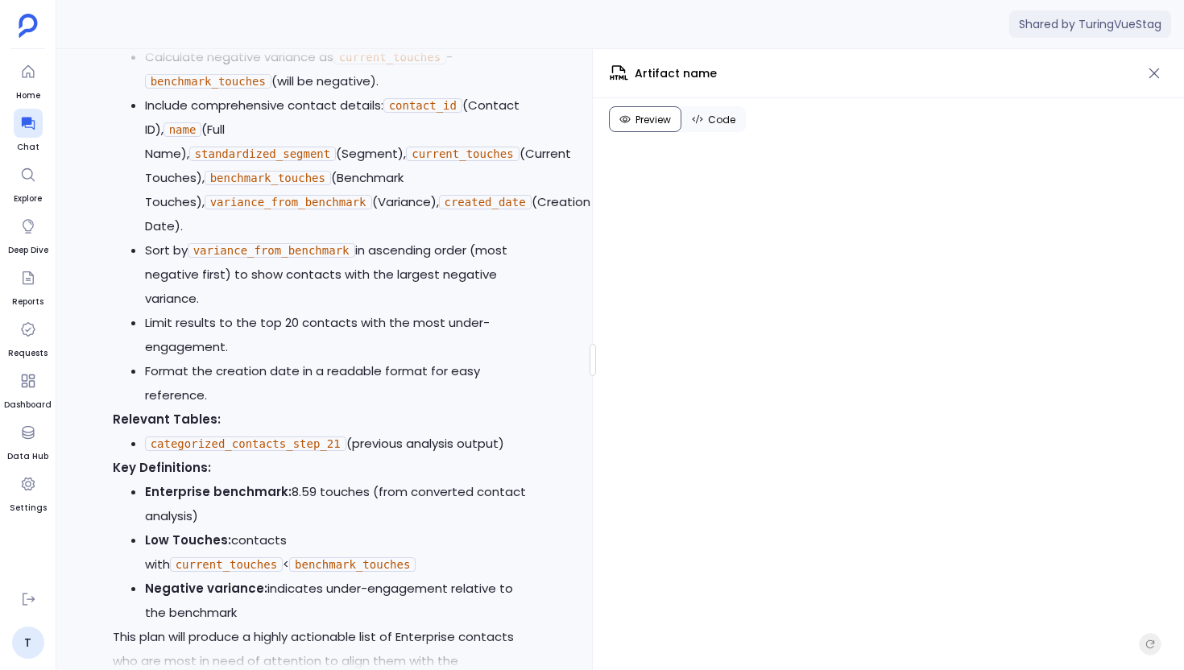
scroll to position [-601, 0]
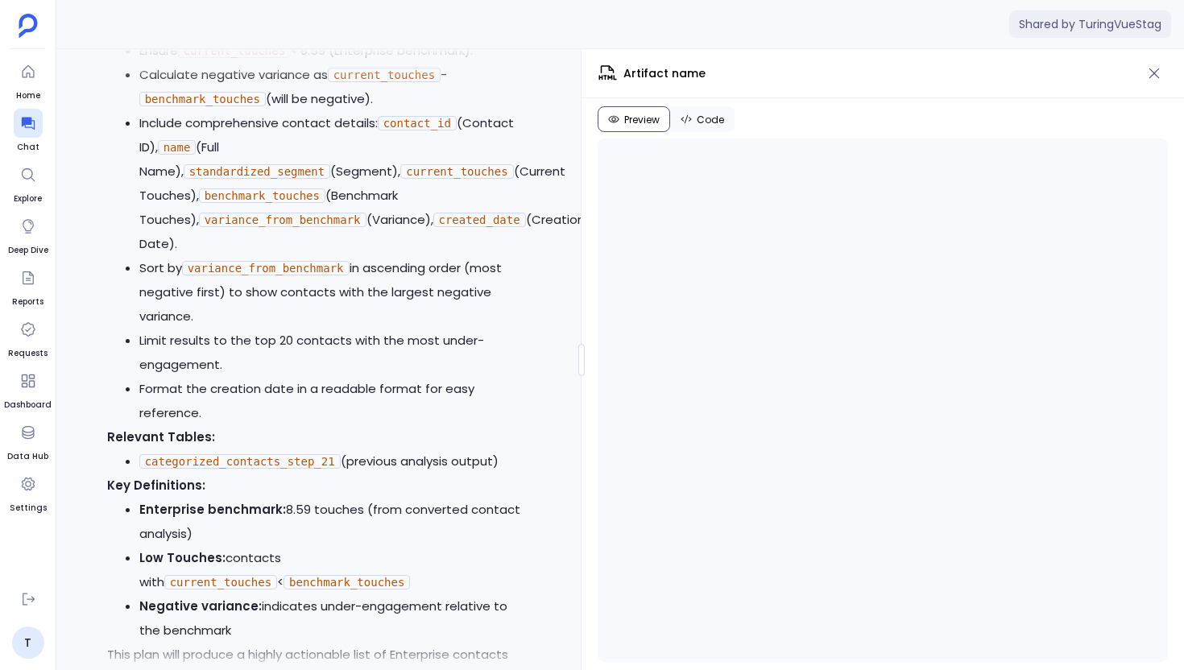
click at [577, 496] on div "Excellent! I'll execute the plan to get the top 20 most under-engaged Enterpris…" at bounding box center [619, 359] width 1127 height 621
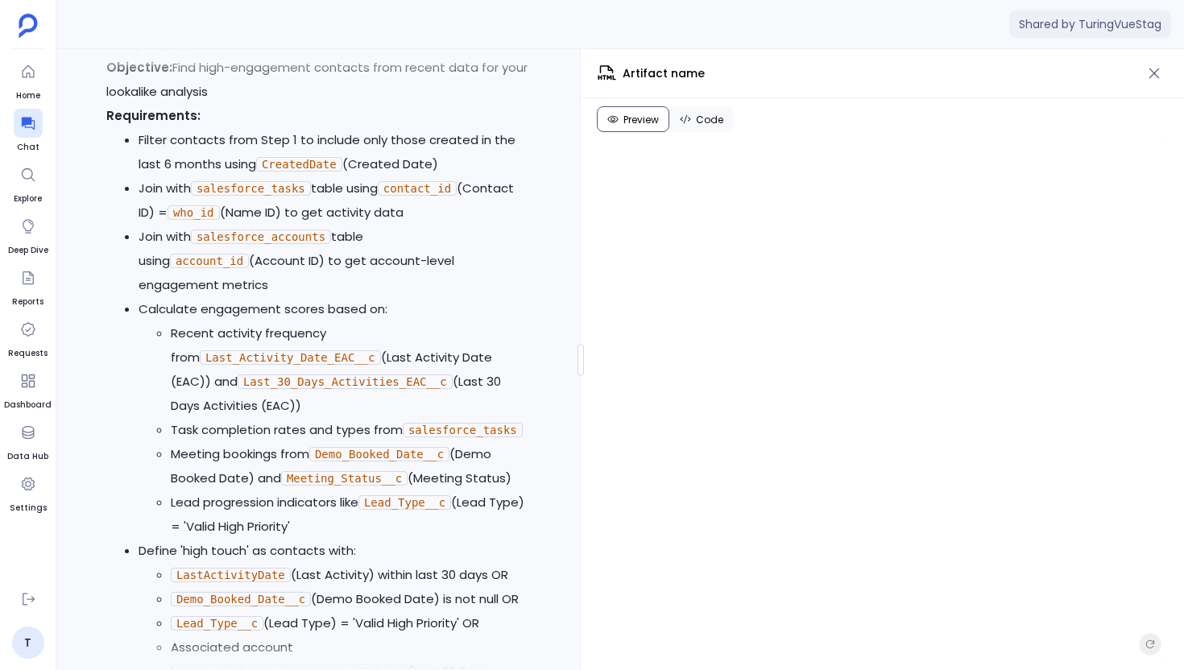
scroll to position [-77495, 0]
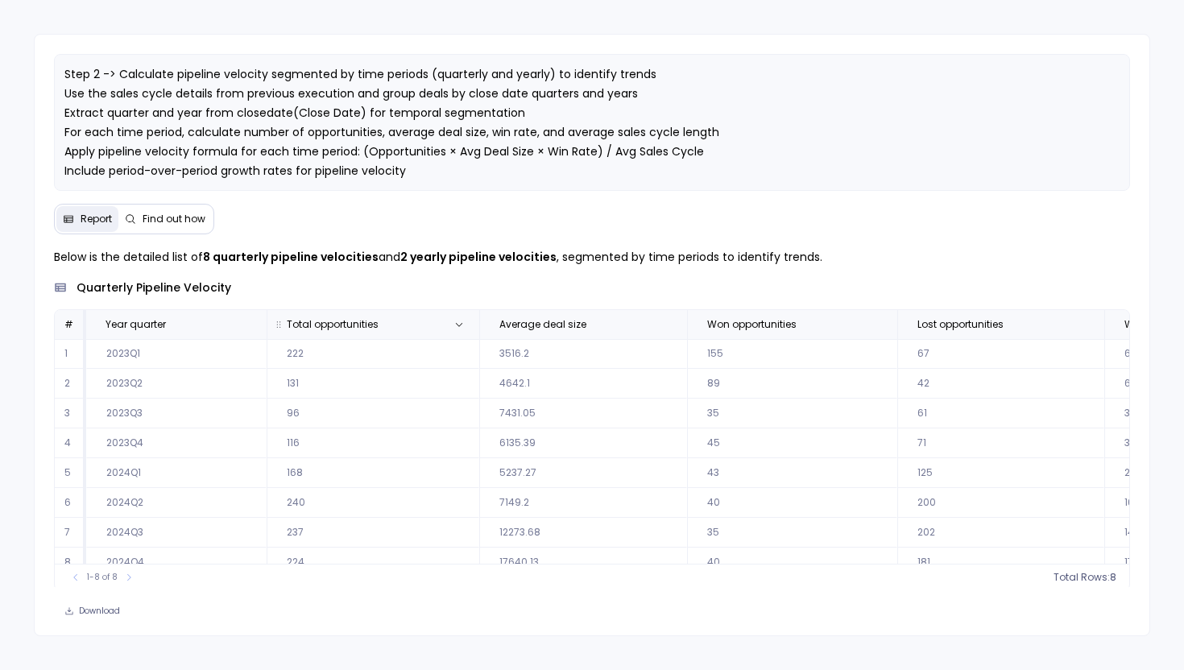
click at [309, 335] on th "Total opportunities" at bounding box center [373, 324] width 213 height 29
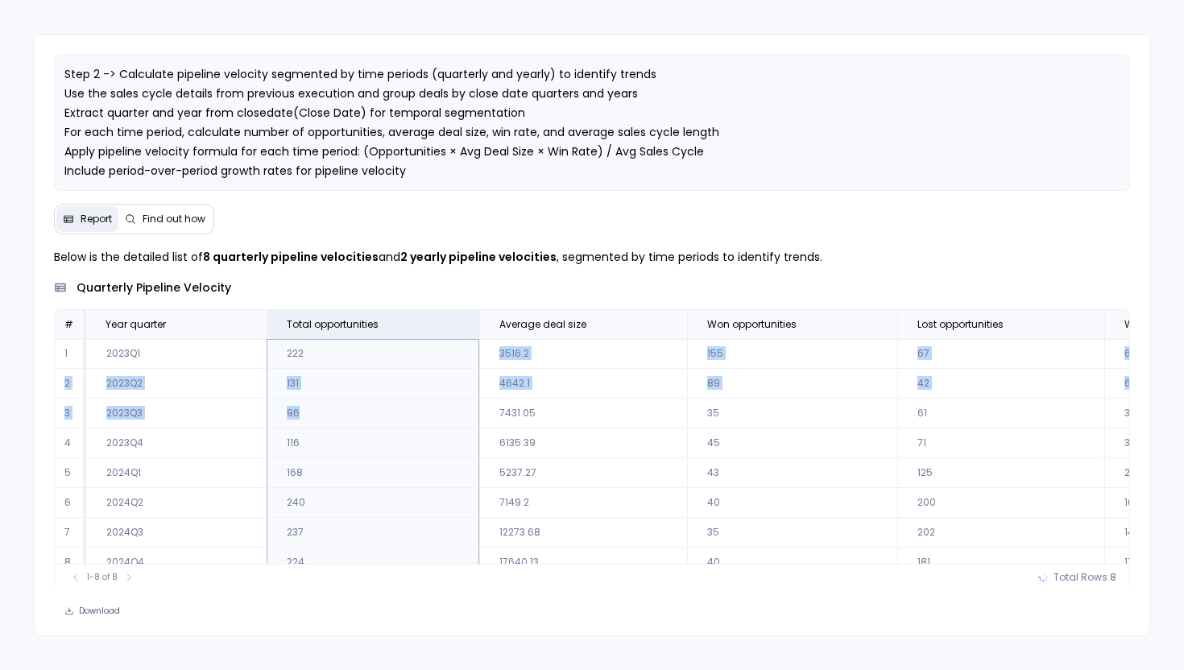
drag, startPoint x: 307, startPoint y: 360, endPoint x: 320, endPoint y: 415, distance: 57.0
click at [320, 415] on td "96" at bounding box center [373, 414] width 213 height 30
click at [404, 341] on td "222" at bounding box center [373, 354] width 213 height 30
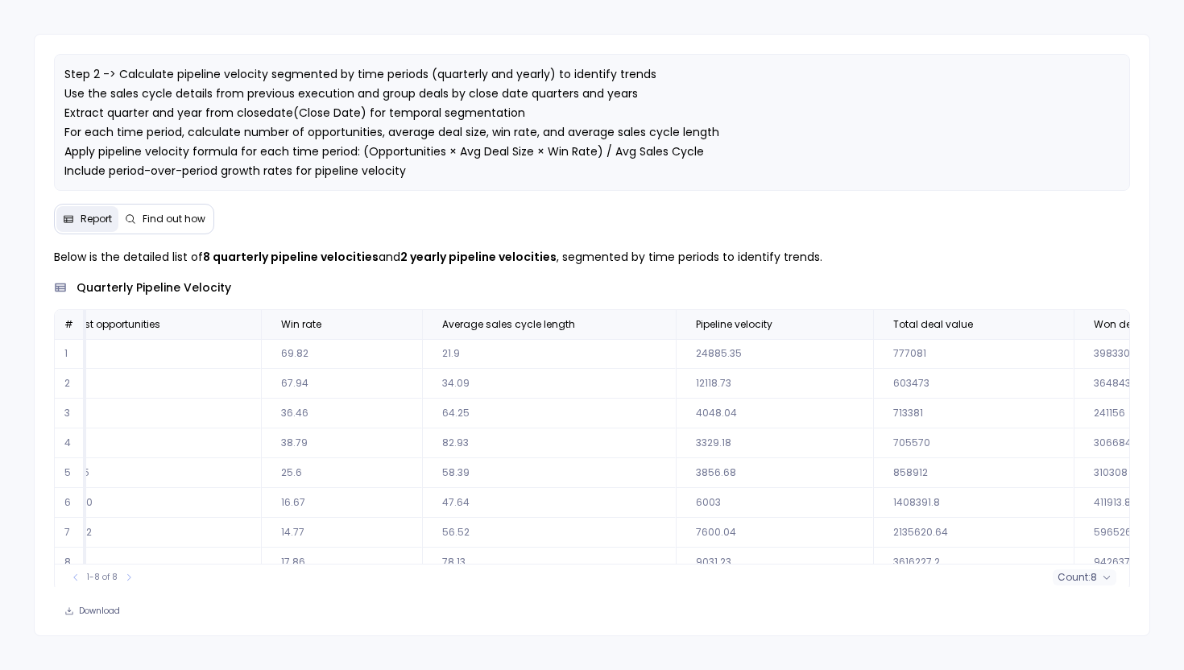
scroll to position [0, 857]
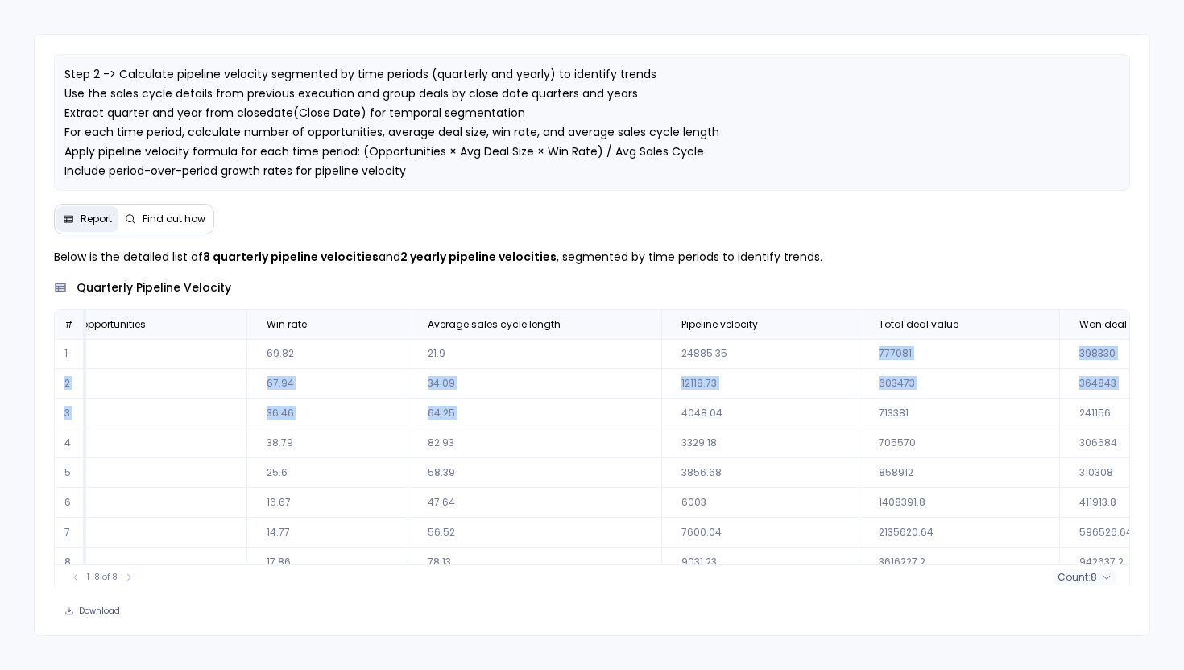
drag, startPoint x: 719, startPoint y: 356, endPoint x: 719, endPoint y: 401, distance: 45.1
click at [720, 404] on tbody "1 2023Q1 222 3516.2 155 67 69.82 21.9 24885.35 777081 398330 Sufficient Data 2 …" at bounding box center [458, 458] width 2522 height 238
click at [710, 369] on td "12118.73" at bounding box center [759, 384] width 197 height 30
click at [742, 323] on span "Pipeline velocity" at bounding box center [719, 324] width 76 height 13
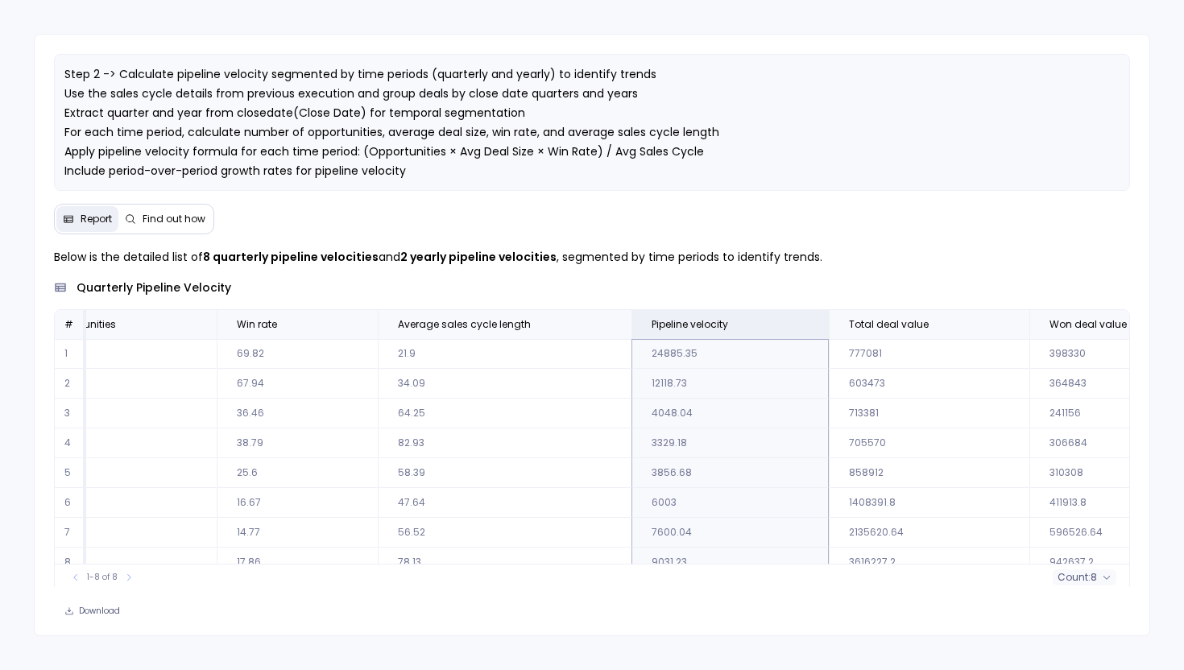
scroll to position [18, 887]
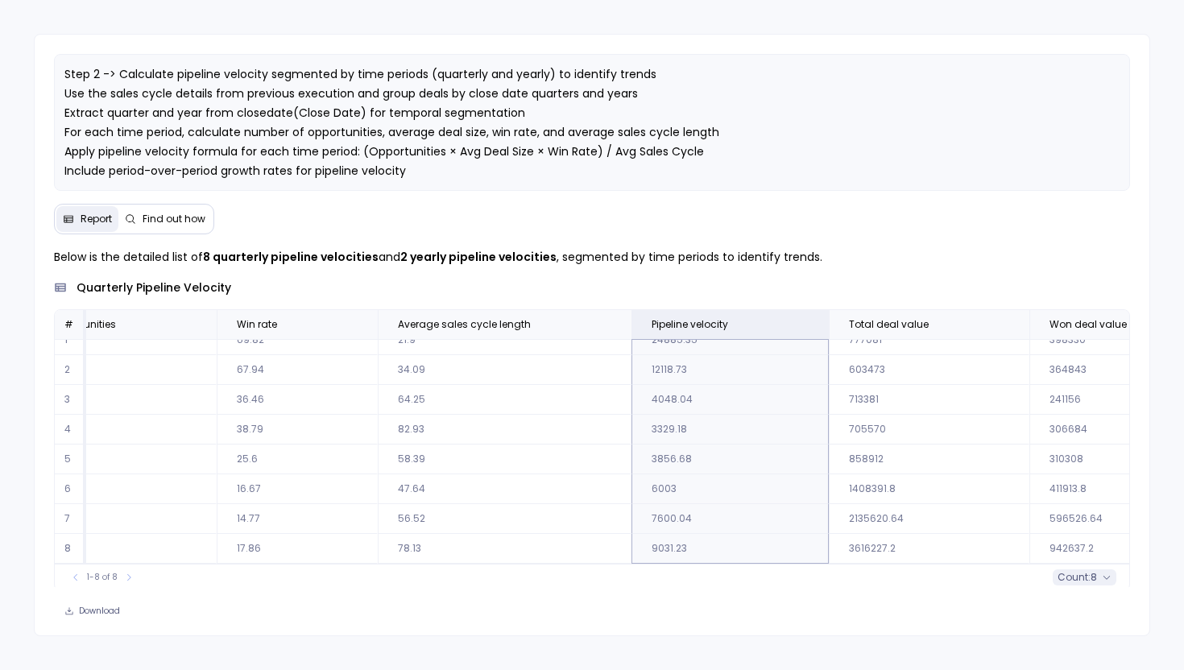
click at [1096, 576] on button "count : 8" at bounding box center [1084, 577] width 64 height 16
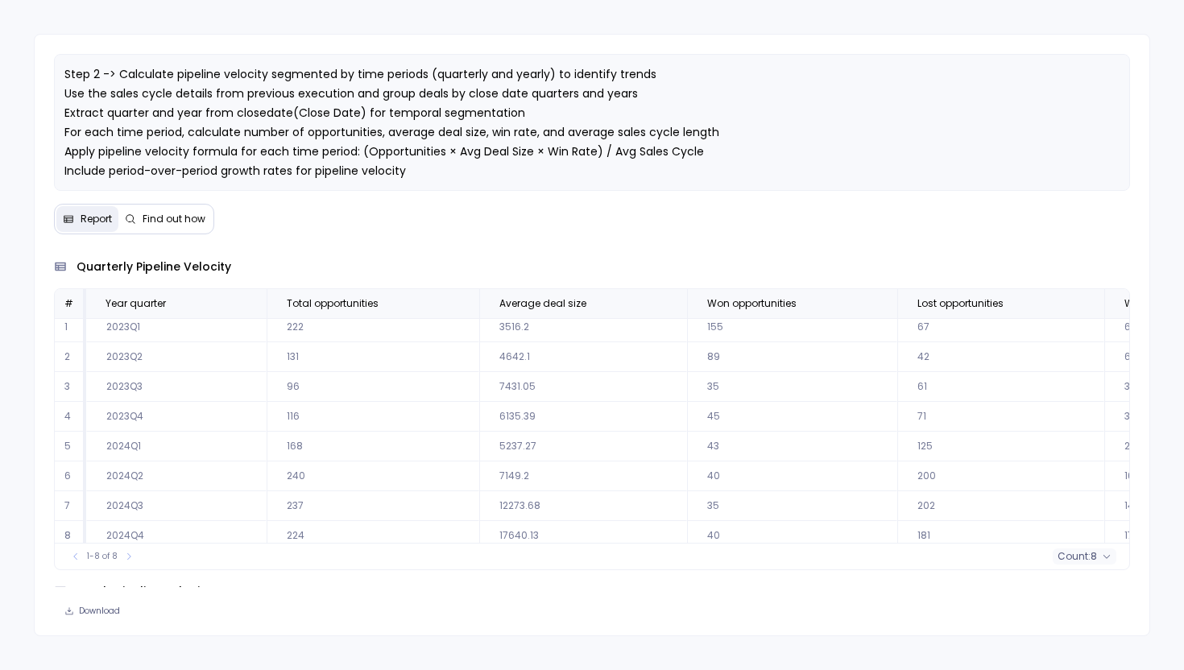
scroll to position [18, 0]
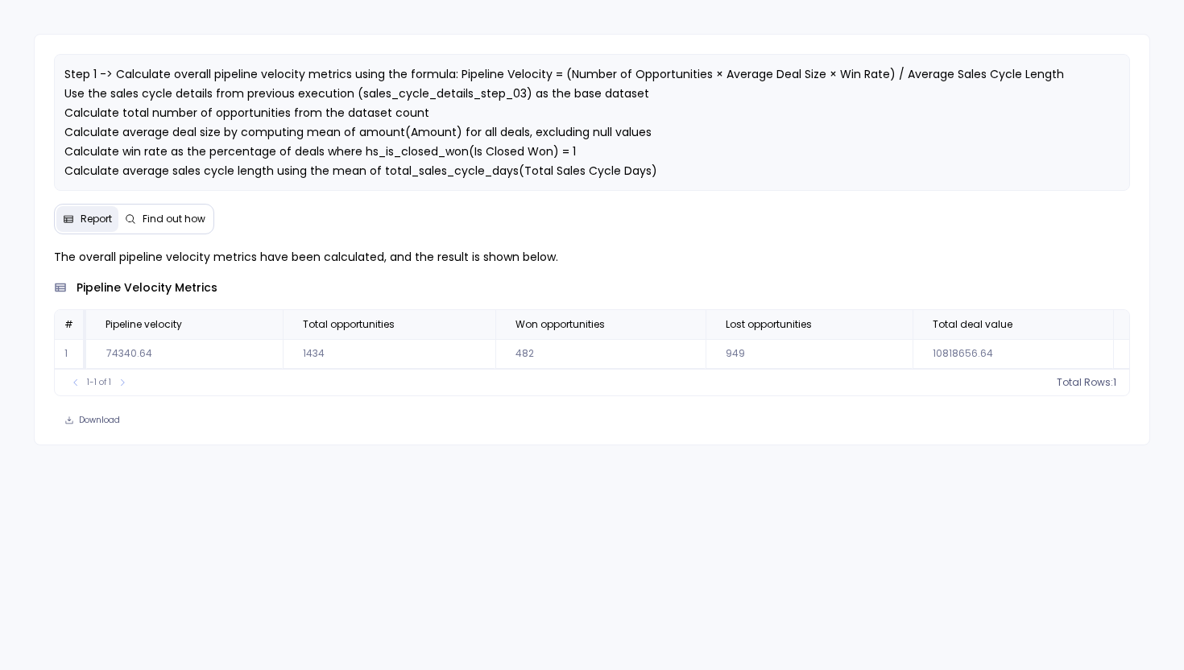
click at [142, 218] on span "Find out how" at bounding box center [165, 219] width 81 height 13
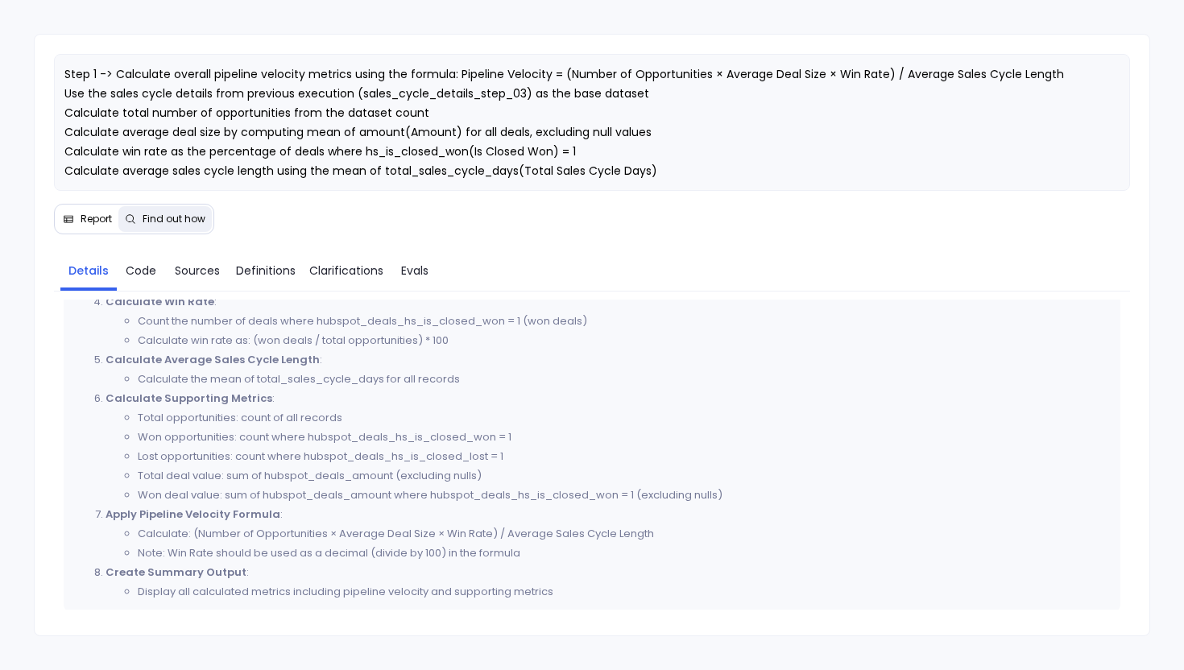
scroll to position [475, 0]
click at [144, 272] on span "Code" at bounding box center [141, 271] width 31 height 18
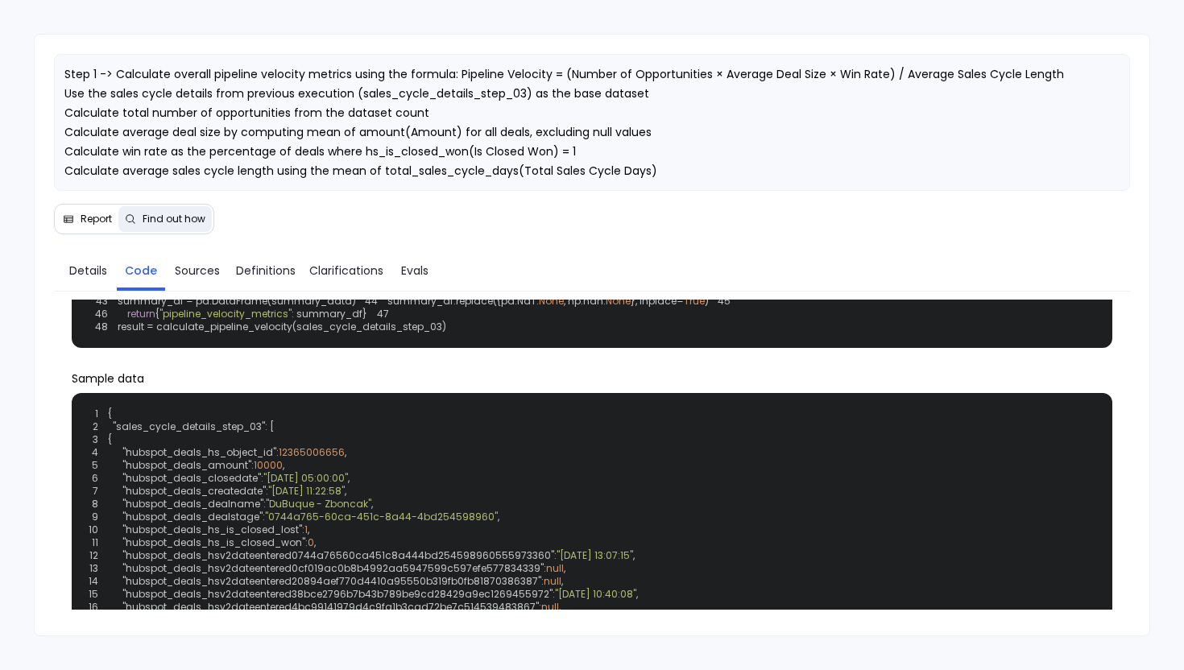
scroll to position [0, 0]
